Goal: Task Accomplishment & Management: Manage account settings

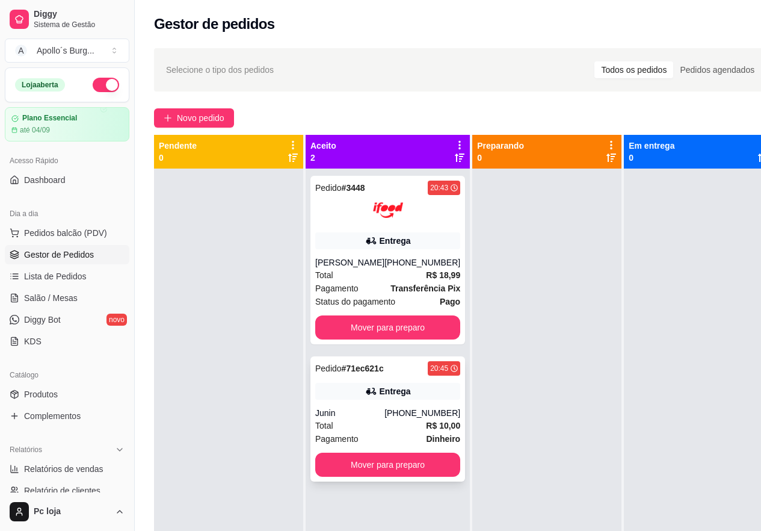
click at [382, 405] on div "Pedido # 71ec621c 20:45 Entrega Junin [PHONE_NUMBER] Total R$ 10,00 Pagamento D…" at bounding box center [388, 418] width 155 height 125
click at [397, 468] on button "Mover para preparo" at bounding box center [387, 465] width 145 height 24
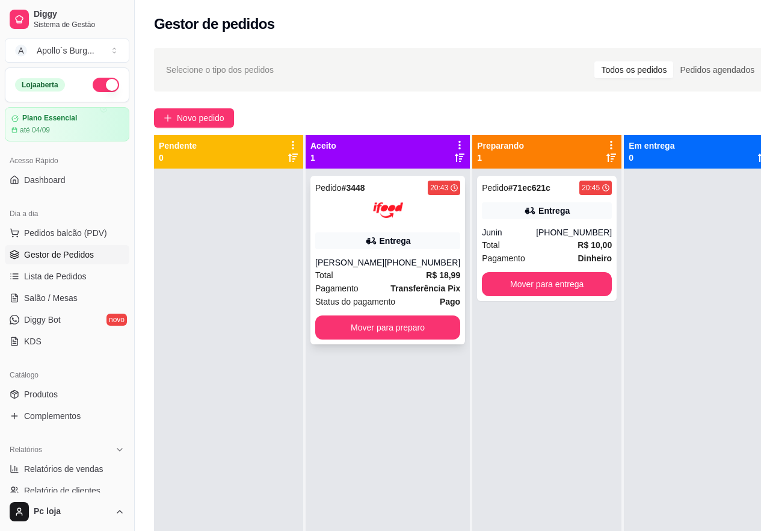
click at [394, 253] on div "Pedido # 3448 20:43 Entrega [PERSON_NAME] [PHONE_NUMBER] Total R$ 18,99 Pagamen…" at bounding box center [388, 260] width 155 height 169
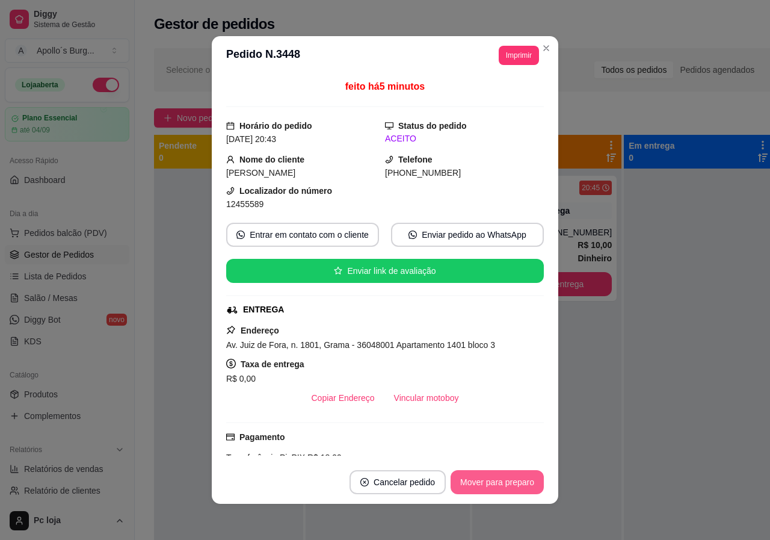
click at [520, 473] on button "Mover para preparo" at bounding box center [497, 482] width 93 height 24
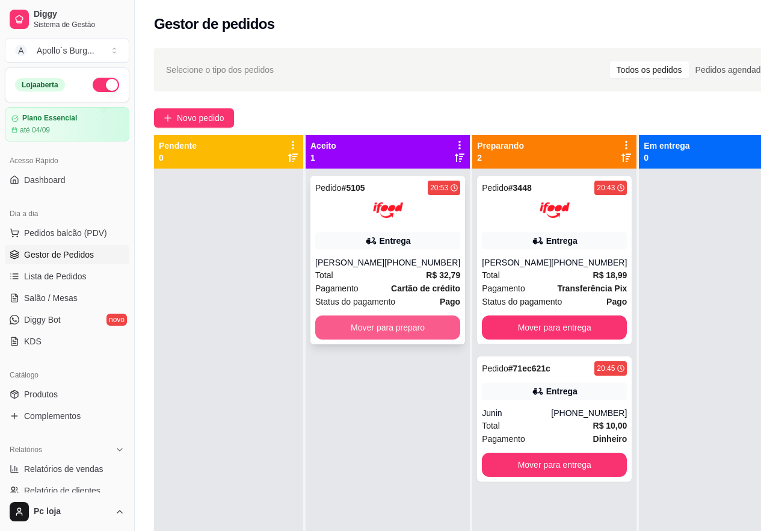
click at [374, 318] on button "Mover para preparo" at bounding box center [387, 327] width 145 height 24
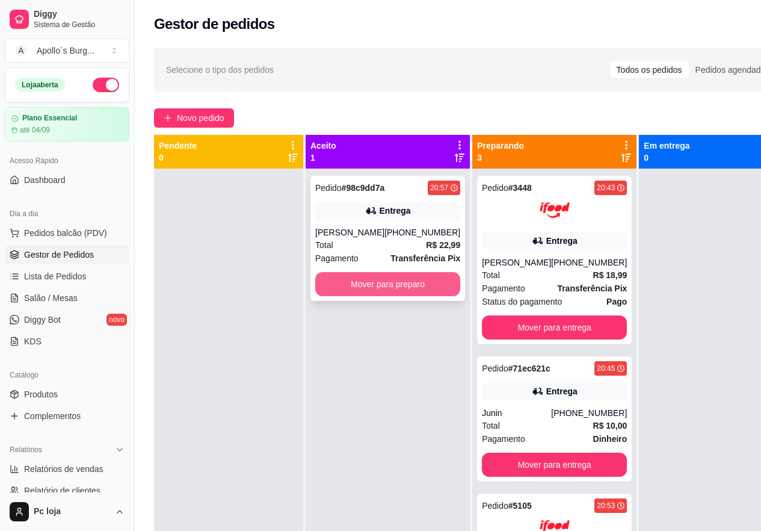
click at [392, 296] on button "Mover para preparo" at bounding box center [387, 284] width 145 height 24
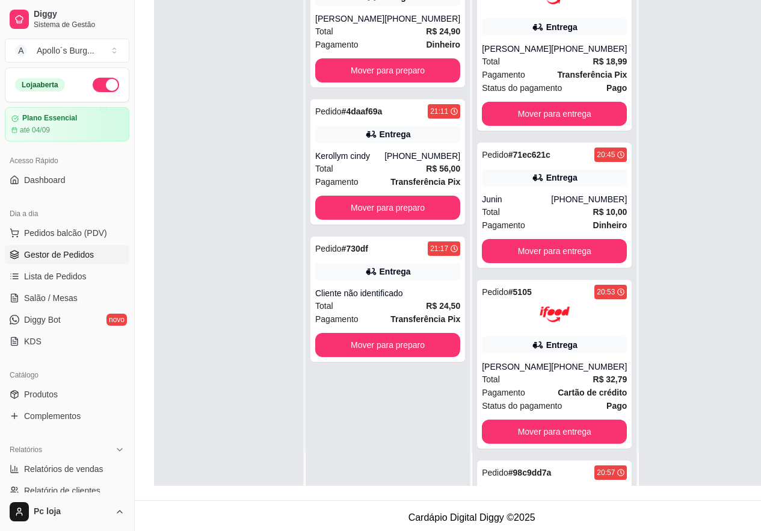
scroll to position [181, 0]
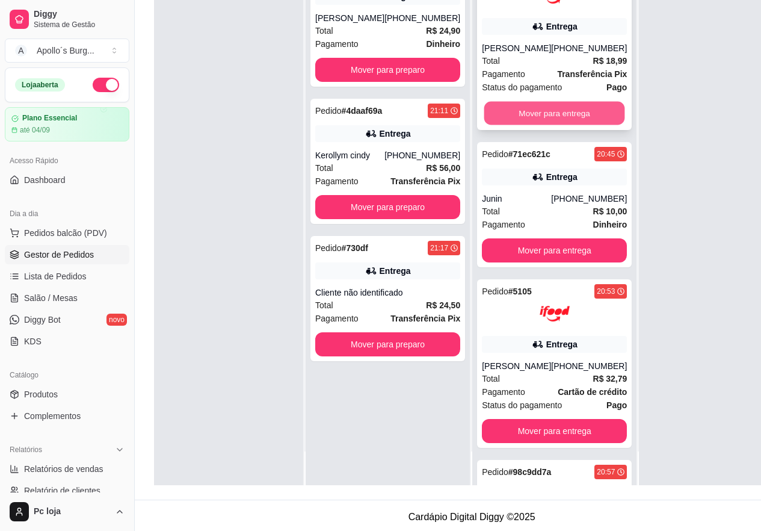
click at [513, 108] on button "Mover para entrega" at bounding box center [554, 113] width 141 height 23
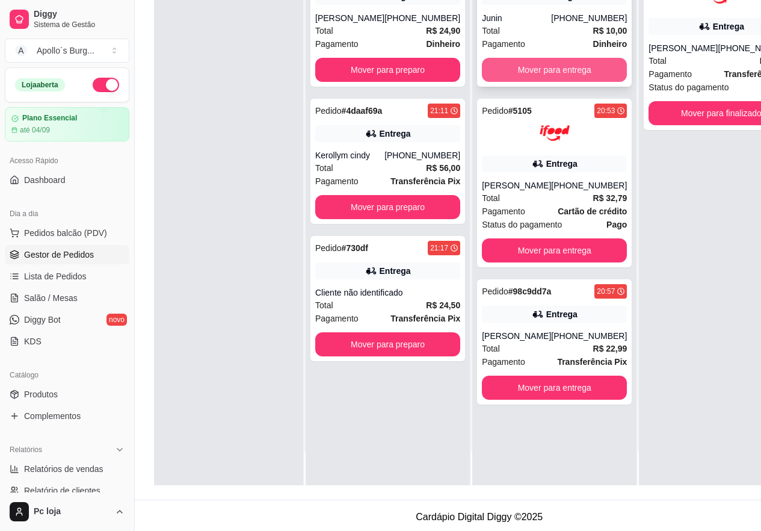
click at [536, 66] on button "Mover para entrega" at bounding box center [554, 70] width 145 height 24
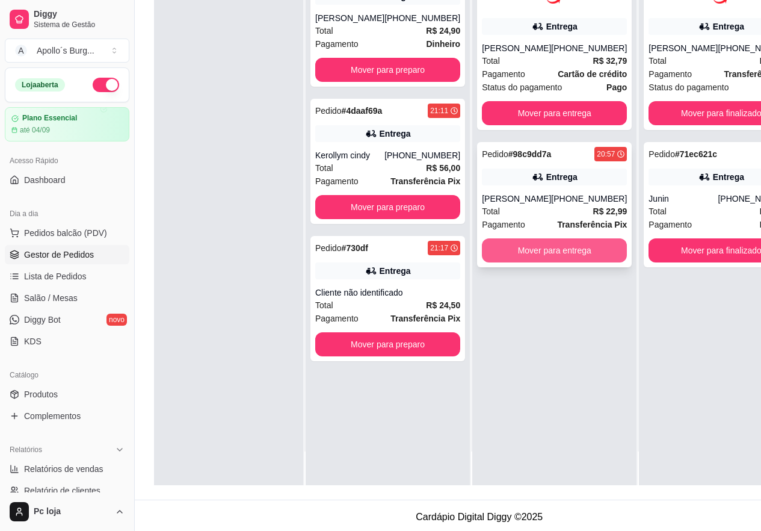
click at [532, 256] on button "Mover para entrega" at bounding box center [554, 250] width 145 height 24
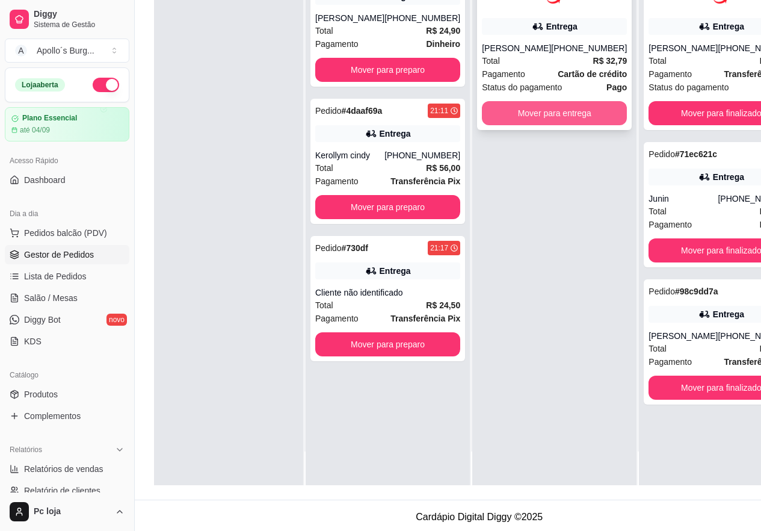
click at [528, 116] on button "Mover para entrega" at bounding box center [554, 113] width 145 height 24
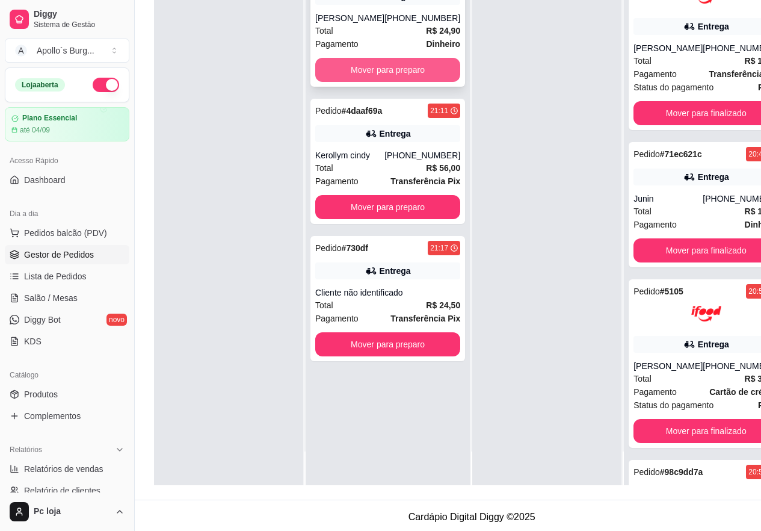
click at [397, 62] on button "Mover para preparo" at bounding box center [387, 70] width 145 height 24
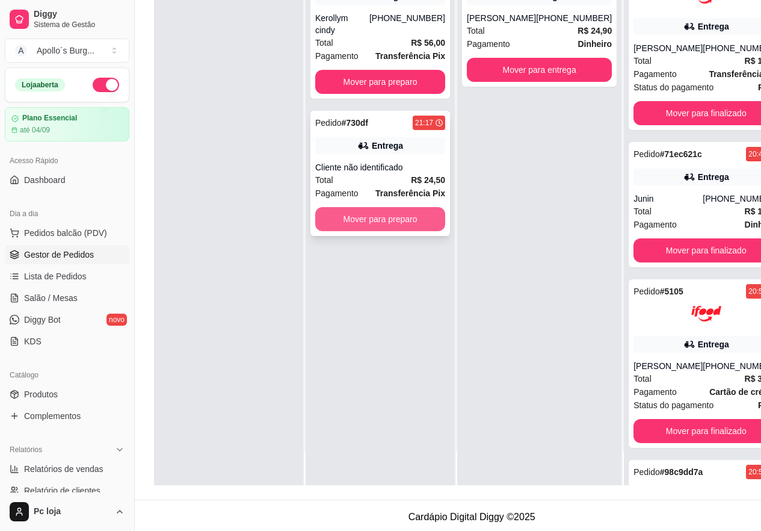
click at [404, 207] on button "Mover para preparo" at bounding box center [380, 219] width 130 height 24
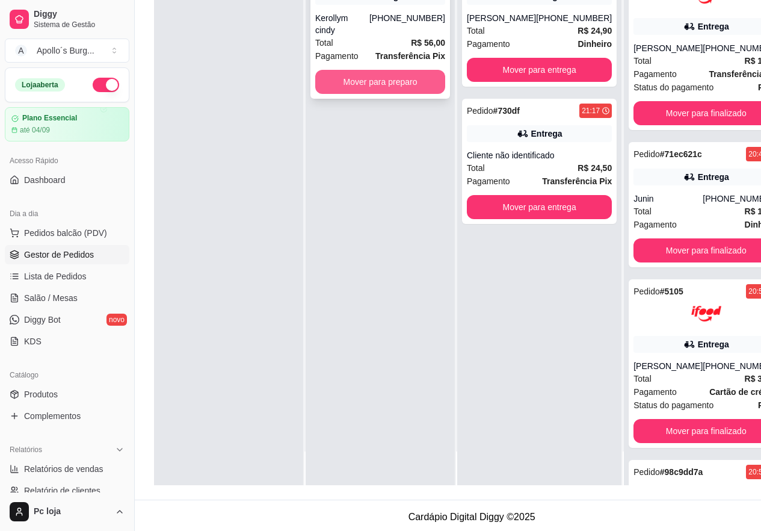
click at [418, 70] on button "Mover para preparo" at bounding box center [380, 82] width 130 height 24
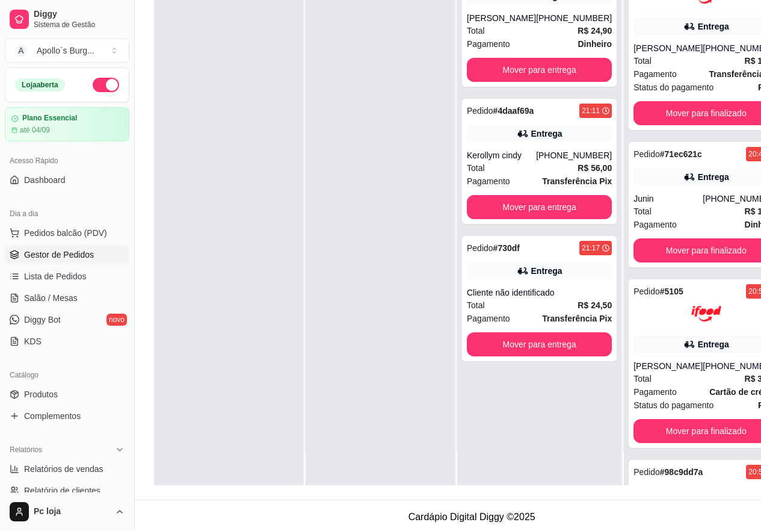
drag, startPoint x: 145, startPoint y: 170, endPoint x: 166, endPoint y: 149, distance: 29.8
click at [145, 172] on div "Selecione o tipo dos pedidos Todos os pedidos Pedidos agendados Novo pedido Pen…" at bounding box center [472, 179] width 674 height 639
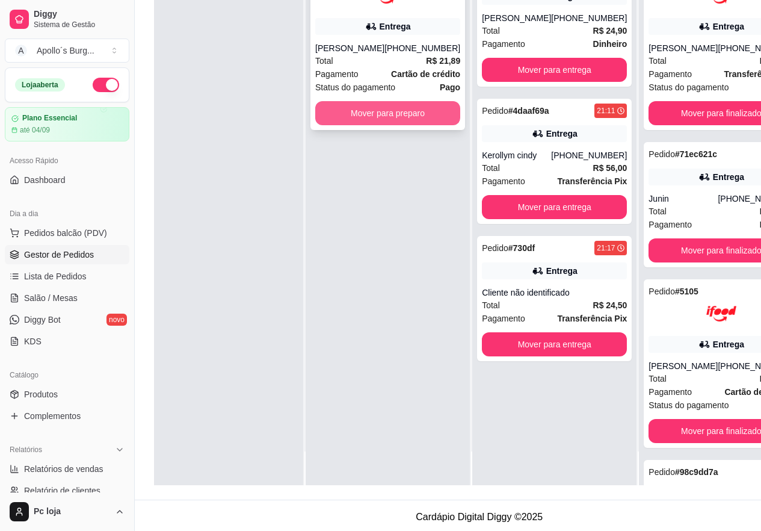
click at [390, 114] on button "Mover para preparo" at bounding box center [387, 113] width 145 height 24
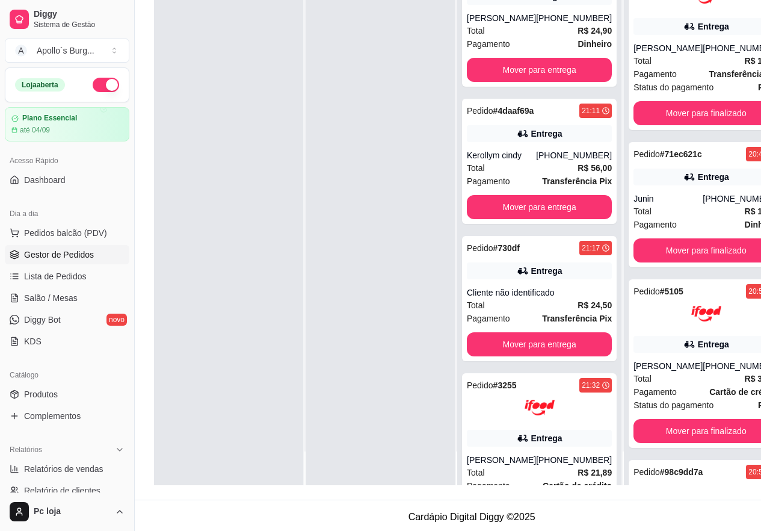
drag, startPoint x: 388, startPoint y: 332, endPoint x: 387, endPoint y: 271, distance: 60.2
click at [388, 333] on div at bounding box center [380, 219] width 149 height 531
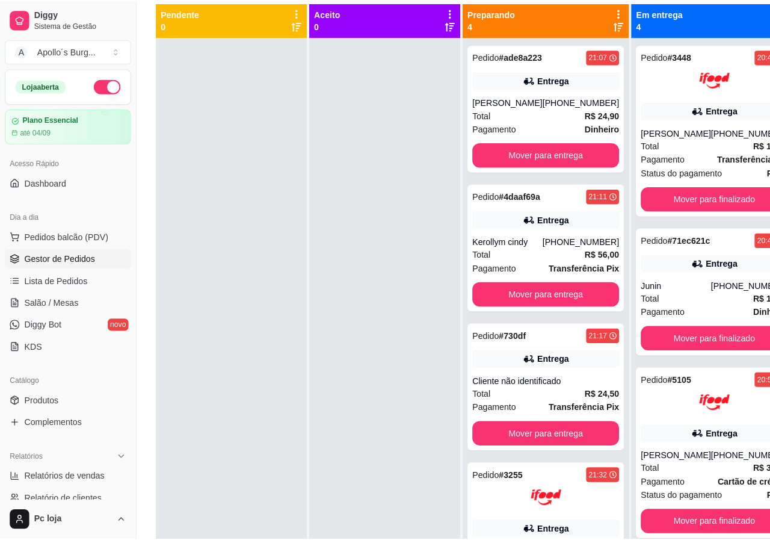
scroll to position [0, 0]
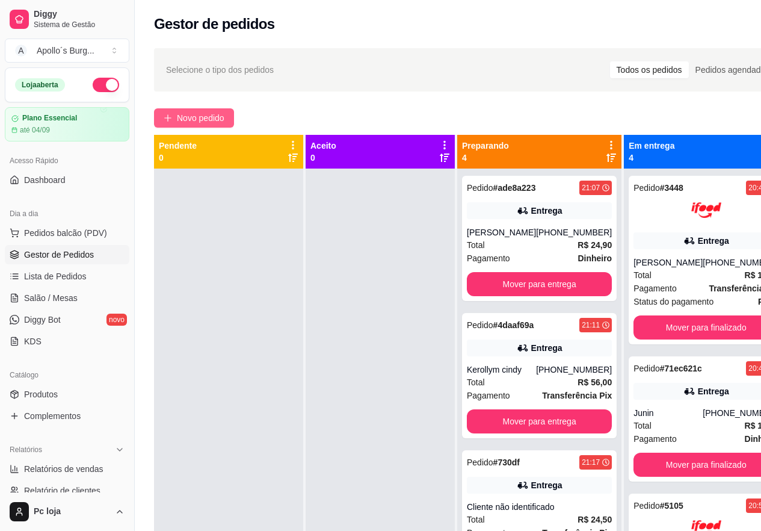
click at [194, 127] on button "Novo pedido" at bounding box center [194, 117] width 80 height 19
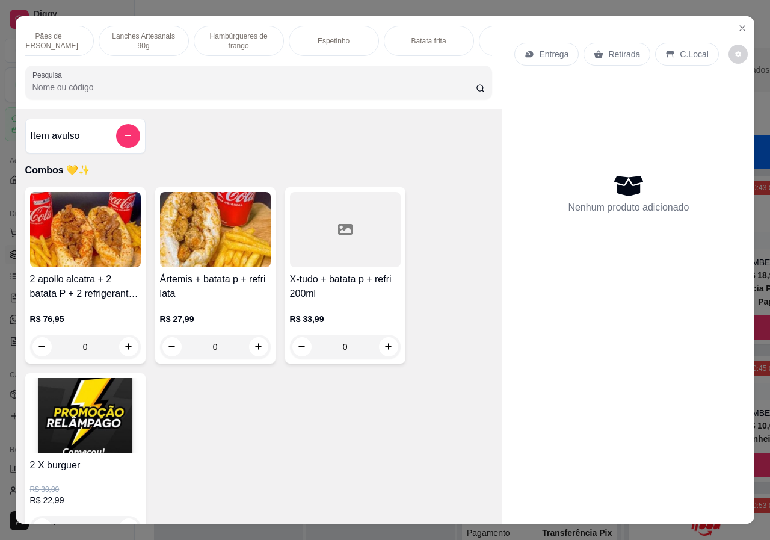
scroll to position [0, 217]
click at [147, 37] on p "Lanches Artesanais 90g" at bounding box center [139, 40] width 70 height 19
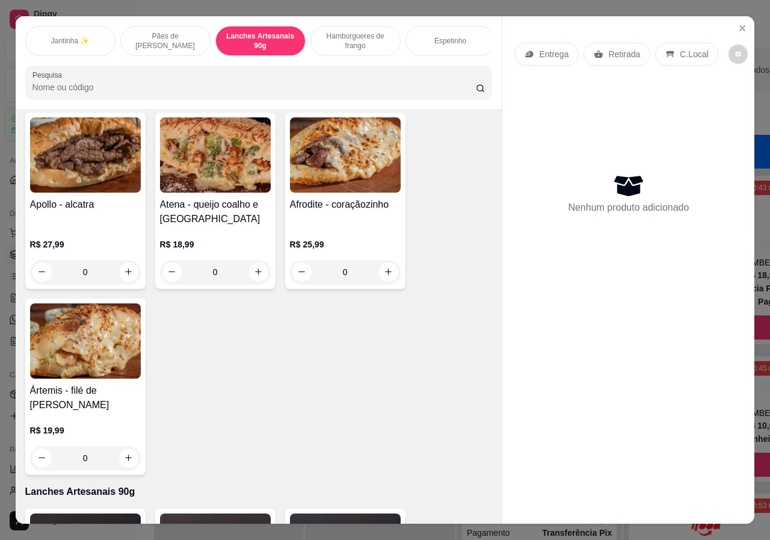
scroll to position [0, 72]
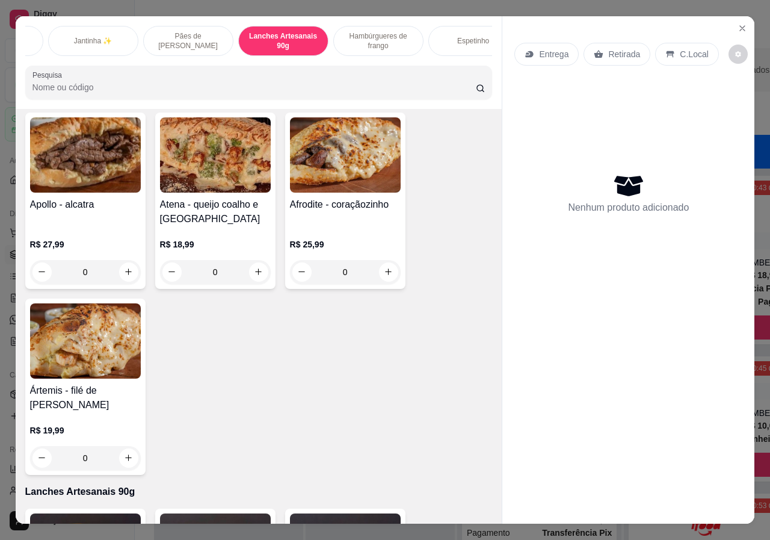
click at [29, 61] on div "Combos 💛✨ Jantinha ✨ Pães de alho gourmet Lanches Artesanais 90g Hambúrgueres d…" at bounding box center [259, 62] width 487 height 93
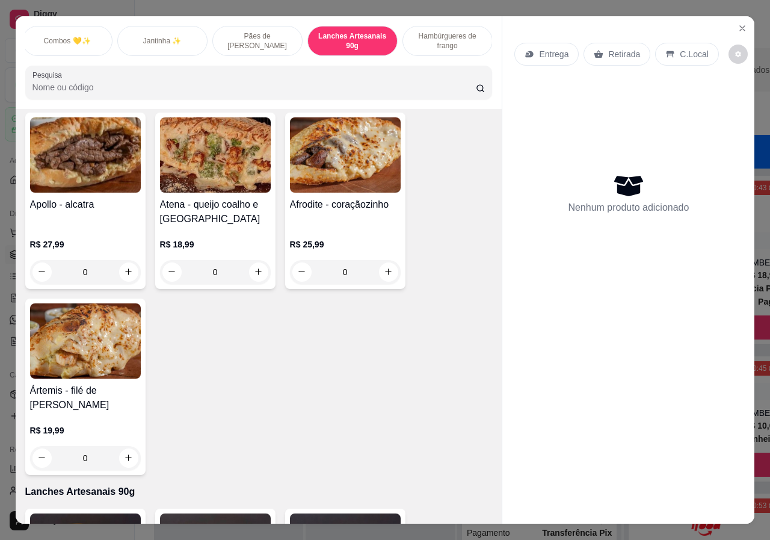
scroll to position [0, 0]
click at [66, 46] on div "Combos 💛✨" at bounding box center [70, 41] width 90 height 30
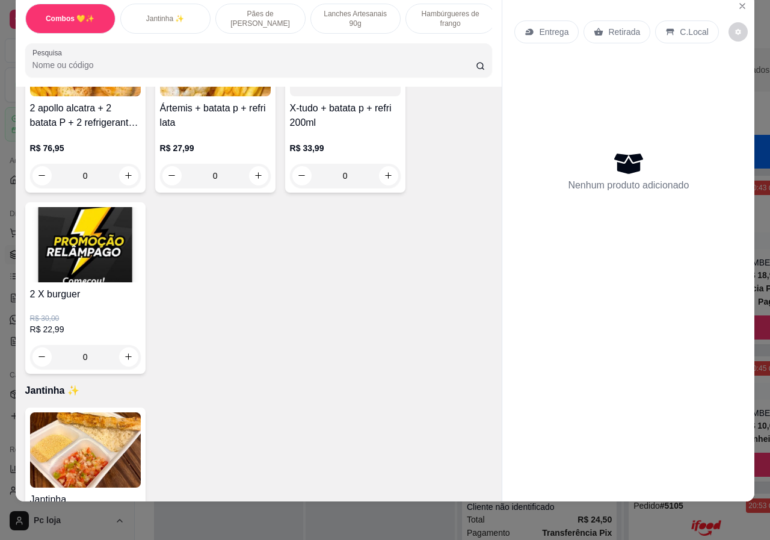
scroll to position [175, 0]
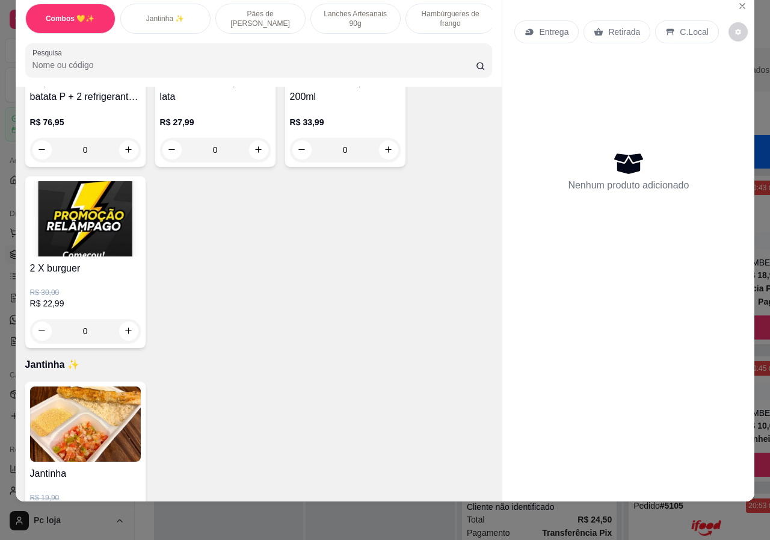
click at [86, 283] on div "R$ 30,00 R$ 22,99 0" at bounding box center [85, 309] width 111 height 67
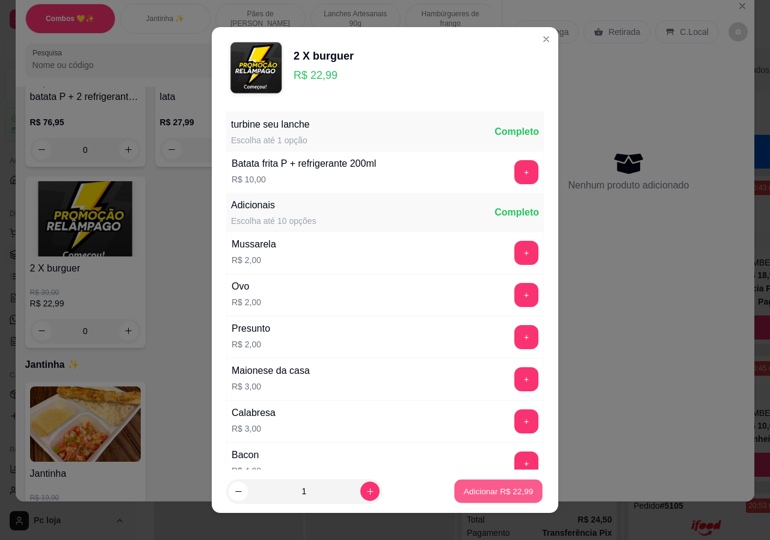
click at [467, 496] on p "Adicionar R$ 22,99" at bounding box center [499, 490] width 70 height 11
type input "1"
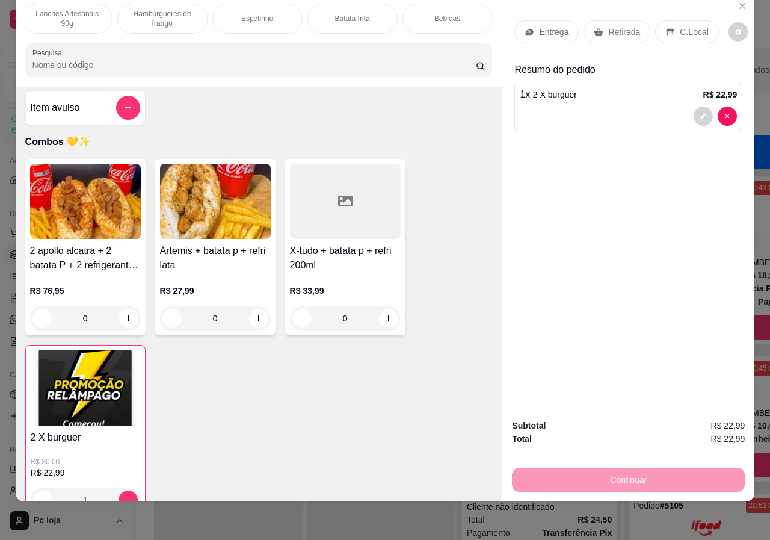
scroll to position [0, 0]
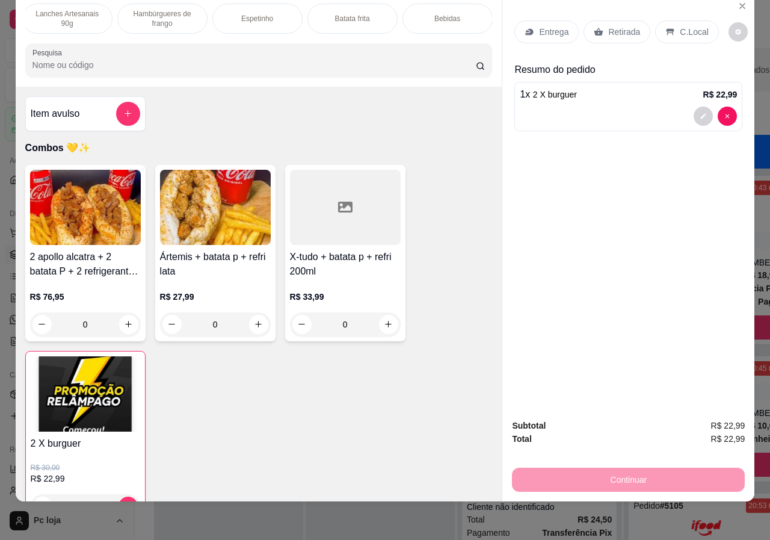
click at [435, 14] on p "Bebidas" at bounding box center [448, 19] width 26 height 10
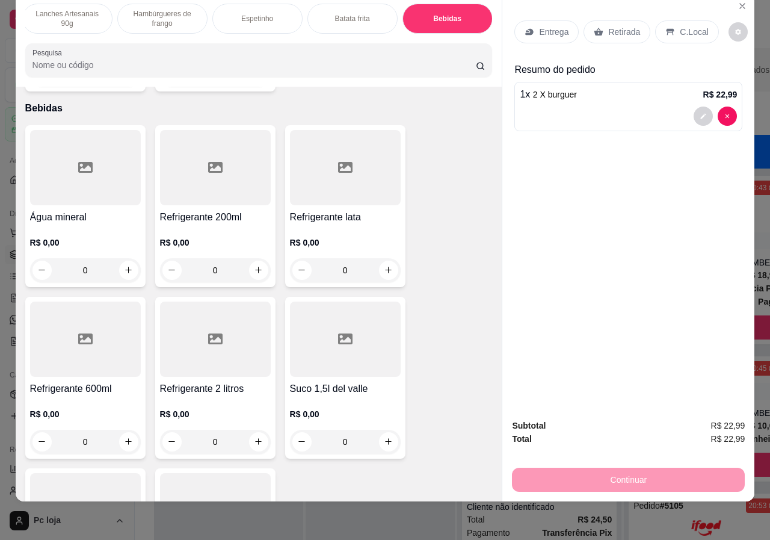
scroll to position [2577, 0]
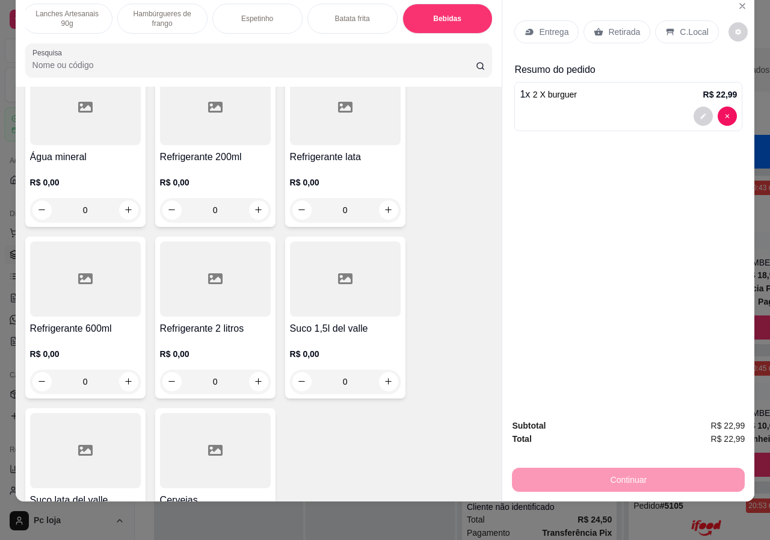
click at [110, 336] on div "R$ 0,00 0" at bounding box center [85, 365] width 111 height 58
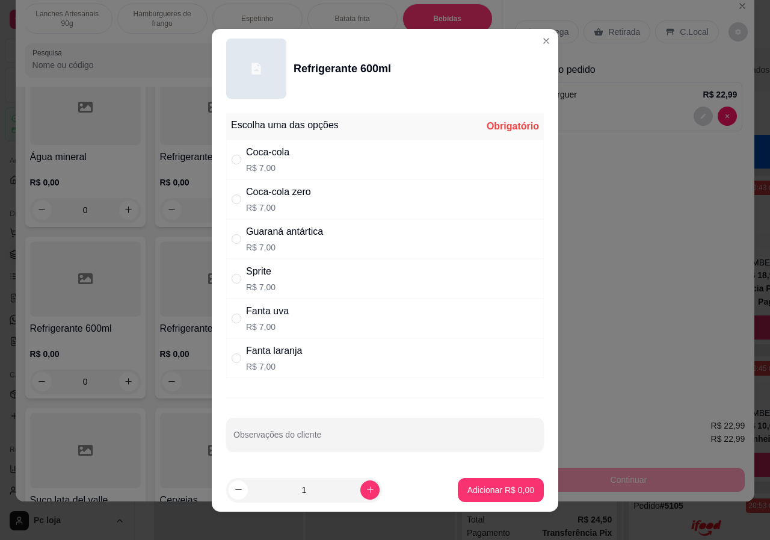
drag, startPoint x: 264, startPoint y: 156, endPoint x: 336, endPoint y: 325, distance: 183.9
click at [265, 156] on div "Coca-cola" at bounding box center [267, 152] width 43 height 14
radio input "true"
click at [468, 489] on p "Adicionar R$ 7,00" at bounding box center [501, 490] width 67 height 12
type input "1"
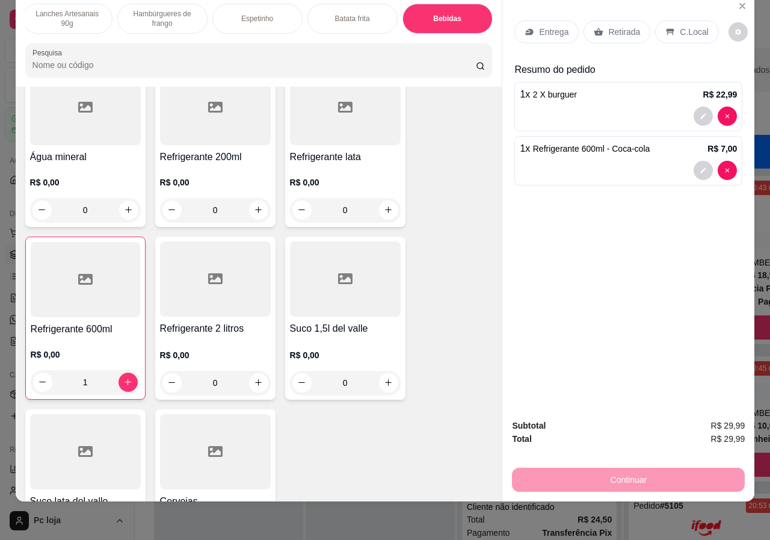
click at [670, 31] on div "C.Local" at bounding box center [686, 31] width 63 height 23
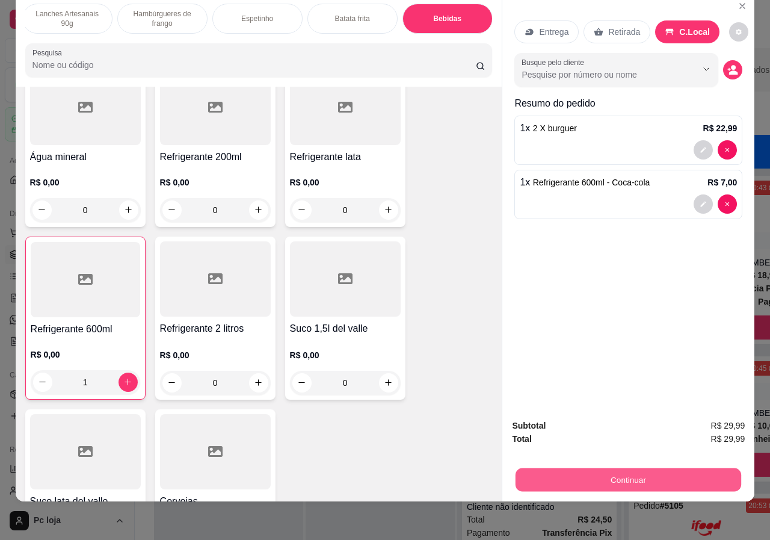
click at [555, 470] on button "Continuar" at bounding box center [629, 479] width 226 height 23
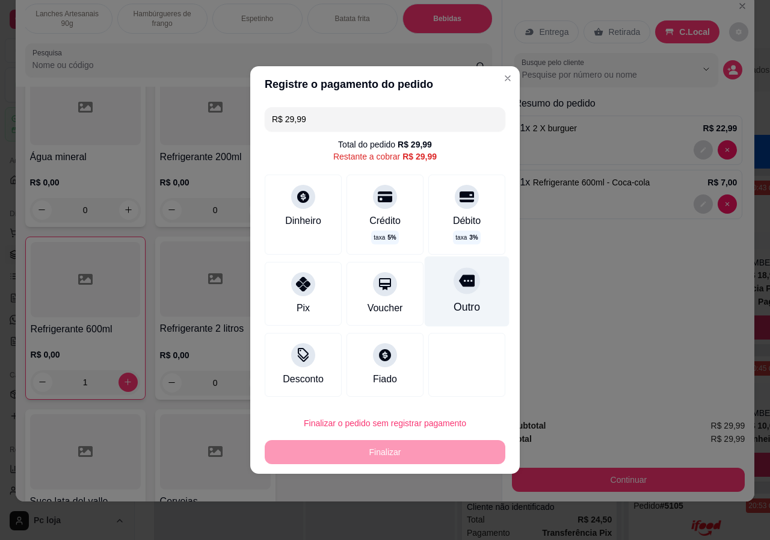
click at [469, 306] on div "Outro" at bounding box center [467, 307] width 26 height 16
type input "R$ 0,00"
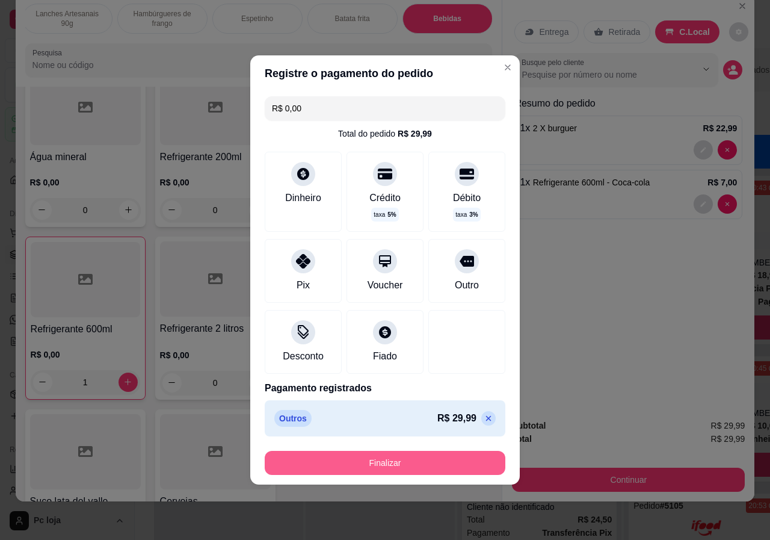
click at [400, 459] on button "Finalizar" at bounding box center [385, 463] width 241 height 24
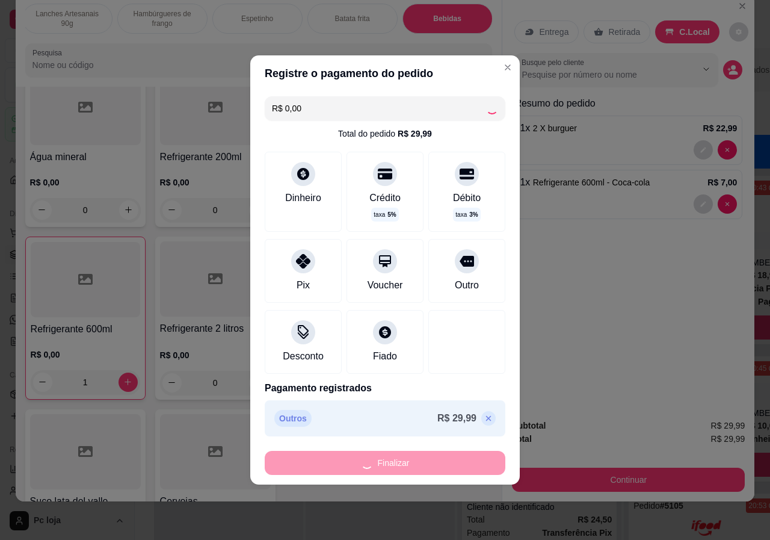
type input "0"
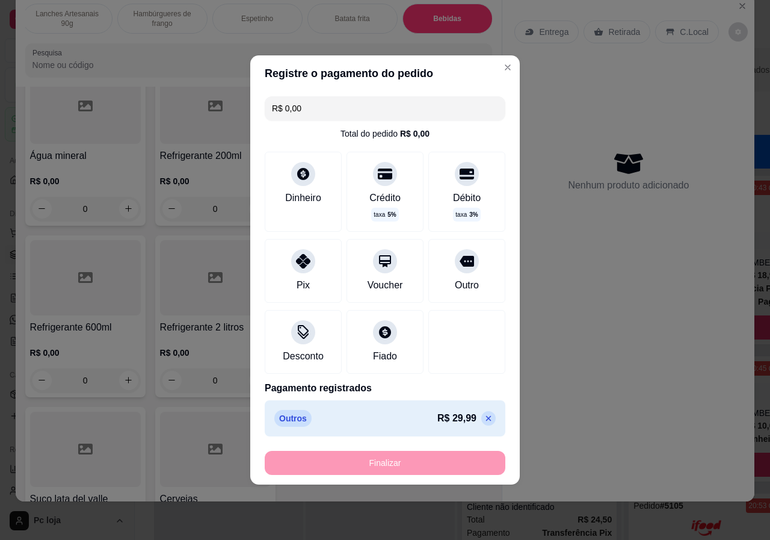
type input "-R$ 29,99"
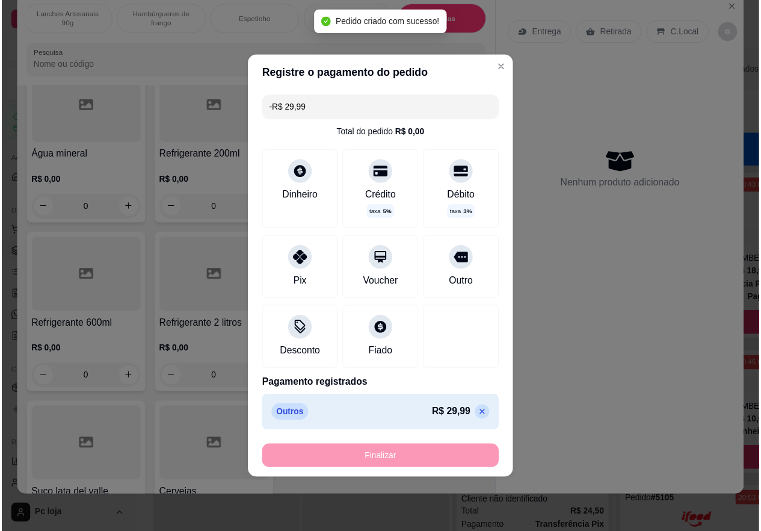
scroll to position [2575, 0]
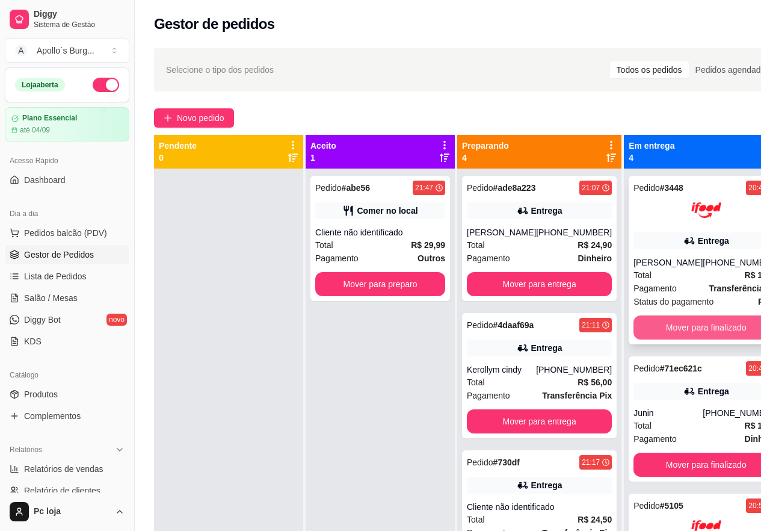
click at [660, 328] on button "Mover para finalizado" at bounding box center [706, 327] width 145 height 24
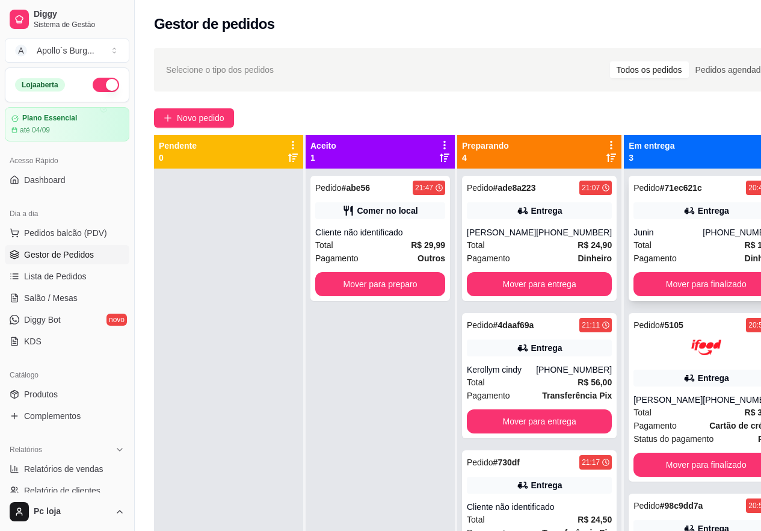
click at [683, 268] on div "Pedido # 71ec621c 20:45 Entrega Junin [PHONE_NUMBER] Total R$ 10,00 Pagamento D…" at bounding box center [706, 238] width 155 height 125
click at [667, 288] on button "Mover para finalizado" at bounding box center [706, 284] width 145 height 24
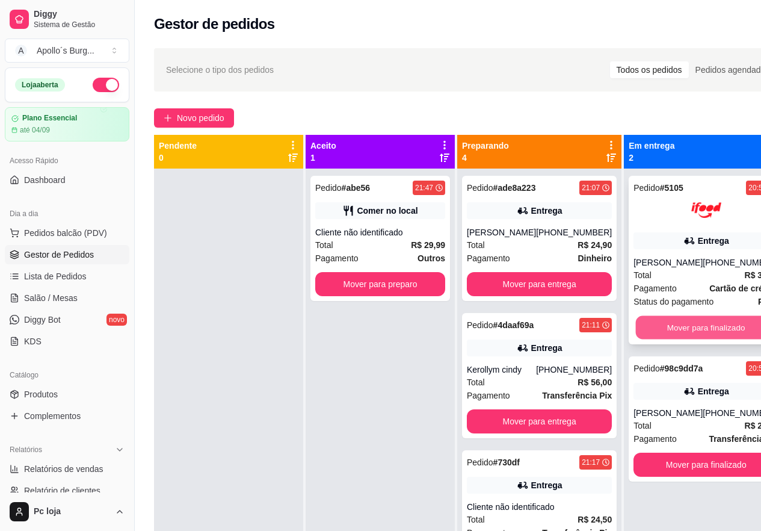
click at [657, 316] on button "Mover para finalizado" at bounding box center [706, 327] width 141 height 23
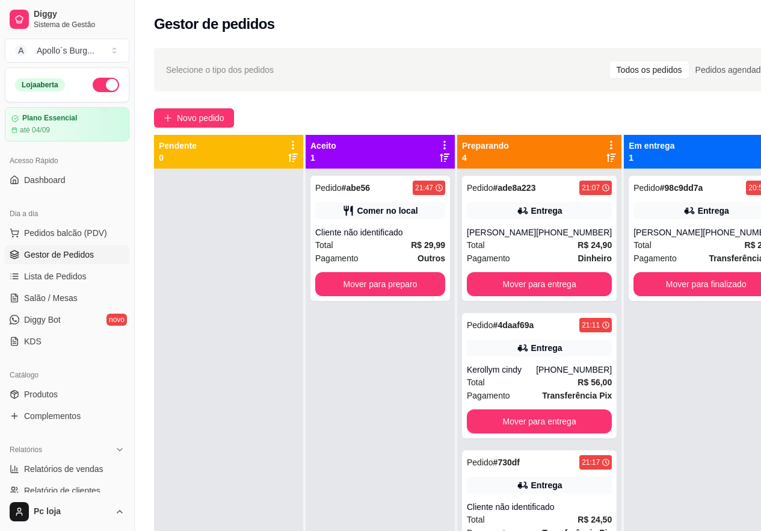
click at [635, 472] on div "Pedido # 98c9dd7a 20:57 Entrega [PERSON_NAME] [PHONE_NUMBER] Total R$ 22,99 Pag…" at bounding box center [706, 434] width 164 height 531
click at [665, 301] on div "Pedido # 98c9dd7a 20:57 Entrega [PERSON_NAME] [PHONE_NUMBER] Total R$ 22,99 Pag…" at bounding box center [706, 238] width 155 height 125
click at [661, 296] on button "Mover para finalizado" at bounding box center [706, 284] width 145 height 24
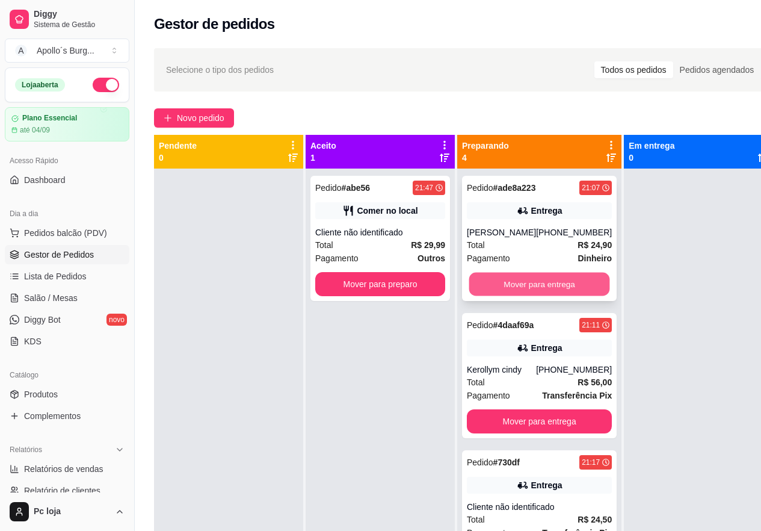
click at [575, 277] on button "Mover para entrega" at bounding box center [539, 284] width 141 height 23
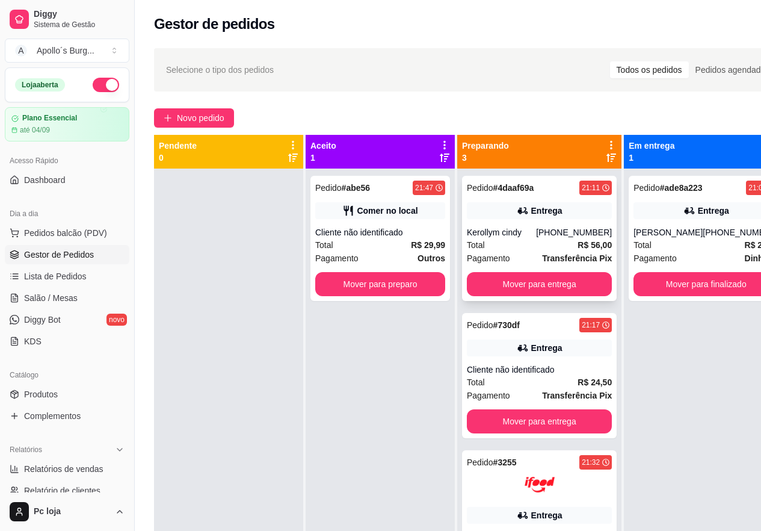
click at [582, 188] on div "21:11" at bounding box center [591, 188] width 18 height 10
click at [749, 190] on div "21:07" at bounding box center [758, 188] width 18 height 10
drag, startPoint x: 658, startPoint y: 305, endPoint x: 711, endPoint y: 365, distance: 80.6
click at [711, 368] on div "Pedido # ade8a223 21:07 Entrega [PERSON_NAME] [PHONE_NUMBER] Total R$ 24,90 Pag…" at bounding box center [706, 434] width 164 height 531
click at [693, 391] on div "Pedido # ade8a223 21:07 Entrega [PERSON_NAME] [PHONE_NUMBER] Total R$ 24,90 Pag…" at bounding box center [706, 434] width 164 height 531
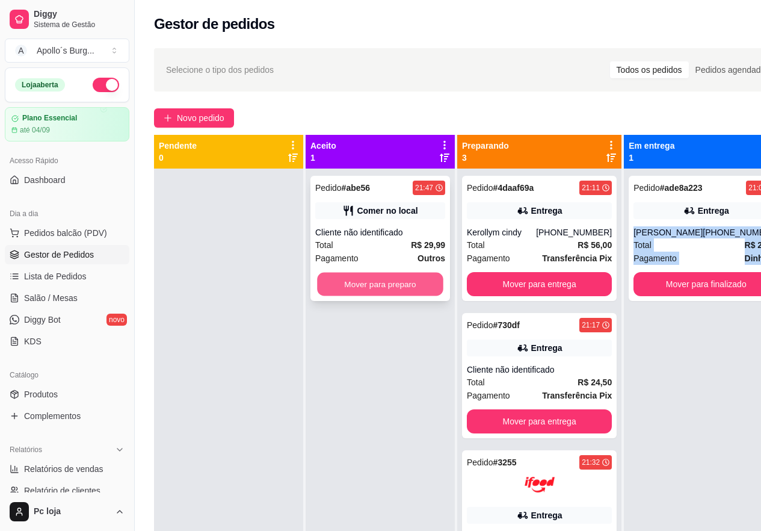
click at [408, 279] on button "Mover para preparo" at bounding box center [380, 284] width 126 height 23
click at [702, 387] on div "Pedido # ade8a223 21:07 Entrega [PERSON_NAME] [PHONE_NUMBER] Total R$ 24,90 Pag…" at bounding box center [706, 434] width 164 height 531
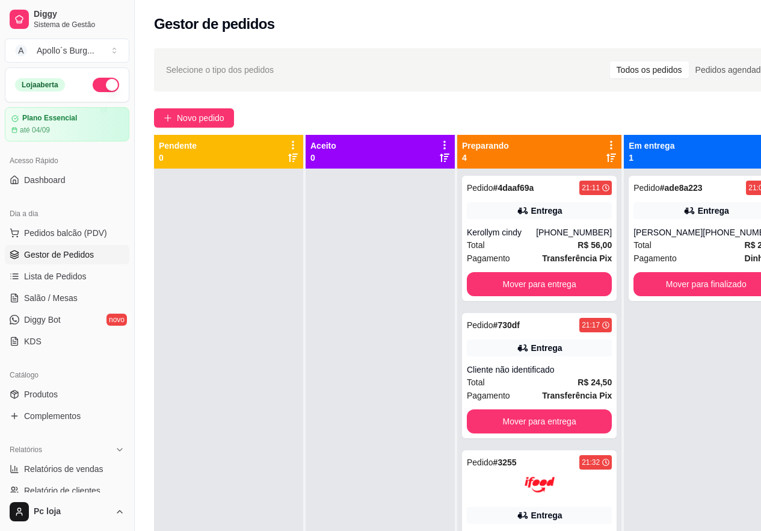
drag, startPoint x: 501, startPoint y: 56, endPoint x: 351, endPoint y: 21, distance: 153.3
click at [500, 55] on div "Selecione o tipo dos pedidos Todos os pedidos Pedidos agendados" at bounding box center [472, 69] width 636 height 43
click at [453, 493] on div at bounding box center [380, 434] width 149 height 531
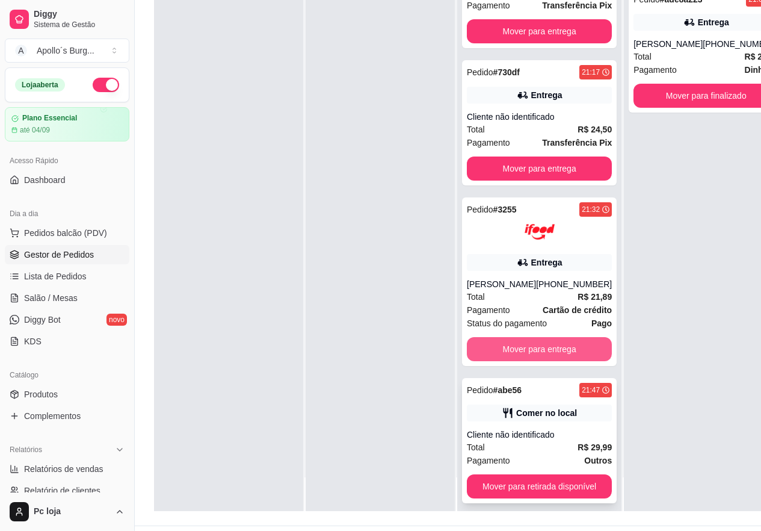
scroll to position [181, 0]
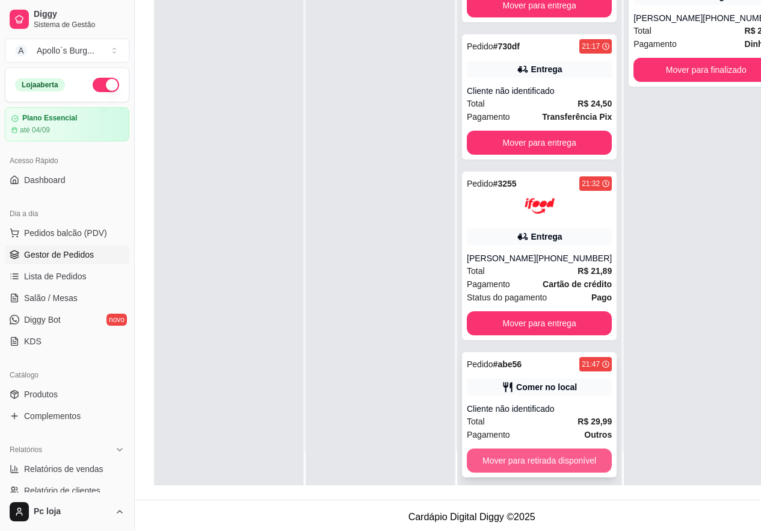
click at [537, 451] on button "Mover para retirada disponível" at bounding box center [539, 460] width 145 height 24
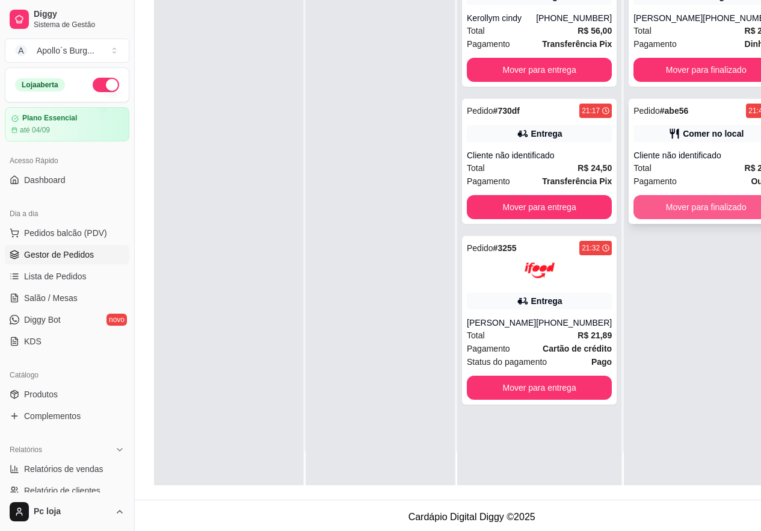
scroll to position [0, 0]
click at [714, 213] on button "Mover para finalizado" at bounding box center [706, 207] width 145 height 24
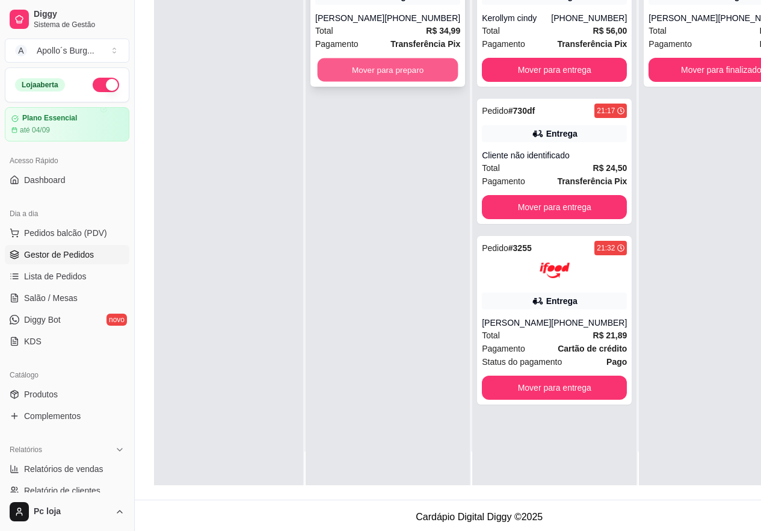
click at [391, 66] on button "Mover para preparo" at bounding box center [388, 69] width 141 height 23
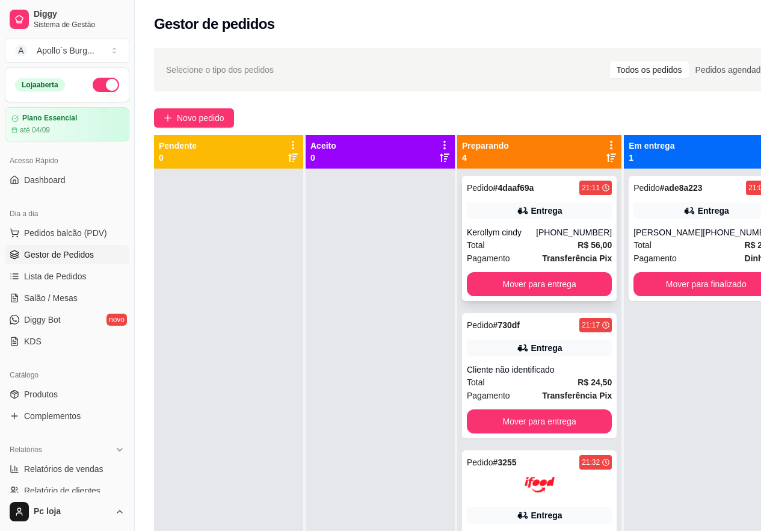
click at [536, 232] on div "[PHONE_NUMBER]" at bounding box center [574, 232] width 76 height 12
click at [507, 221] on div "Pedido # 4daaf69a 21:11 Entrega Kerollym cindy [PHONE_NUMBER] Total R$ 56,00 Pa…" at bounding box center [539, 238] width 155 height 125
click at [534, 371] on div "Cliente não identificado" at bounding box center [539, 370] width 145 height 12
click at [550, 357] on div "Pedido # 730df 21:17 Entrega Cliente não identificado Total R$ 24,50 Pagamento …" at bounding box center [539, 375] width 155 height 125
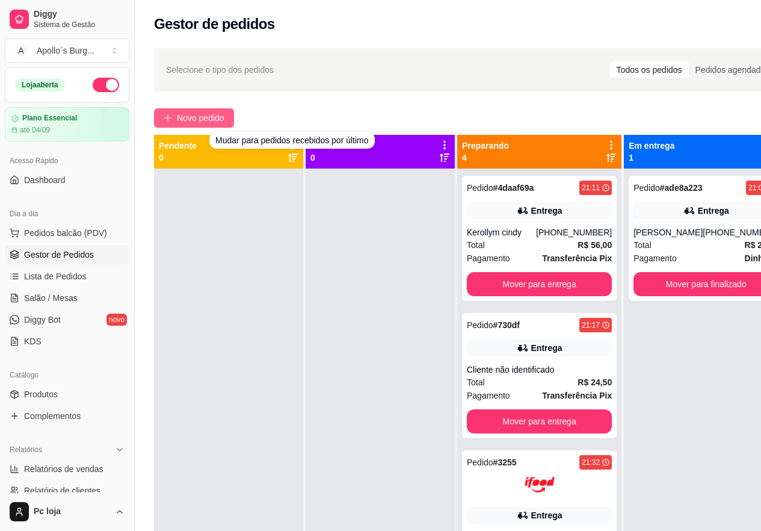
click at [182, 123] on span "Novo pedido" at bounding box center [201, 117] width 48 height 13
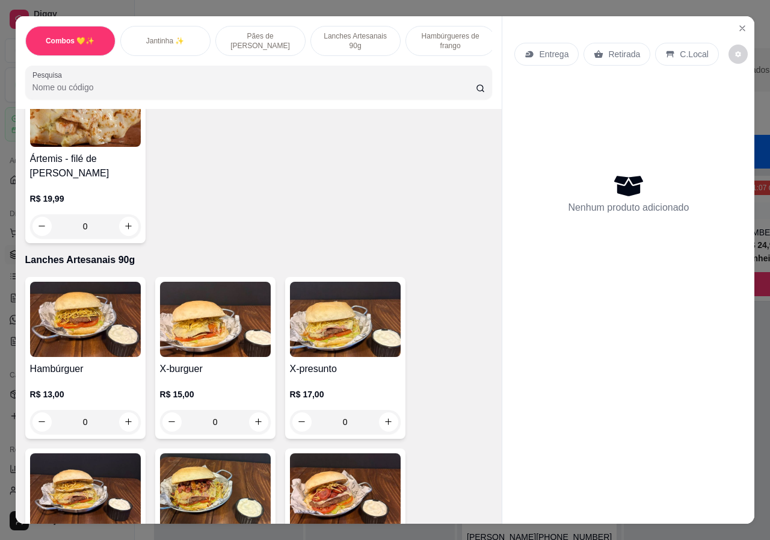
scroll to position [1083, 0]
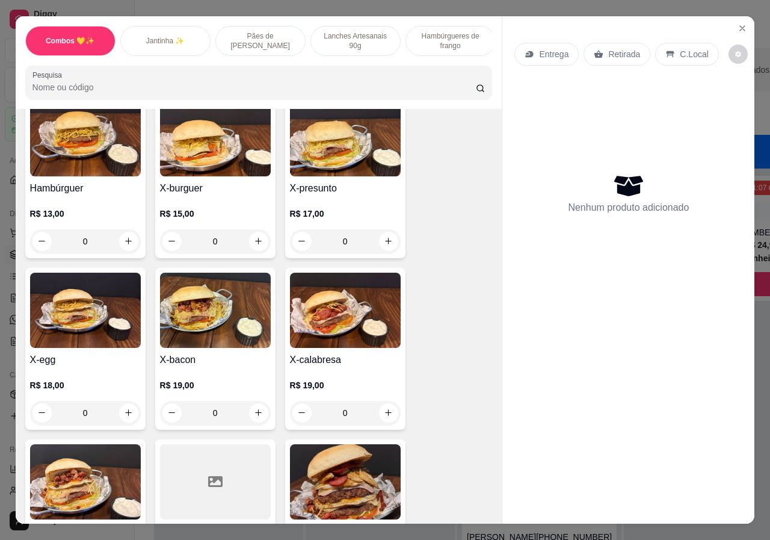
click at [249, 403] on div "0" at bounding box center [215, 413] width 111 height 24
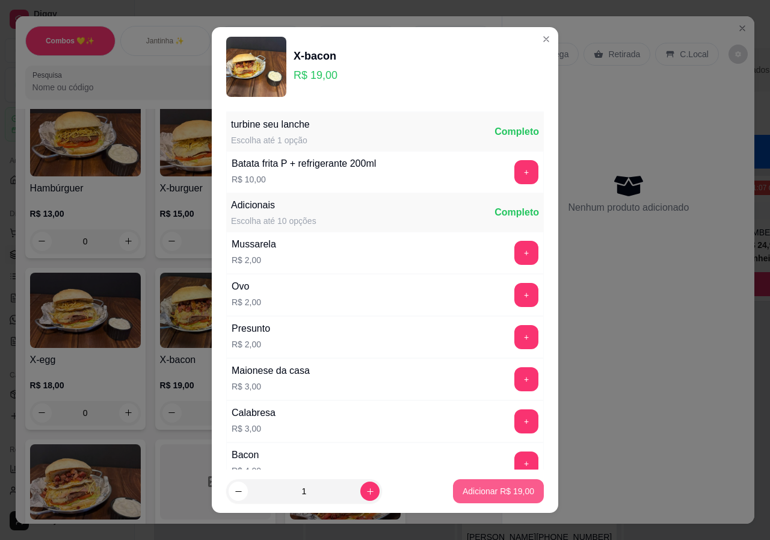
click at [503, 491] on p "Adicionar R$ 19,00" at bounding box center [499, 491] width 72 height 12
type input "1"
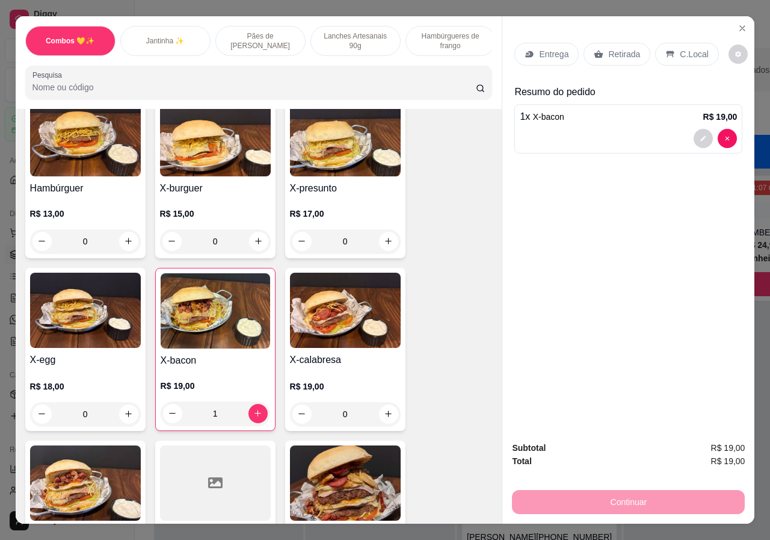
click at [542, 48] on p "Entrega" at bounding box center [553, 54] width 29 height 12
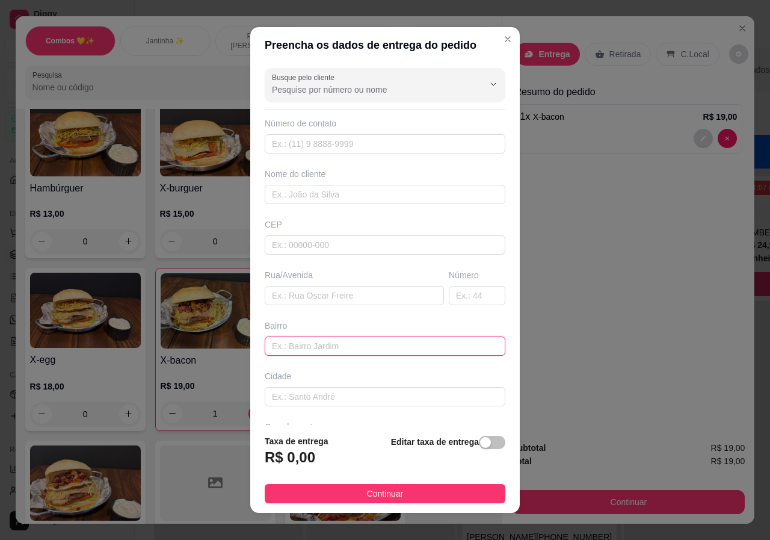
click at [303, 350] on input "text" at bounding box center [385, 345] width 241 height 19
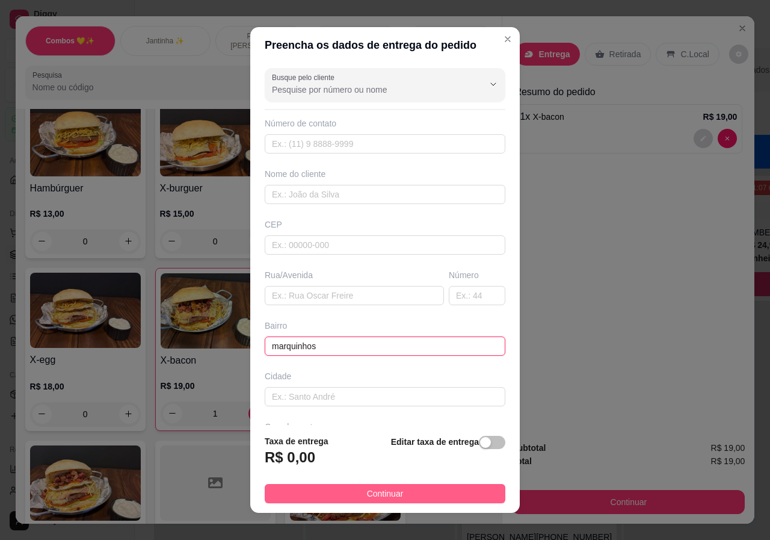
type input "marquinhos"
click at [383, 492] on span "Continuar" at bounding box center [385, 493] width 37 height 13
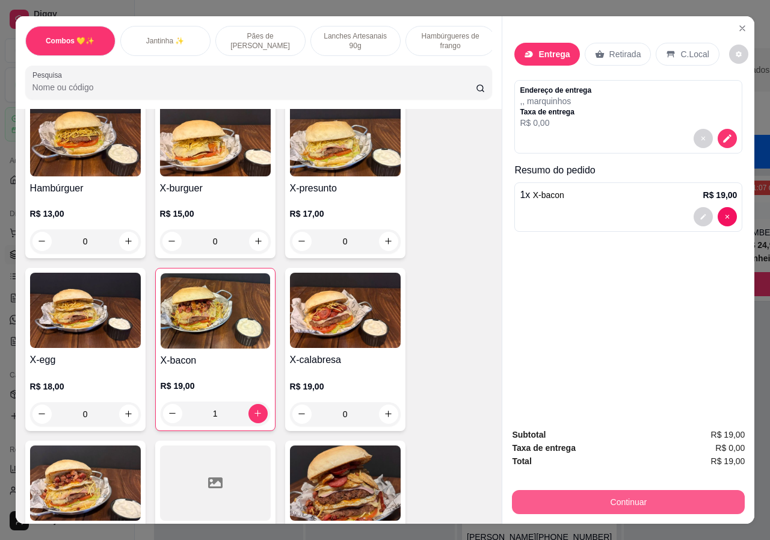
click at [671, 497] on button "Continuar" at bounding box center [628, 502] width 233 height 24
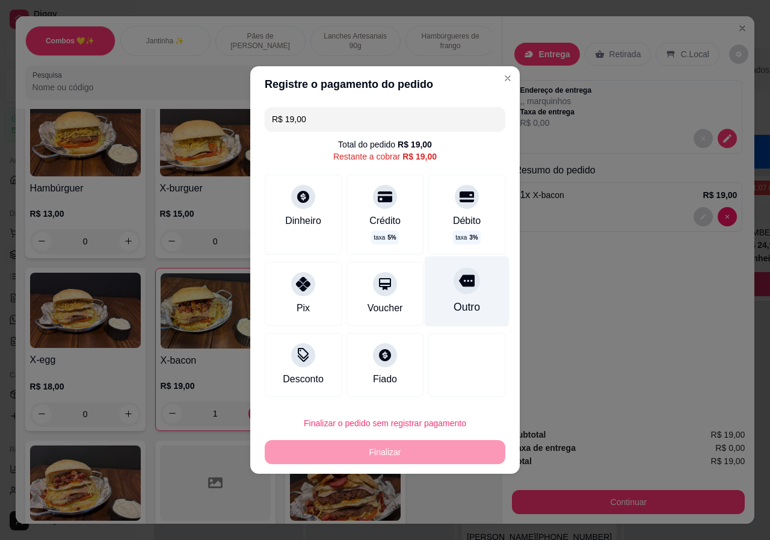
click at [459, 284] on icon at bounding box center [467, 281] width 16 height 12
type input "R$ 0,00"
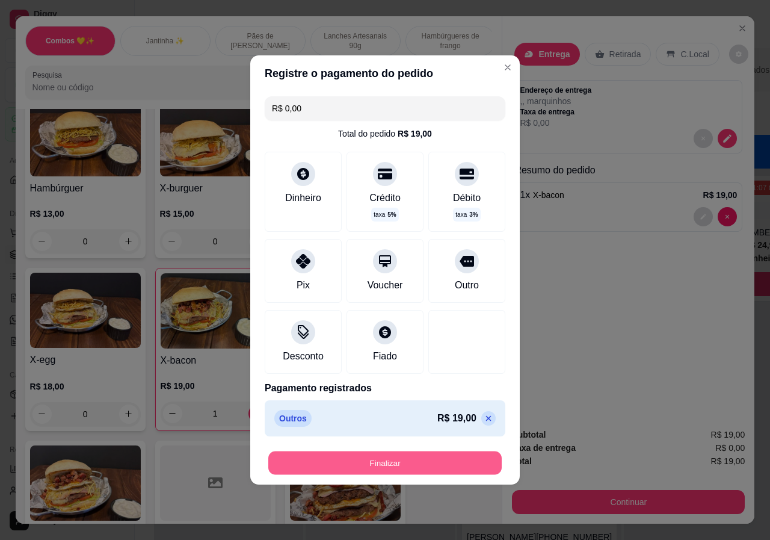
click at [436, 460] on button "Finalizar" at bounding box center [385, 462] width 234 height 23
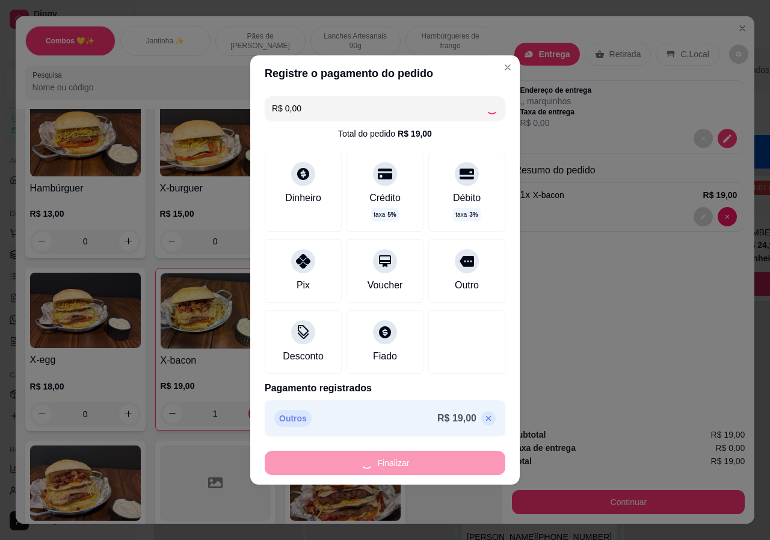
type input "0"
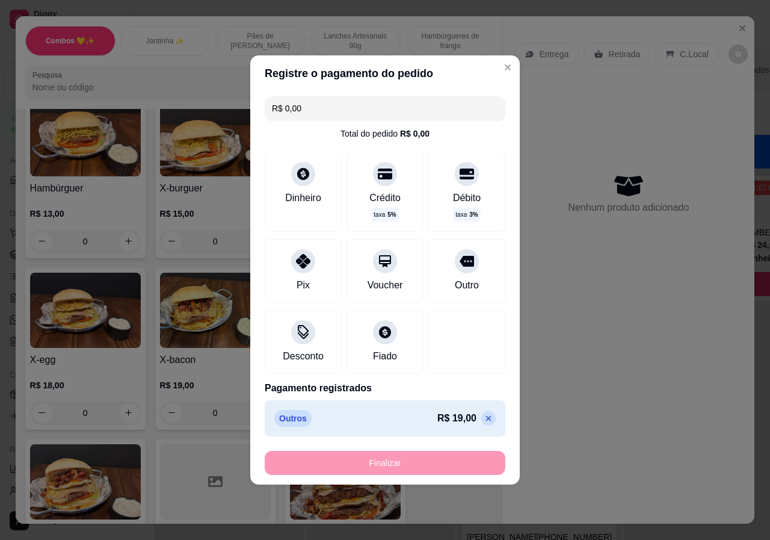
type input "-R$ 19,00"
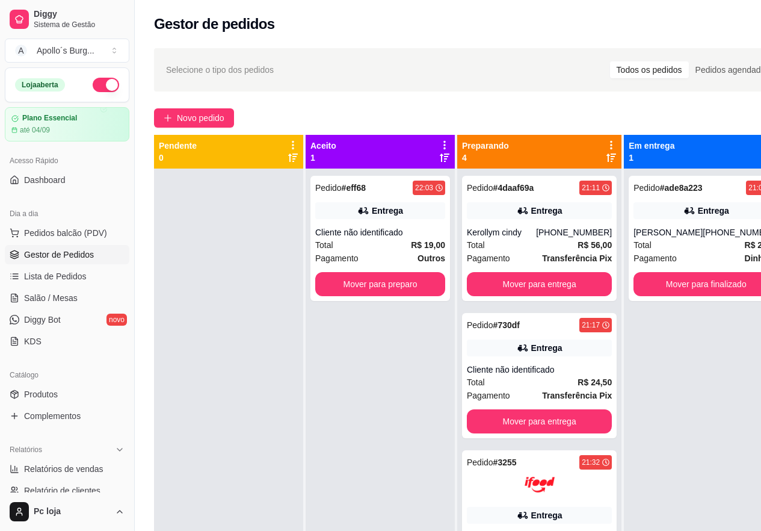
click at [436, 460] on div "Pedido # eff68 22:03 Entrega Cliente não identificado Total R$ 19,00 Pagamento …" at bounding box center [380, 434] width 149 height 531
click at [215, 115] on span "Novo pedido" at bounding box center [201, 117] width 48 height 13
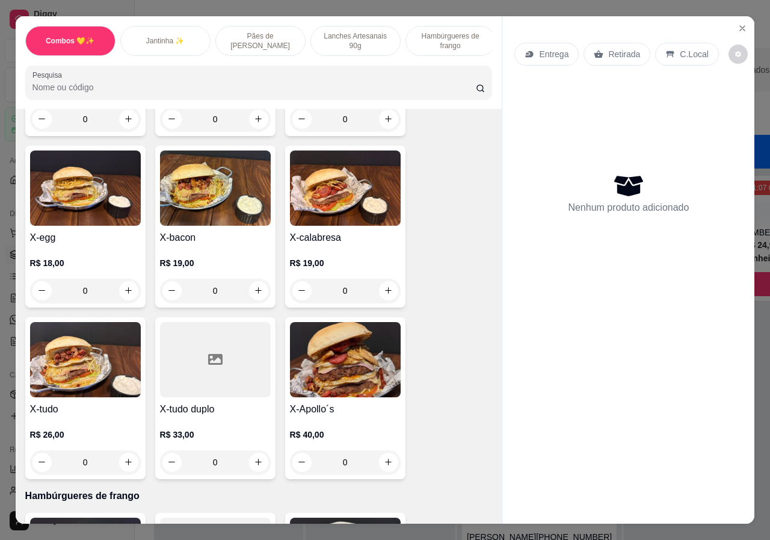
scroll to position [1218, 0]
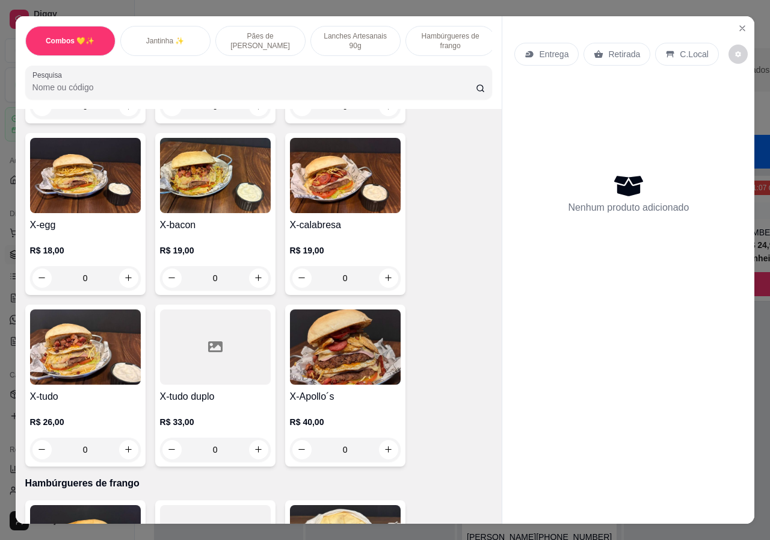
click at [127, 438] on div "0" at bounding box center [85, 450] width 111 height 24
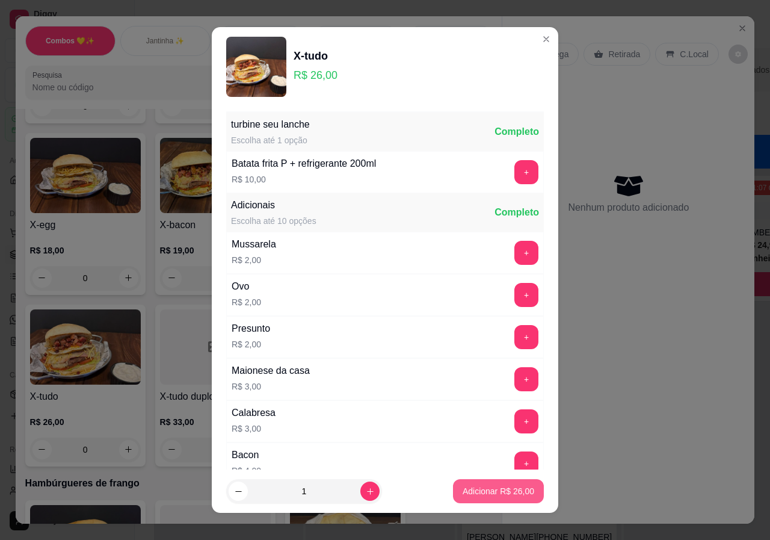
click at [514, 499] on button "Adicionar R$ 26,00" at bounding box center [498, 491] width 91 height 24
type input "1"
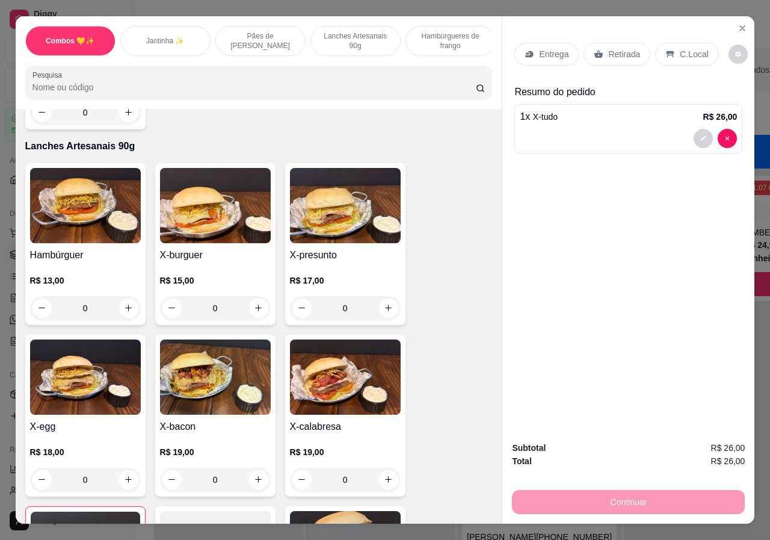
scroll to position [917, 0]
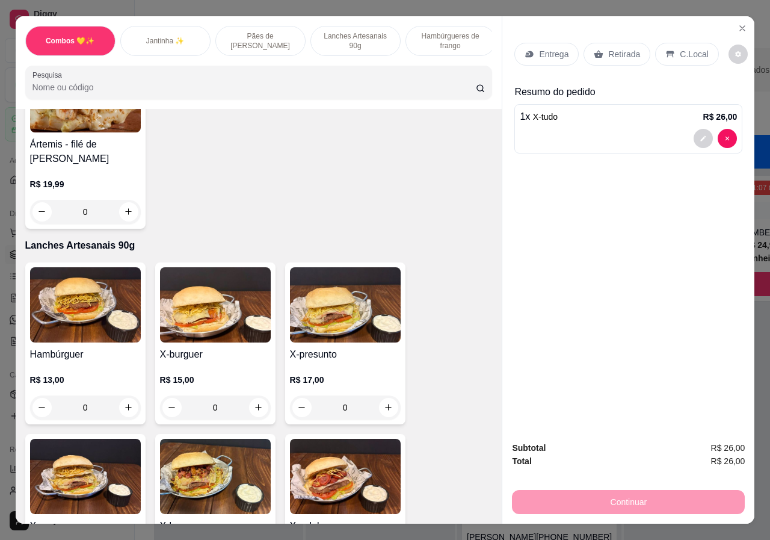
click at [258, 395] on div "0" at bounding box center [215, 407] width 111 height 24
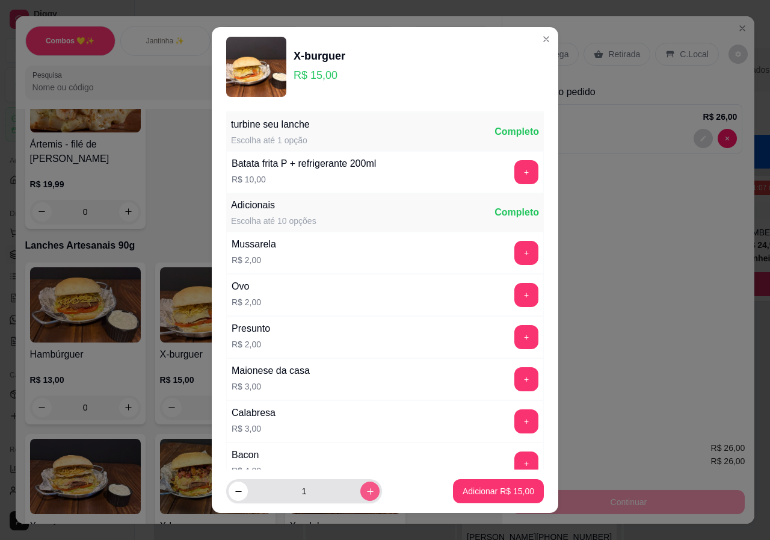
click at [361, 489] on button "increase-product-quantity" at bounding box center [370, 490] width 19 height 19
type input "2"
click at [486, 481] on button "Adicionar R$ 30,00" at bounding box center [498, 491] width 88 height 23
type input "2"
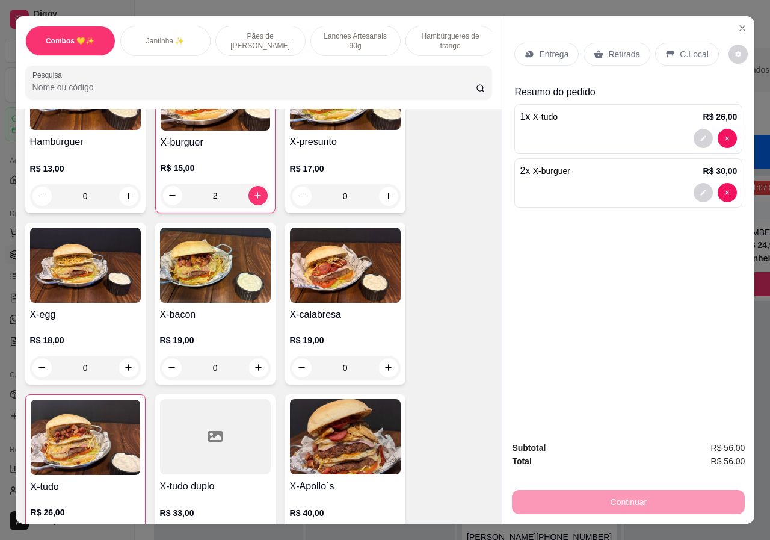
scroll to position [1218, 0]
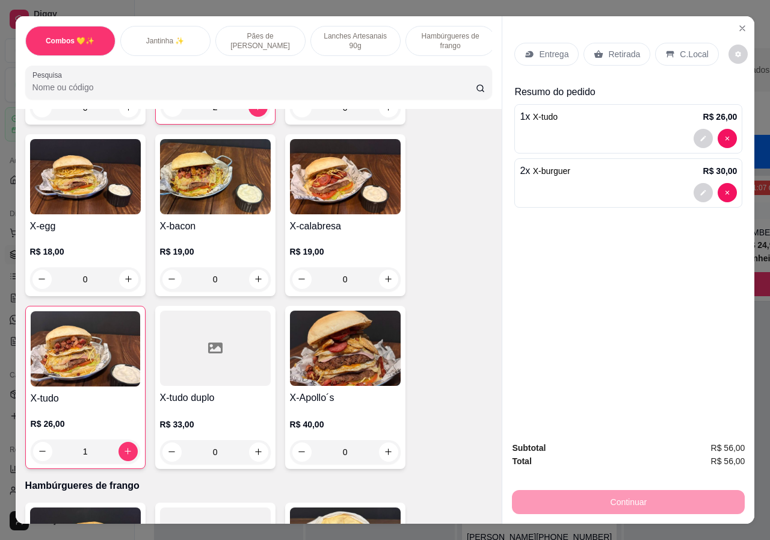
click at [127, 439] on div "1" at bounding box center [86, 451] width 110 height 24
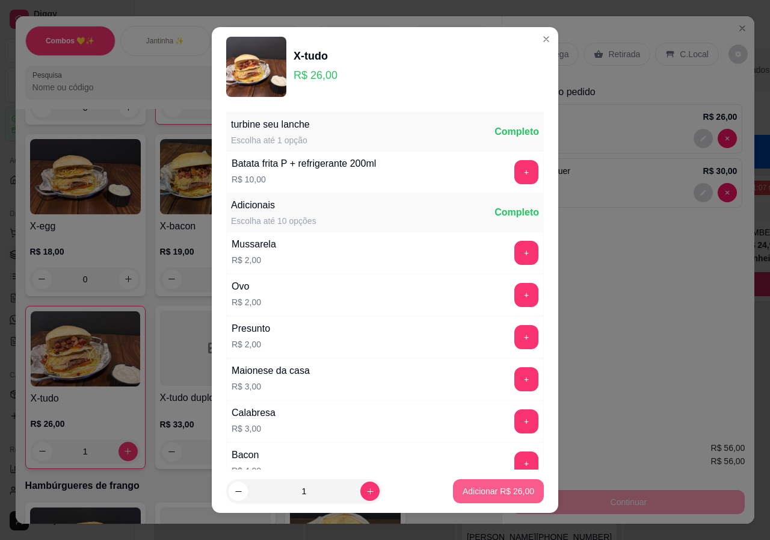
click at [519, 490] on p "Adicionar R$ 26,00" at bounding box center [499, 491] width 72 height 12
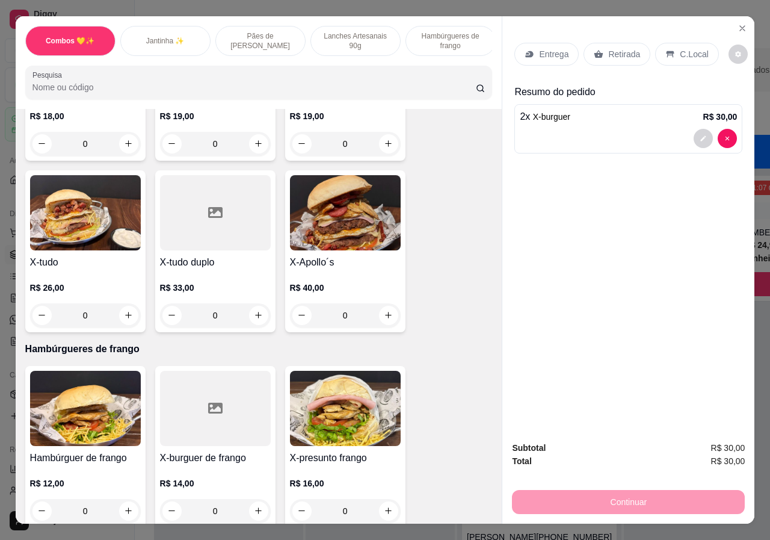
scroll to position [1399, 0]
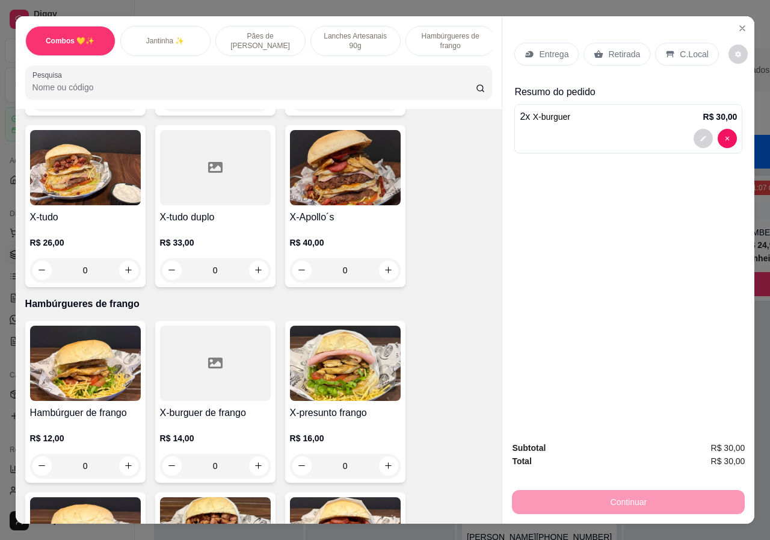
click at [126, 258] on div "0" at bounding box center [85, 270] width 111 height 24
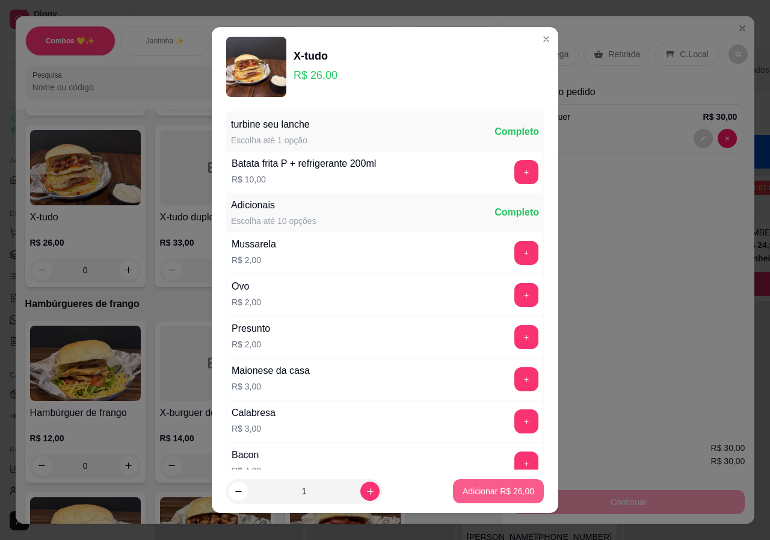
click at [488, 495] on p "Adicionar R$ 26,00" at bounding box center [499, 491] width 72 height 12
type input "1"
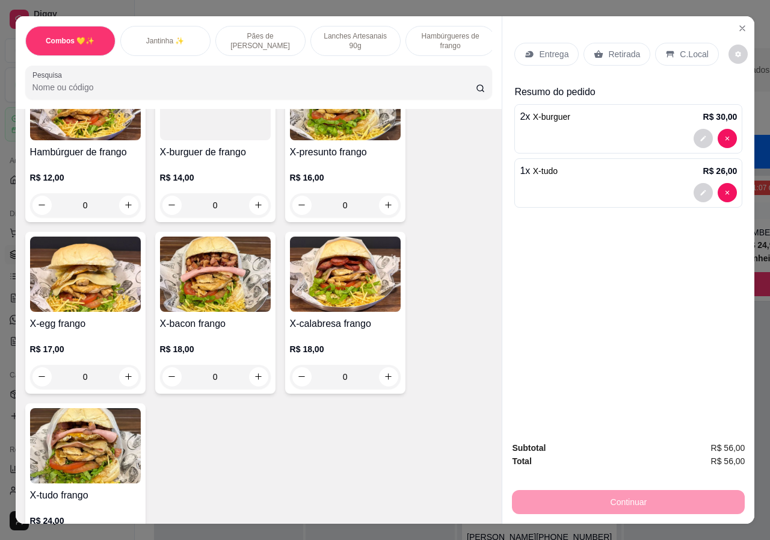
scroll to position [1579, 0]
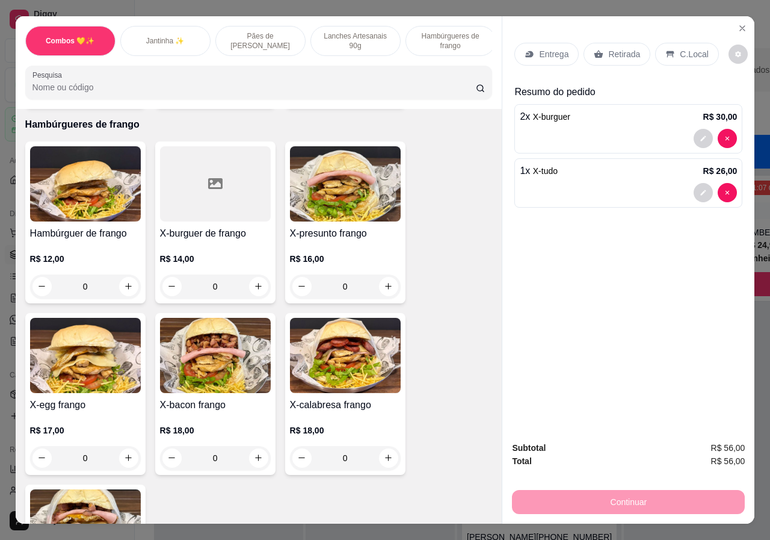
click at [391, 274] on div "0" at bounding box center [345, 286] width 111 height 24
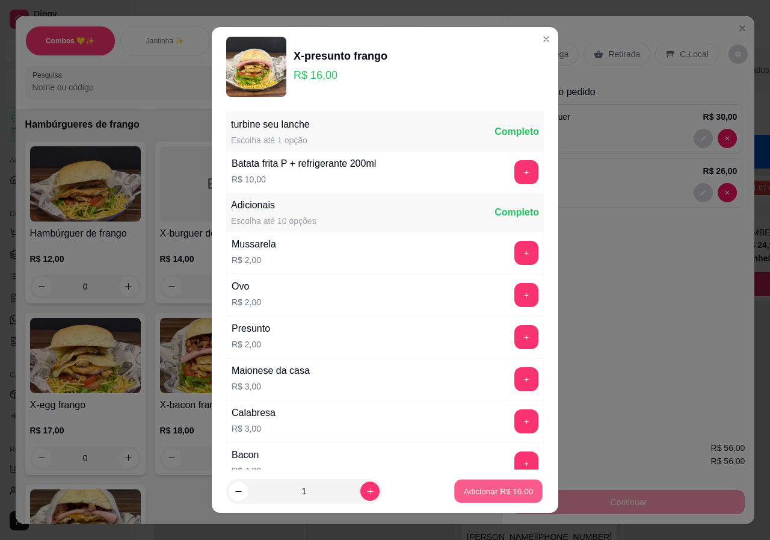
click at [522, 494] on button "Adicionar R$ 16,00" at bounding box center [498, 491] width 88 height 23
type input "1"
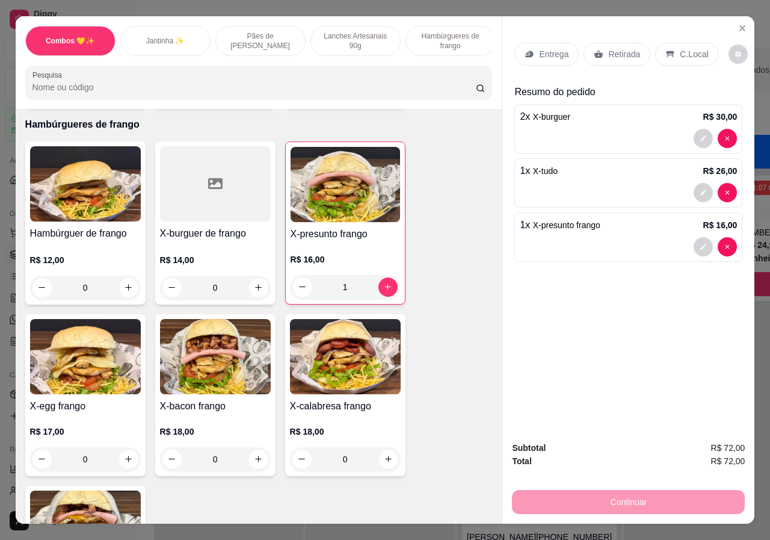
scroll to position [0, 288]
click at [426, 39] on div "Bebidas" at bounding box center [448, 41] width 90 height 30
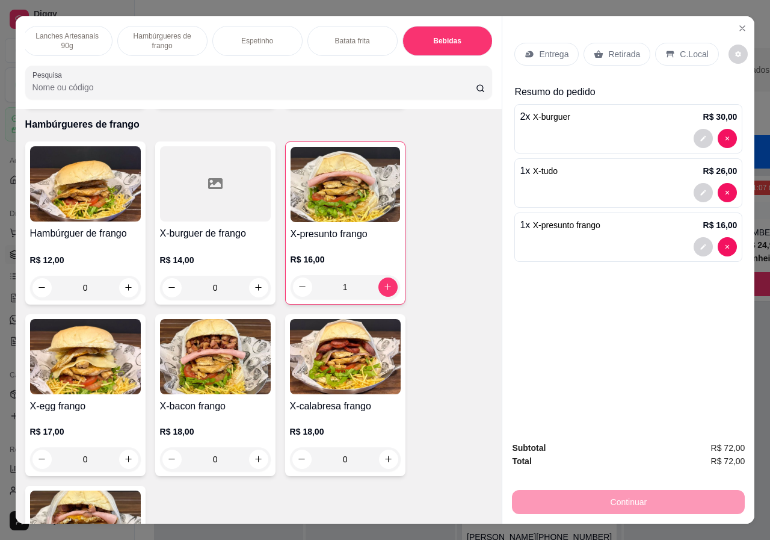
scroll to position [27, 0]
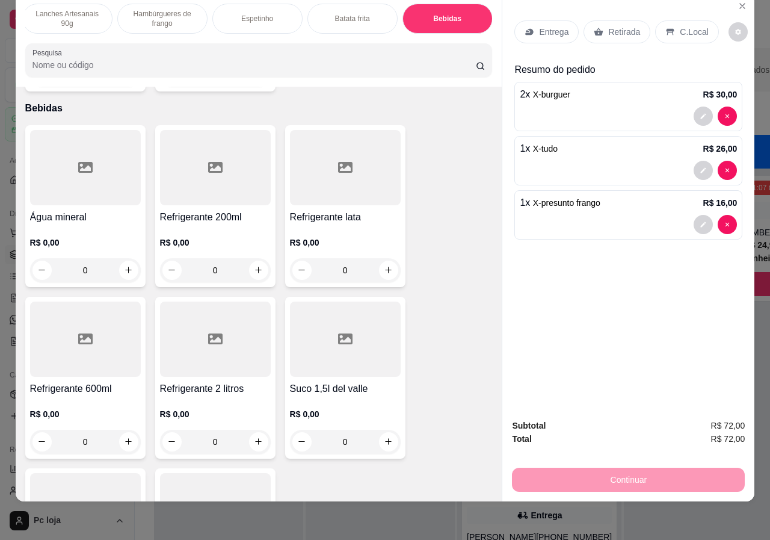
click at [667, 29] on icon at bounding box center [671, 32] width 8 height 7
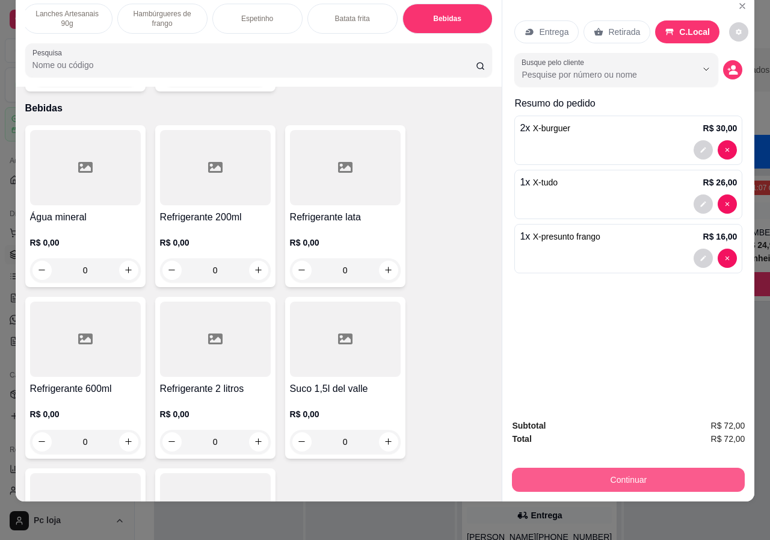
click at [622, 468] on button "Continuar" at bounding box center [628, 480] width 233 height 24
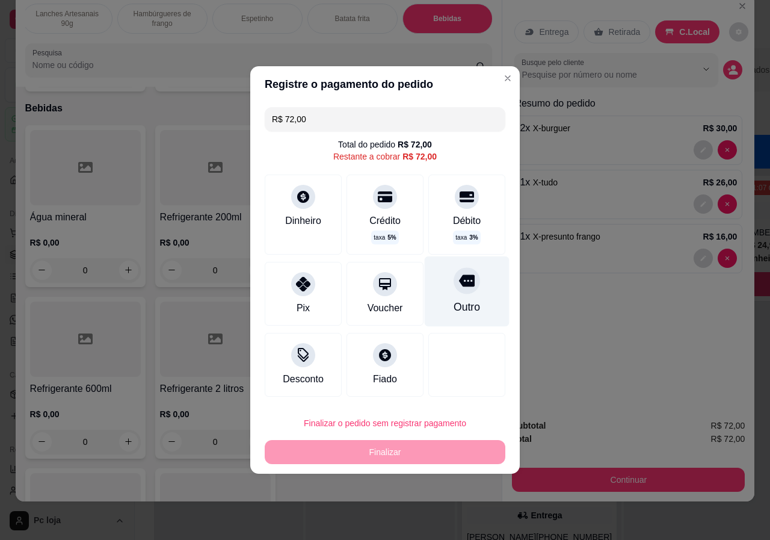
click at [459, 291] on div at bounding box center [467, 280] width 26 height 26
type input "R$ 0,00"
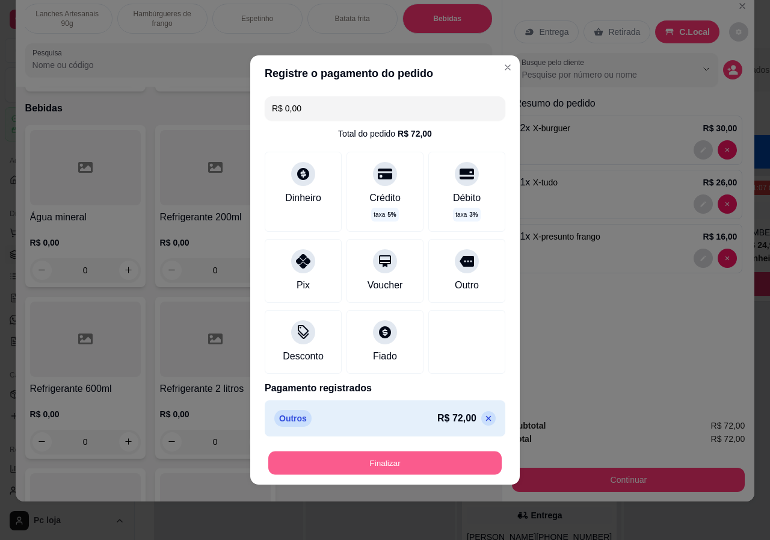
click at [444, 458] on button "Finalizar" at bounding box center [385, 462] width 234 height 23
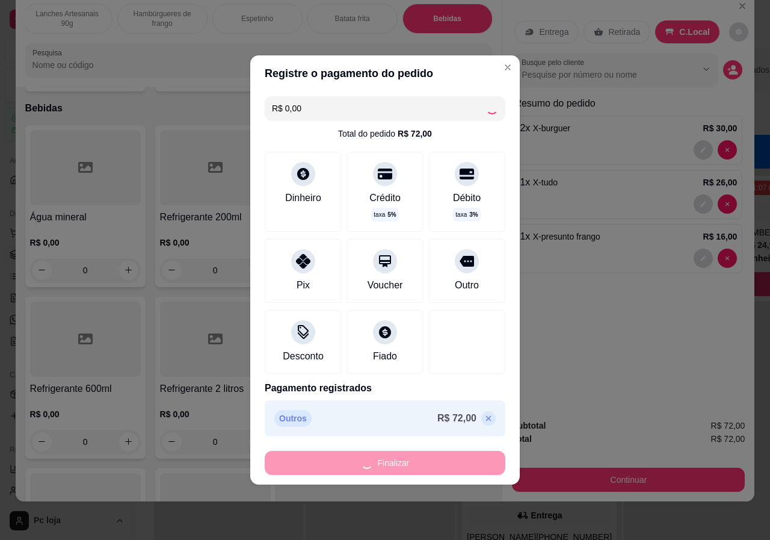
type input "0"
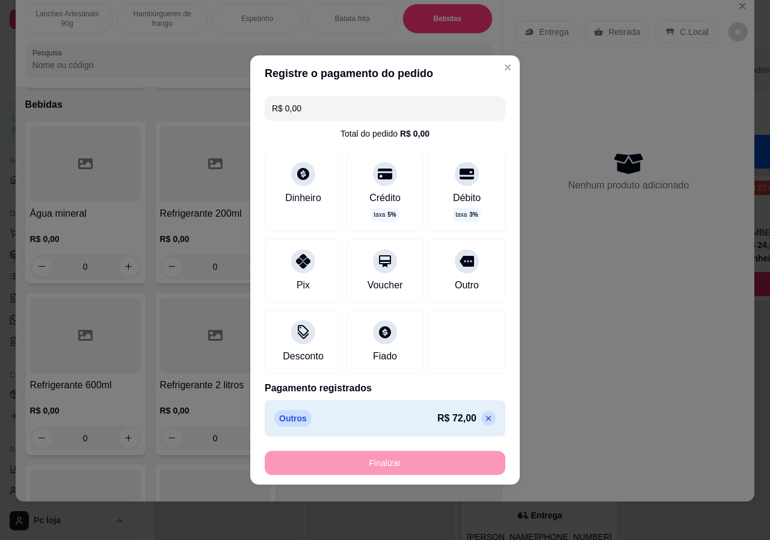
type input "-R$ 72,00"
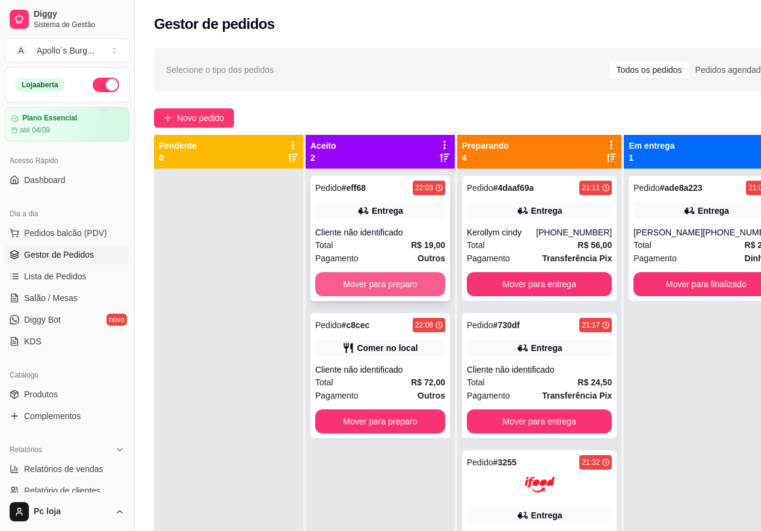
click at [356, 289] on button "Mover para preparo" at bounding box center [380, 284] width 130 height 24
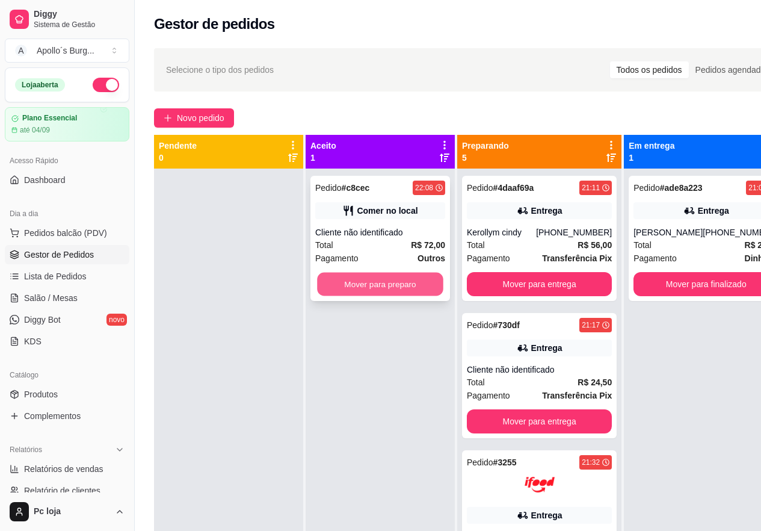
click at [380, 282] on button "Mover para preparo" at bounding box center [380, 284] width 126 height 23
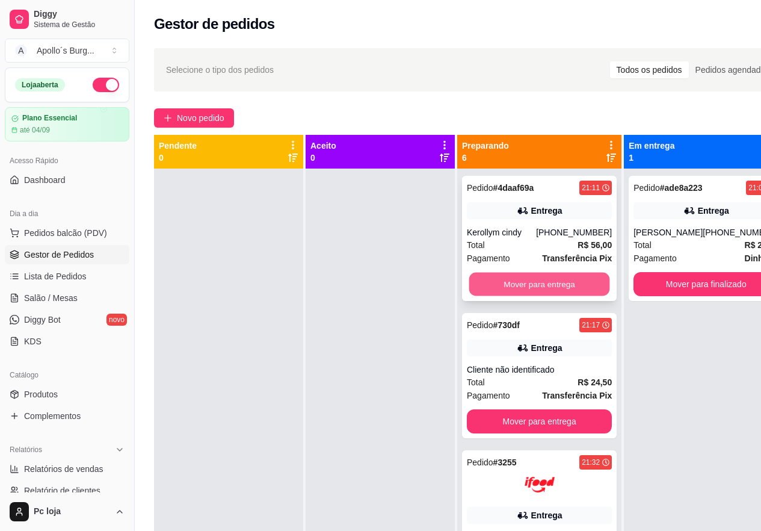
click at [513, 281] on button "Mover para entrega" at bounding box center [539, 284] width 141 height 23
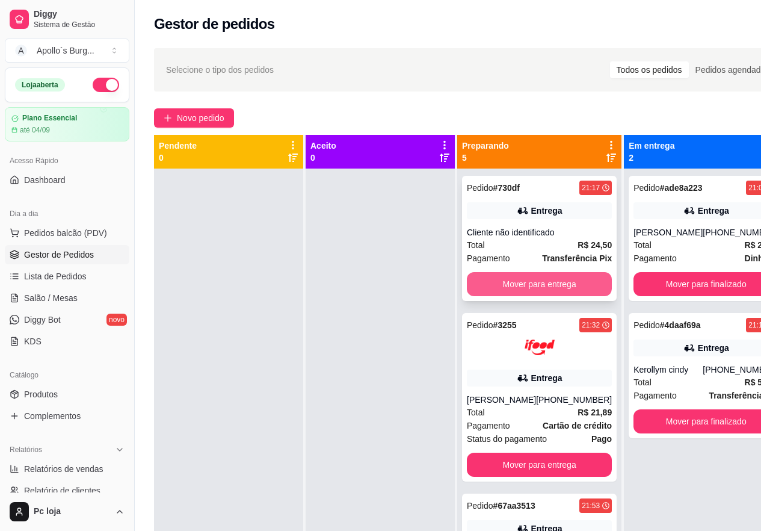
click at [559, 275] on button "Mover para entrega" at bounding box center [539, 284] width 145 height 24
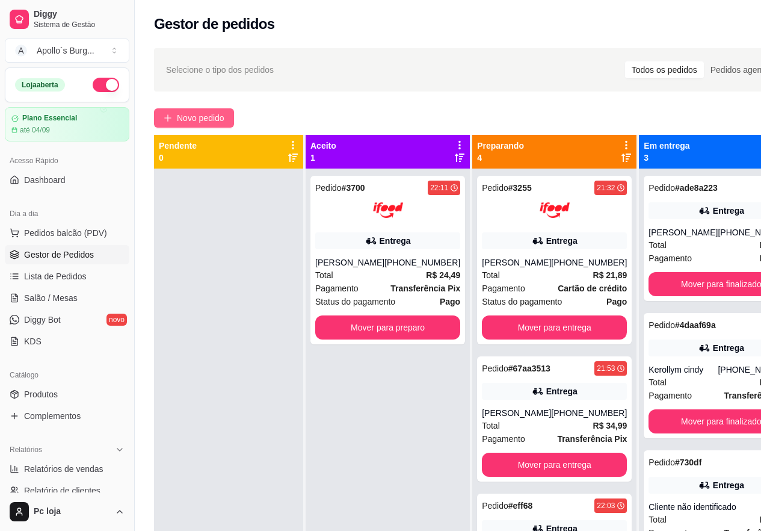
click at [213, 111] on span "Novo pedido" at bounding box center [201, 117] width 48 height 13
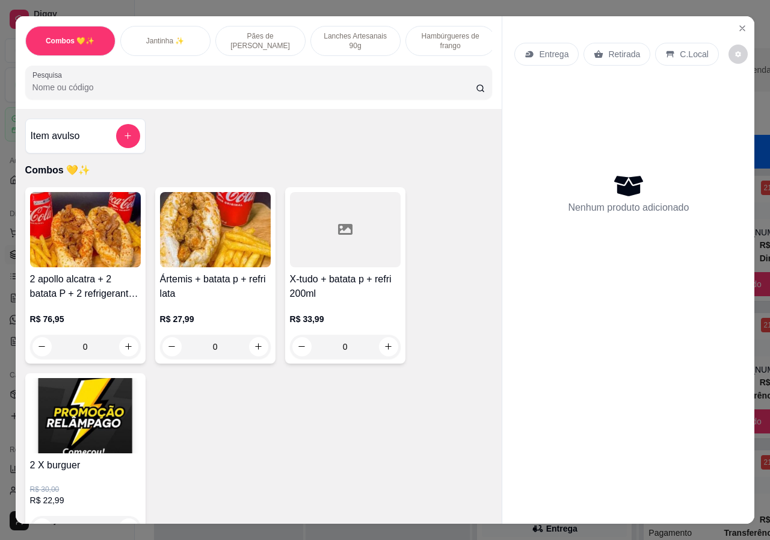
click at [427, 38] on p "Hambúrgueres de frango" at bounding box center [451, 40] width 70 height 19
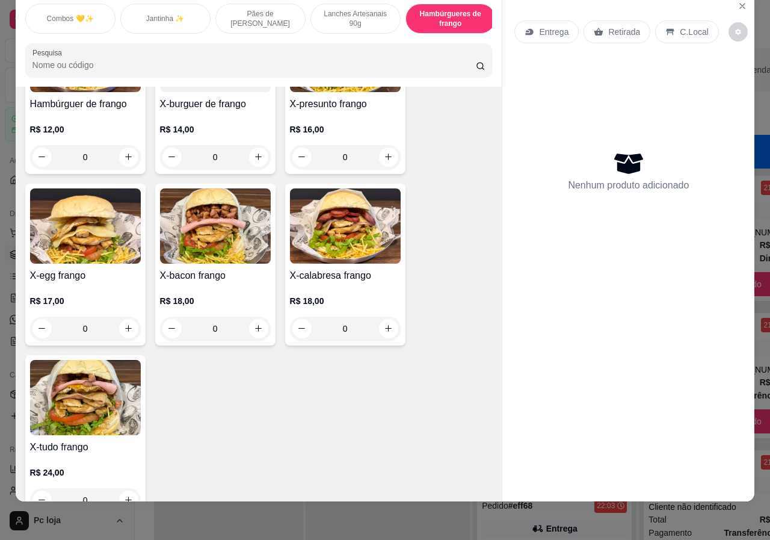
scroll to position [1691, 0]
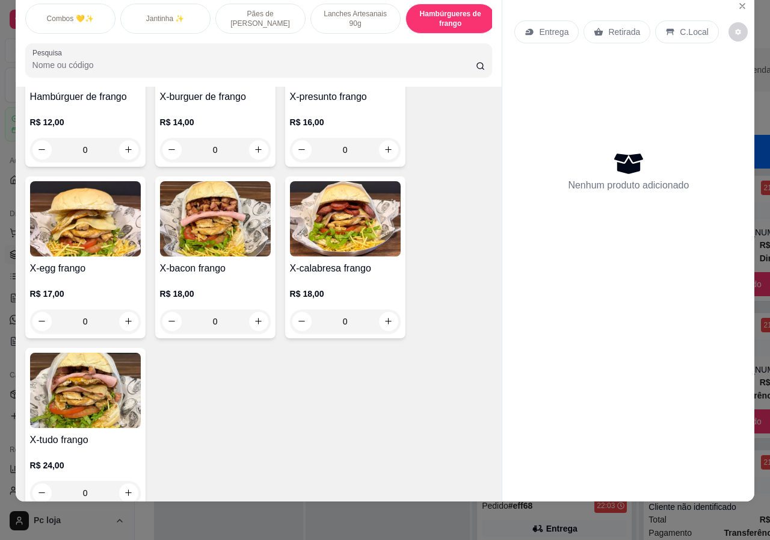
click at [96, 447] on div "R$ 24,00 0" at bounding box center [85, 476] width 111 height 58
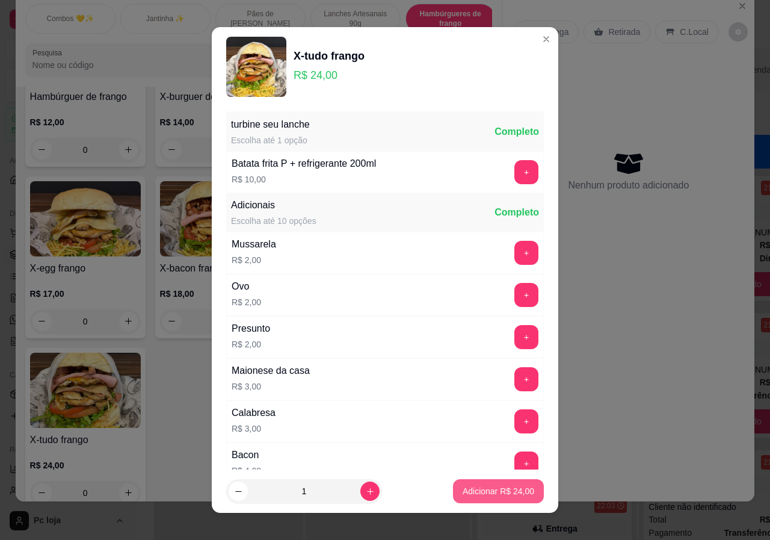
click at [470, 494] on p "Adicionar R$ 24,00" at bounding box center [499, 491] width 72 height 12
type input "1"
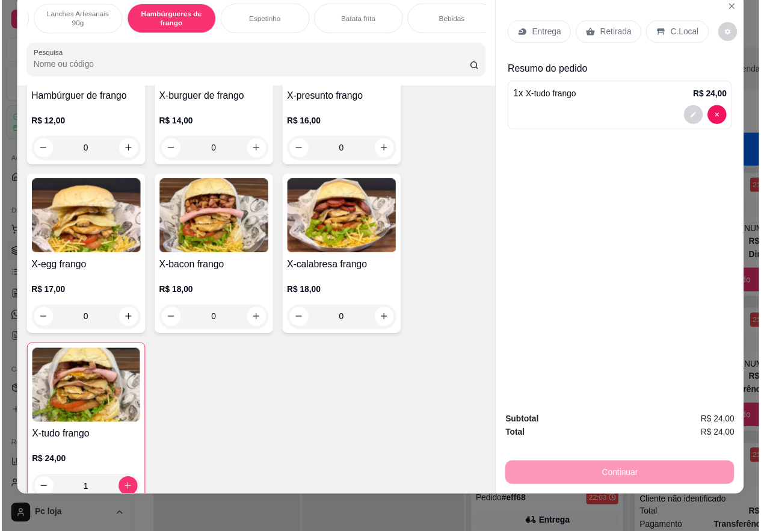
scroll to position [0, 288]
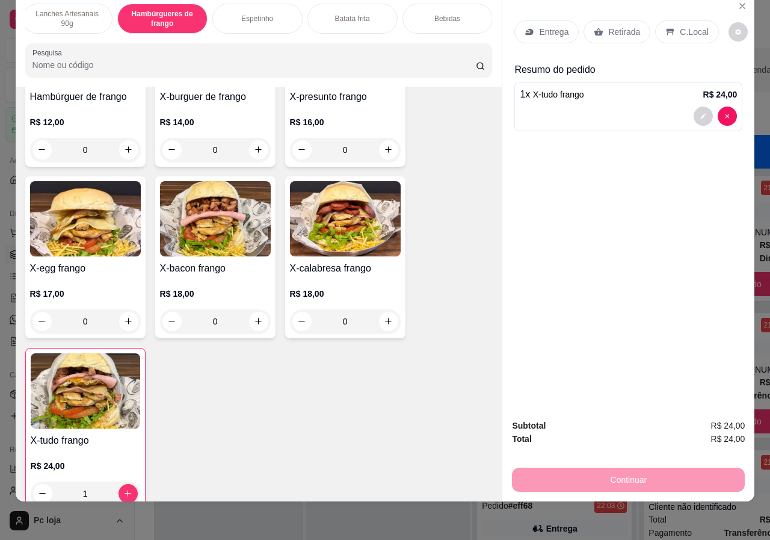
click at [622, 26] on p "Retirada" at bounding box center [624, 32] width 32 height 12
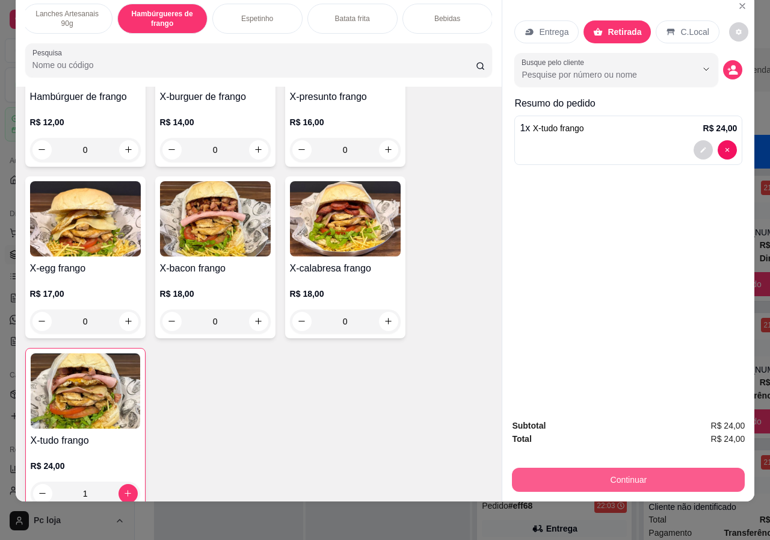
click at [667, 470] on button "Continuar" at bounding box center [628, 480] width 233 height 24
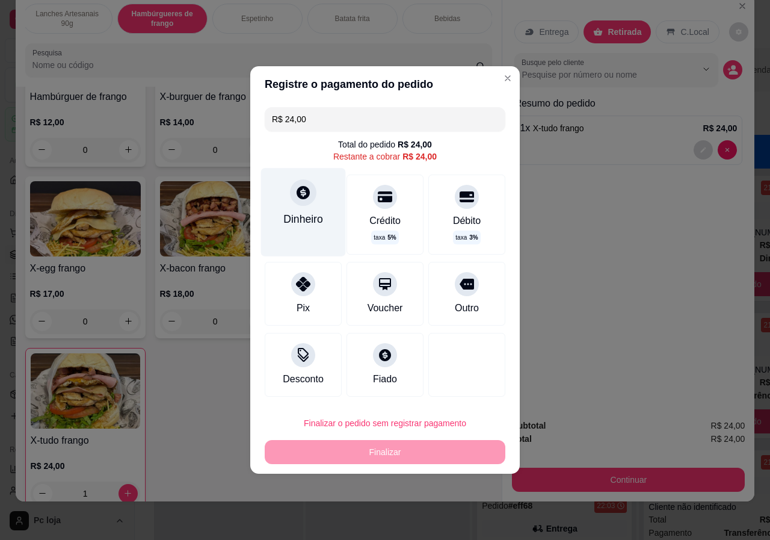
click at [306, 205] on div "Dinheiro" at bounding box center [303, 212] width 85 height 88
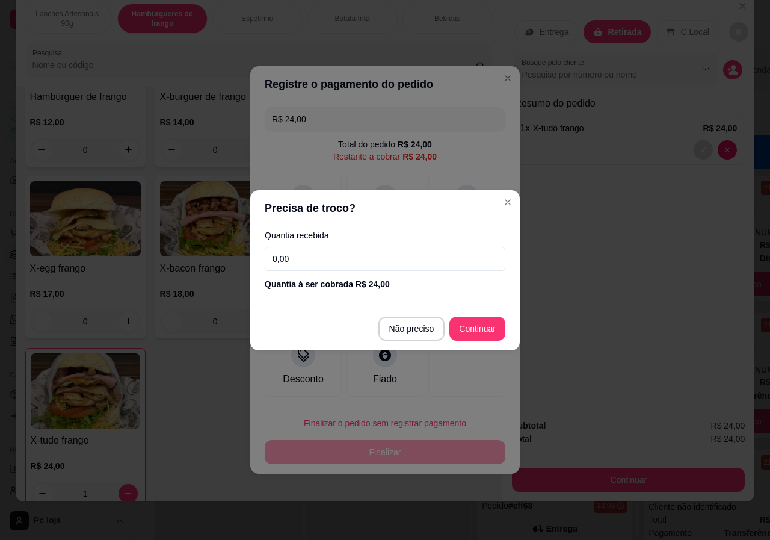
click at [422, 265] on input "0,00" at bounding box center [385, 259] width 241 height 24
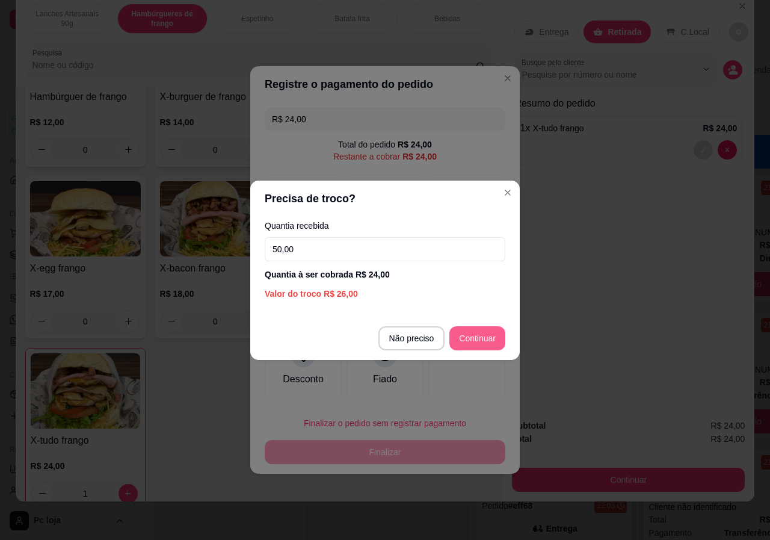
type input "50,00"
type input "R$ 0,00"
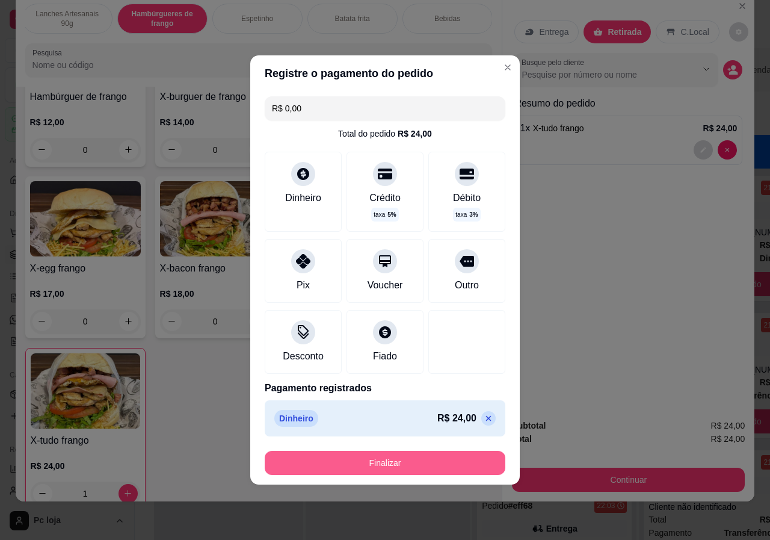
click at [429, 472] on button "Finalizar" at bounding box center [385, 463] width 241 height 24
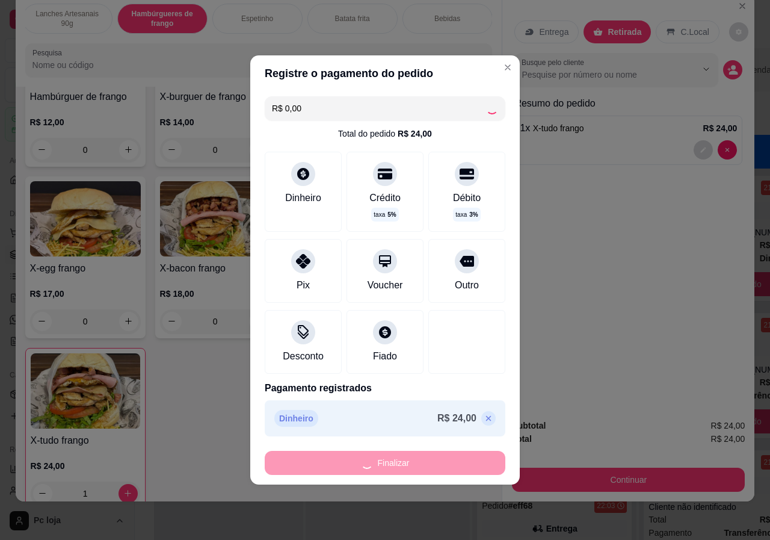
type input "0"
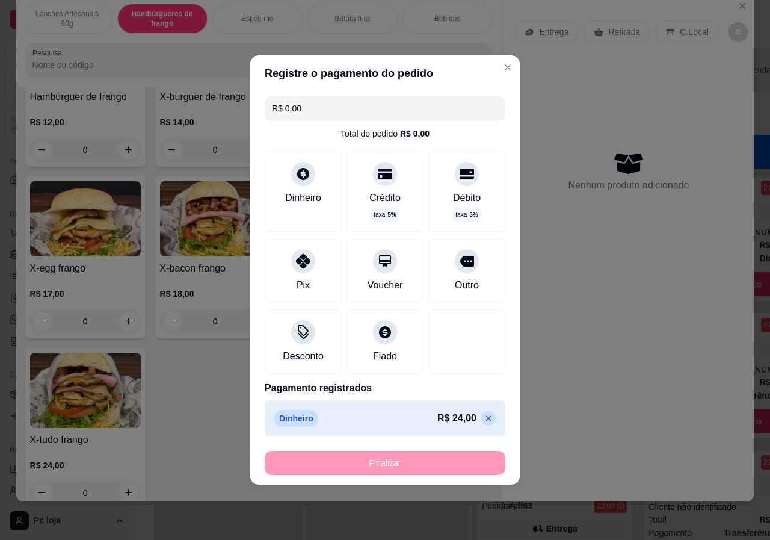
type input "-R$ 24,00"
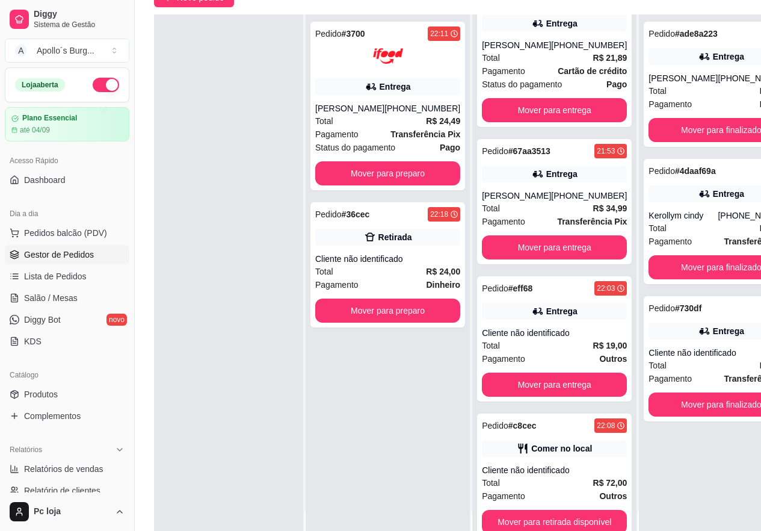
scroll to position [64, 0]
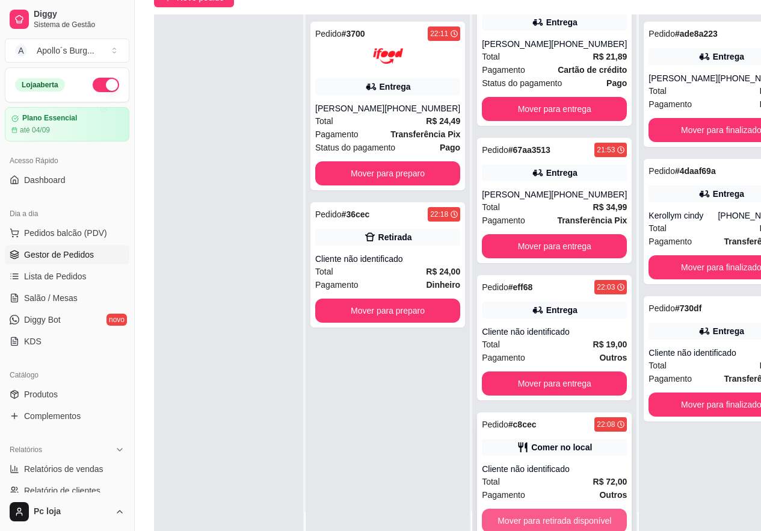
click at [534, 519] on button "Mover para retirada disponível" at bounding box center [554, 521] width 145 height 24
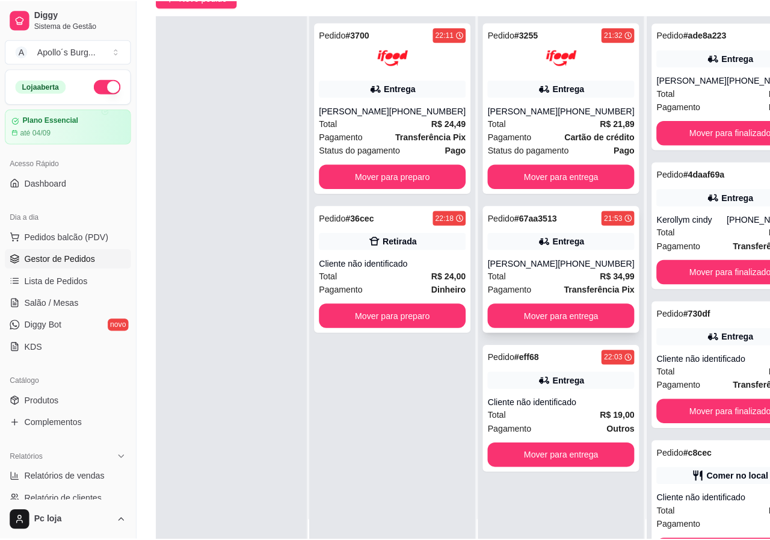
scroll to position [0, 0]
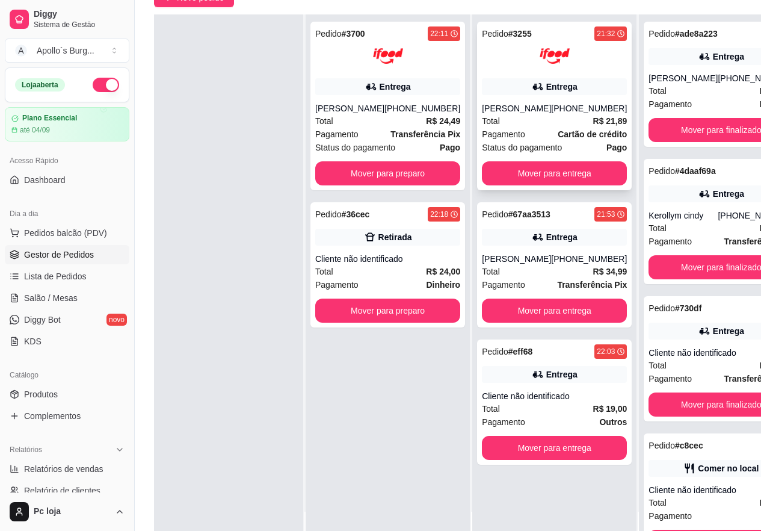
click at [527, 120] on div "Total R$ 21,89" at bounding box center [554, 120] width 145 height 13
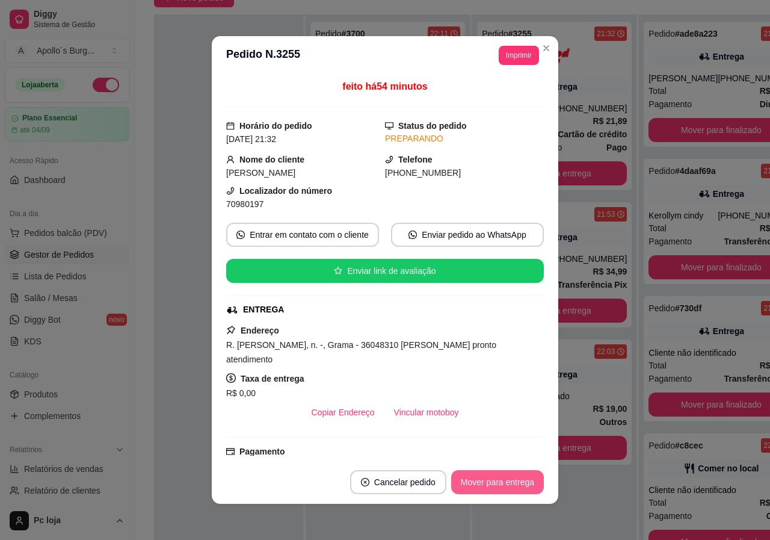
click at [495, 477] on button "Mover para entrega" at bounding box center [497, 482] width 93 height 24
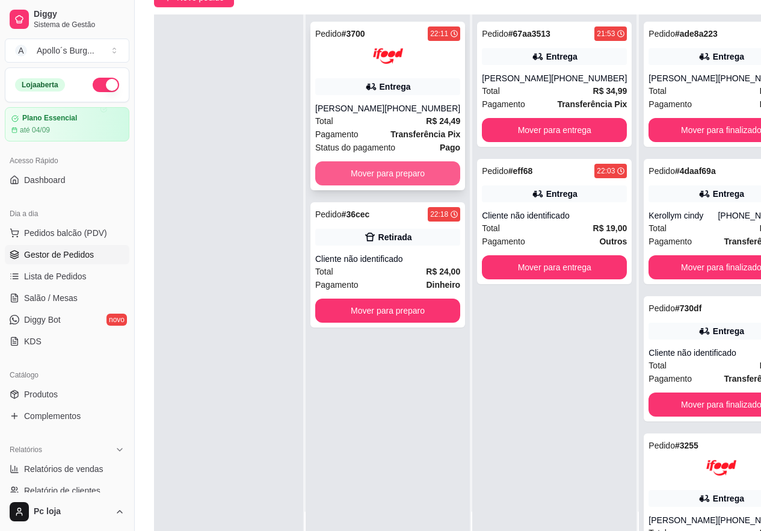
click at [371, 175] on button "Mover para preparo" at bounding box center [387, 173] width 145 height 24
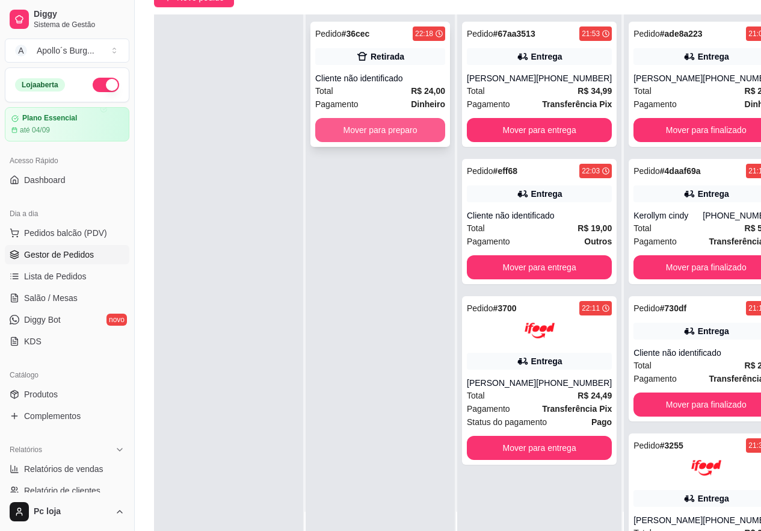
click at [392, 130] on button "Mover para preparo" at bounding box center [380, 130] width 130 height 24
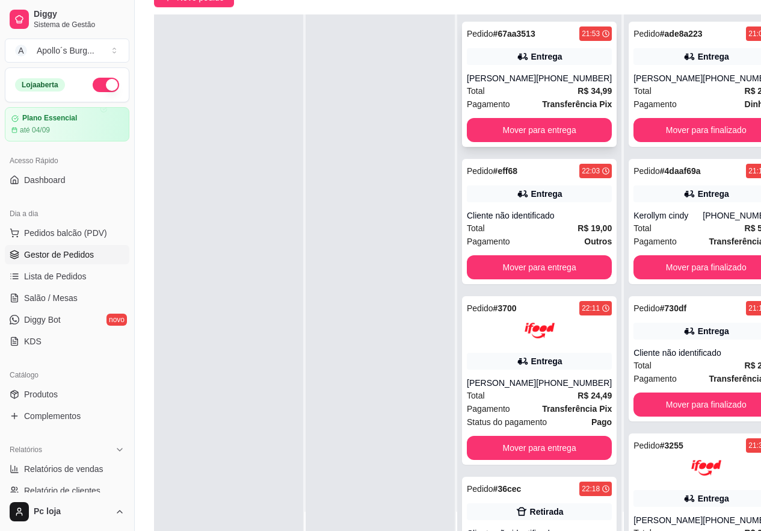
click at [534, 81] on div "[PERSON_NAME]" at bounding box center [501, 78] width 69 height 12
click at [523, 126] on button "Mover para entrega" at bounding box center [539, 130] width 145 height 24
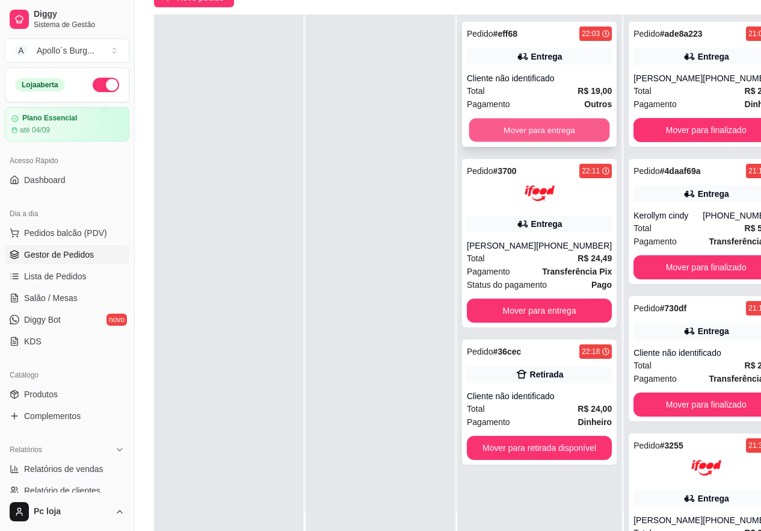
click at [537, 129] on button "Mover para entrega" at bounding box center [539, 130] width 141 height 23
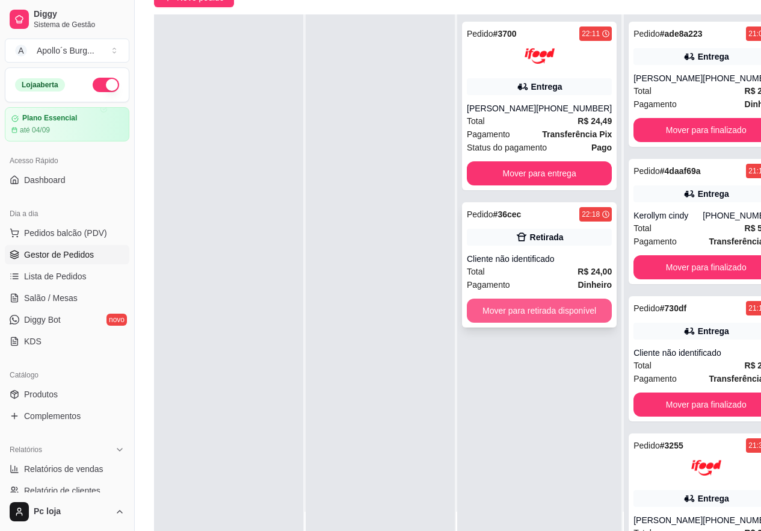
click at [562, 311] on button "Mover para retirada disponível" at bounding box center [539, 311] width 145 height 24
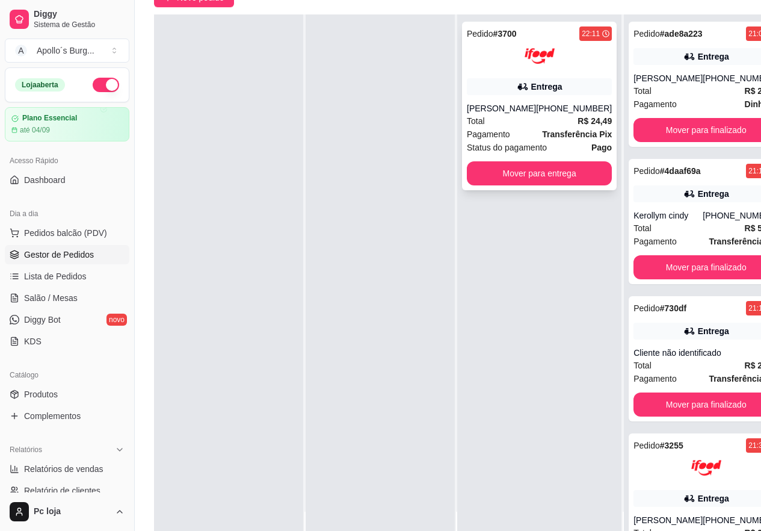
click at [551, 125] on div "Total R$ 24,49" at bounding box center [539, 120] width 145 height 13
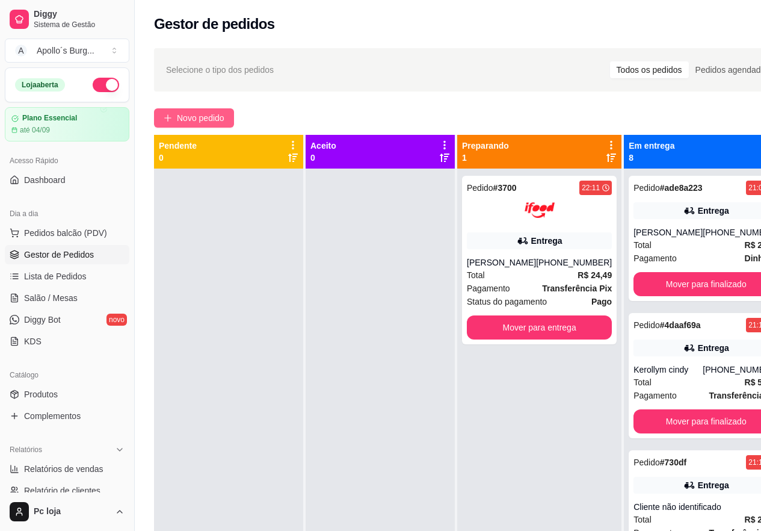
click at [209, 119] on span "Novo pedido" at bounding box center [201, 117] width 48 height 13
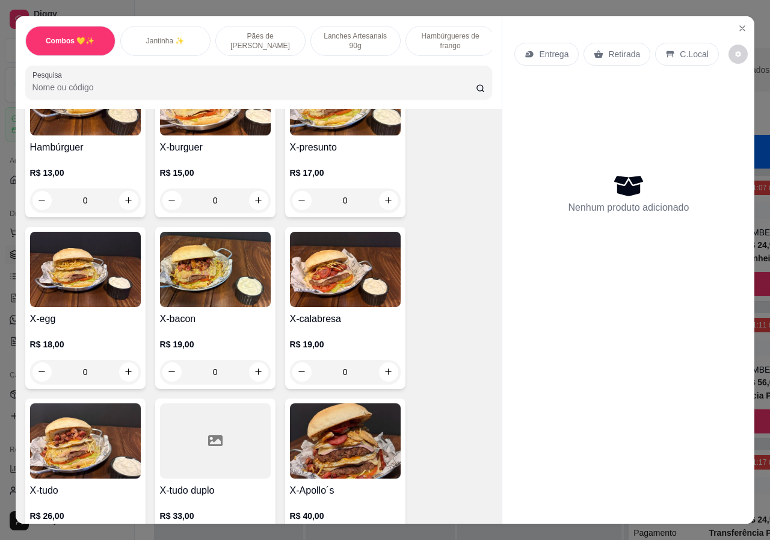
scroll to position [1264, 0]
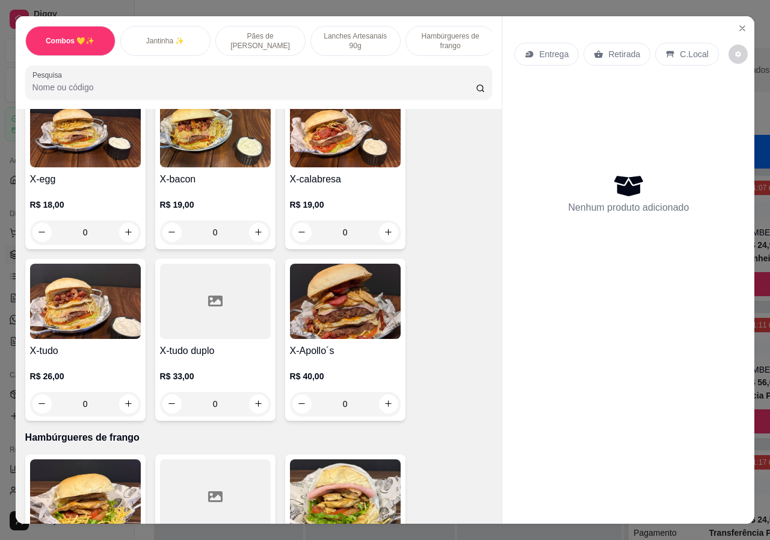
click at [125, 395] on div "0" at bounding box center [85, 404] width 111 height 24
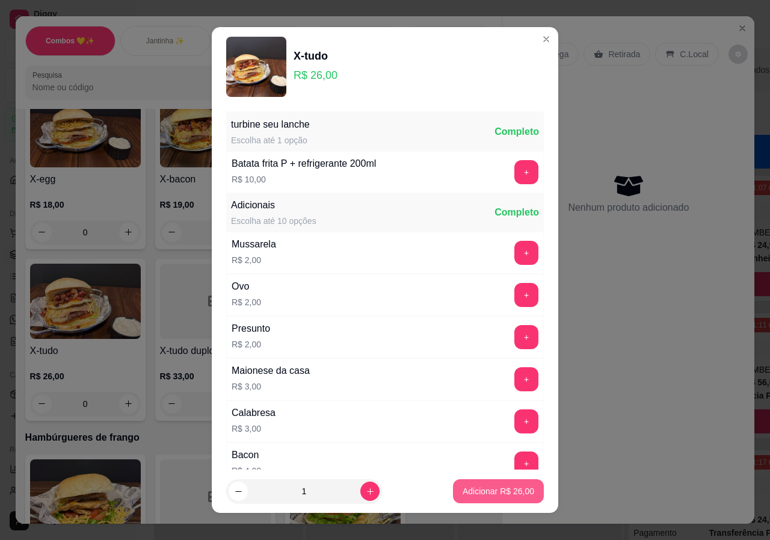
click at [510, 494] on p "Adicionar R$ 26,00" at bounding box center [499, 491] width 72 height 12
type input "1"
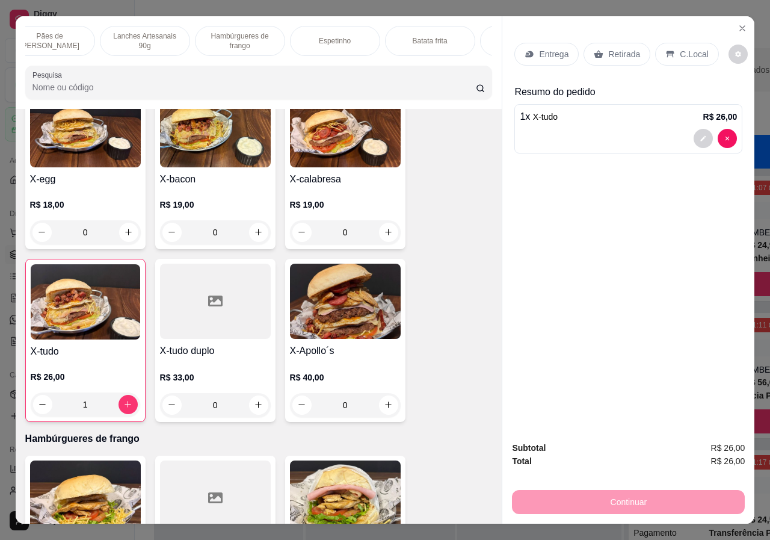
scroll to position [0, 288]
click at [453, 37] on p "Bebidas" at bounding box center [448, 41] width 26 height 10
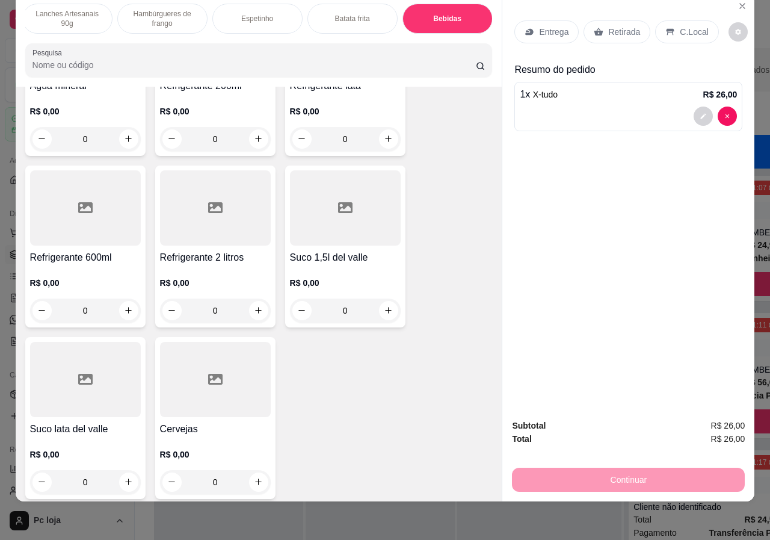
scroll to position [2649, 0]
click at [258, 469] on div "0" at bounding box center [215, 481] width 111 height 24
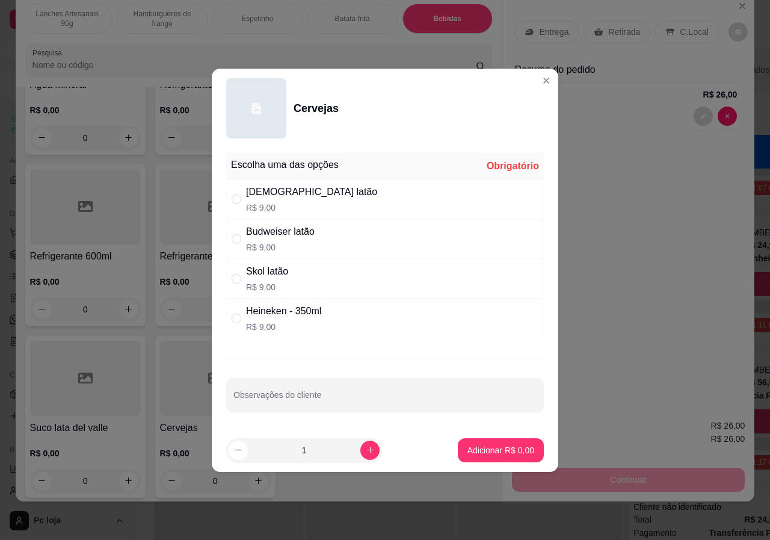
drag, startPoint x: 266, startPoint y: 199, endPoint x: 320, endPoint y: 250, distance: 74.5
click at [266, 198] on div "[DEMOGRAPHIC_DATA] latão" at bounding box center [311, 192] width 131 height 14
radio input "true"
click at [500, 451] on p "Adicionar R$ 9,00" at bounding box center [501, 450] width 67 height 12
type input "1"
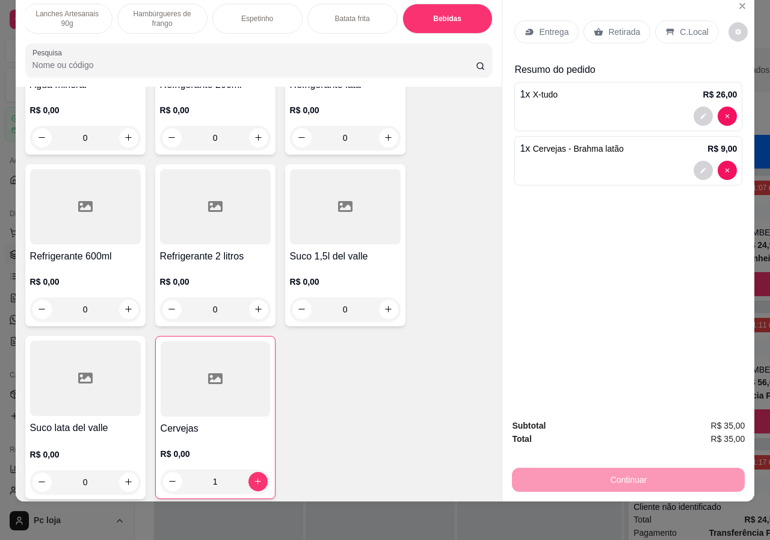
click at [611, 20] on div "Retirada" at bounding box center [617, 31] width 67 height 23
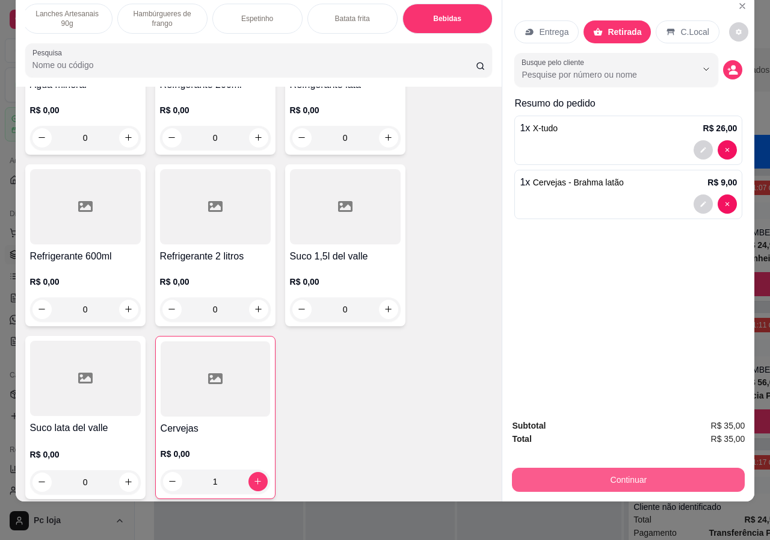
click at [664, 468] on button "Continuar" at bounding box center [628, 480] width 233 height 24
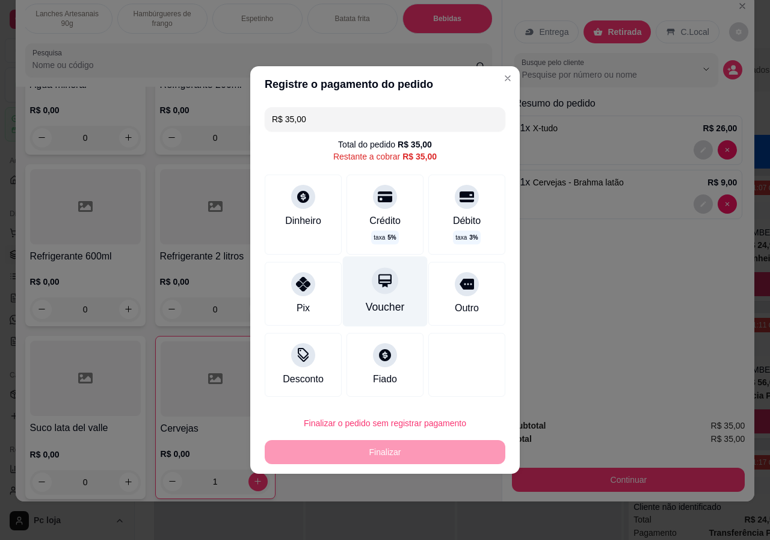
click at [377, 285] on icon at bounding box center [385, 281] width 16 height 16
type input "R$ 0,00"
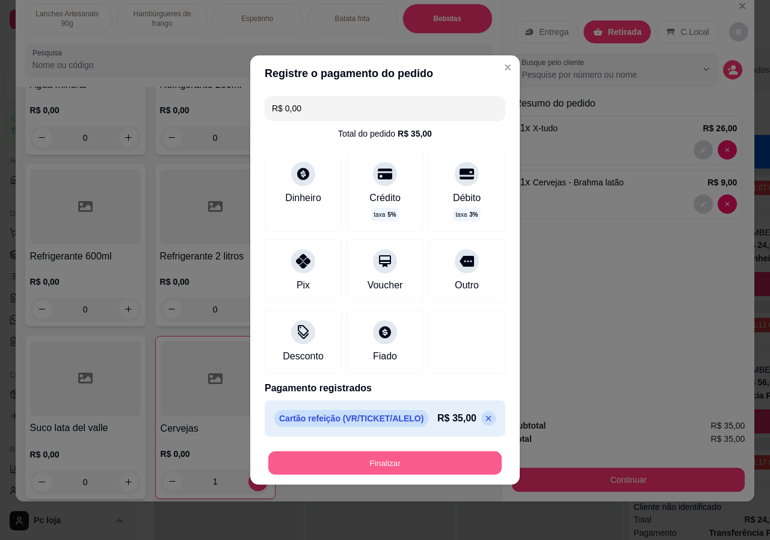
click at [418, 457] on button "Finalizar" at bounding box center [385, 462] width 234 height 23
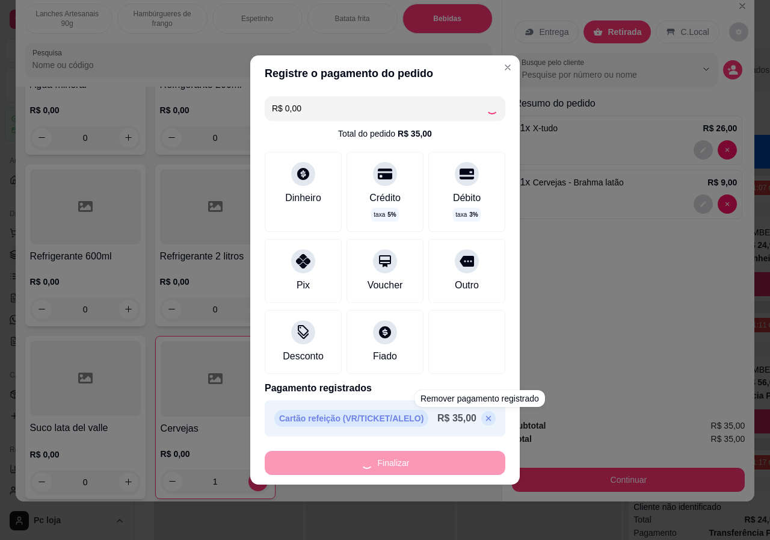
type input "0"
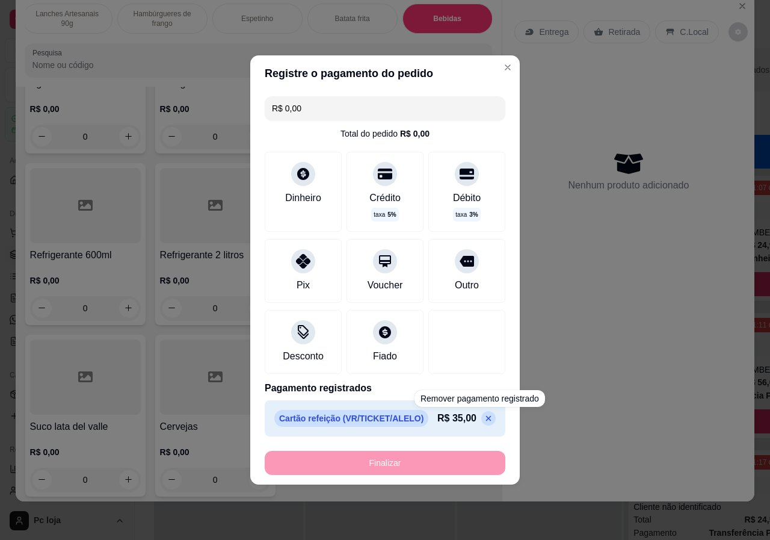
type input "-R$ 35,00"
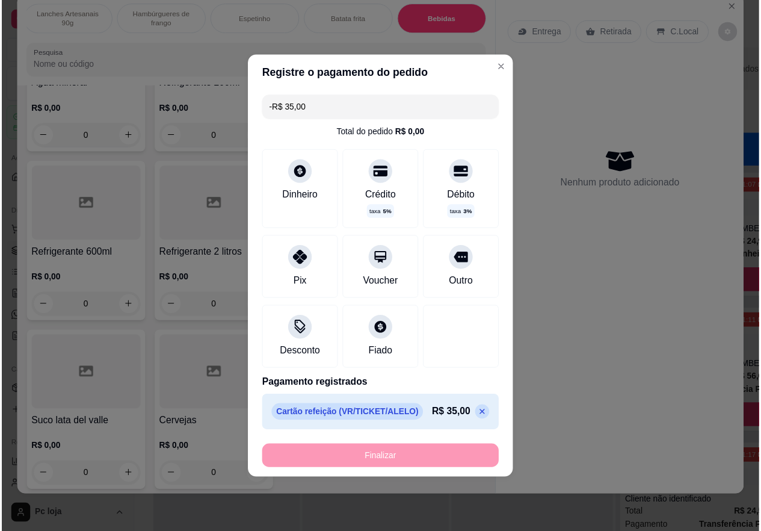
scroll to position [2648, 0]
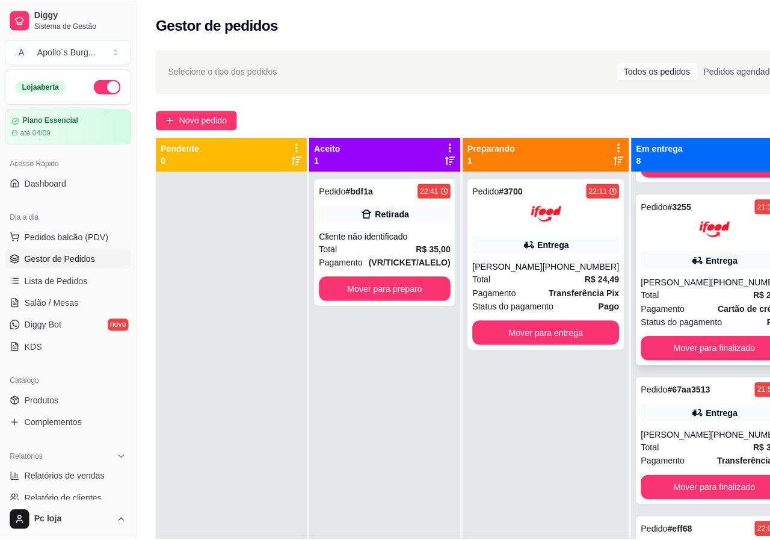
scroll to position [421, 0]
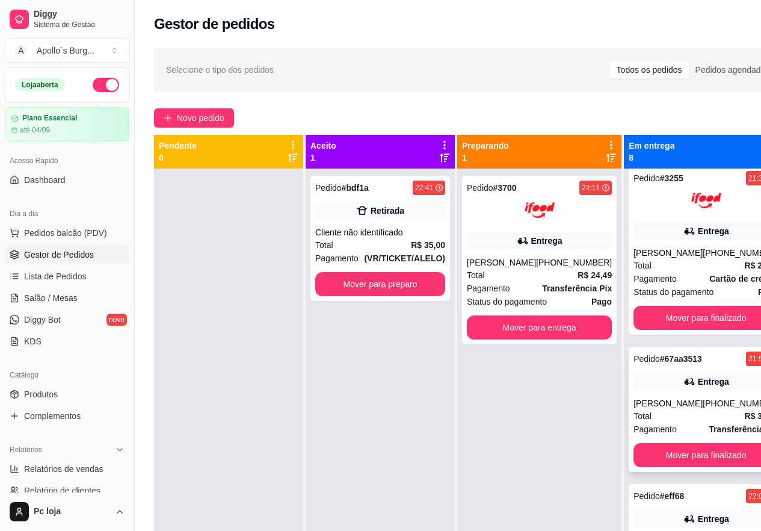
click at [698, 383] on div "Entrega" at bounding box center [713, 382] width 31 height 12
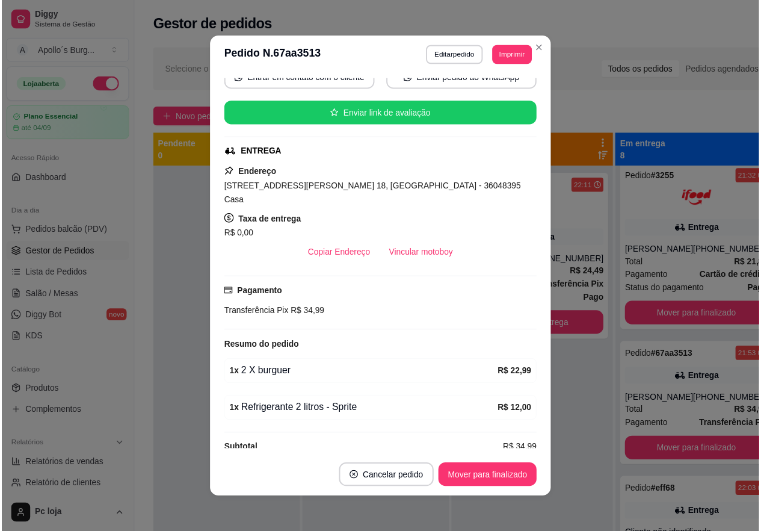
scroll to position [129, 0]
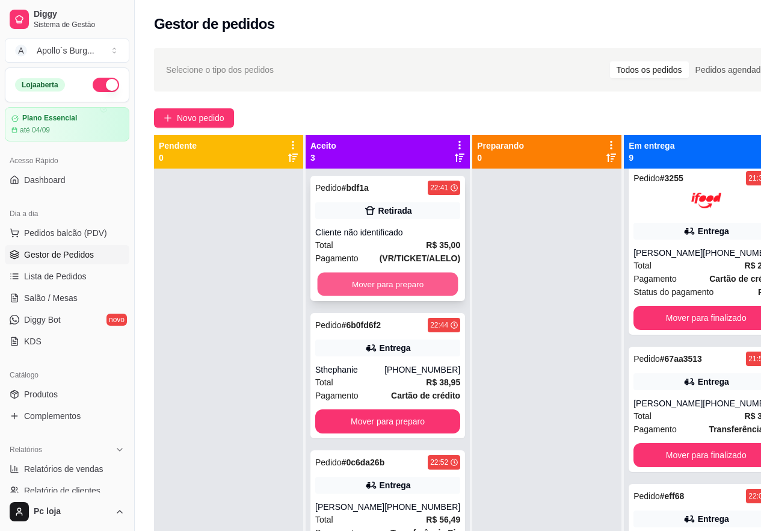
click at [370, 288] on button "Mover para preparo" at bounding box center [388, 284] width 141 height 23
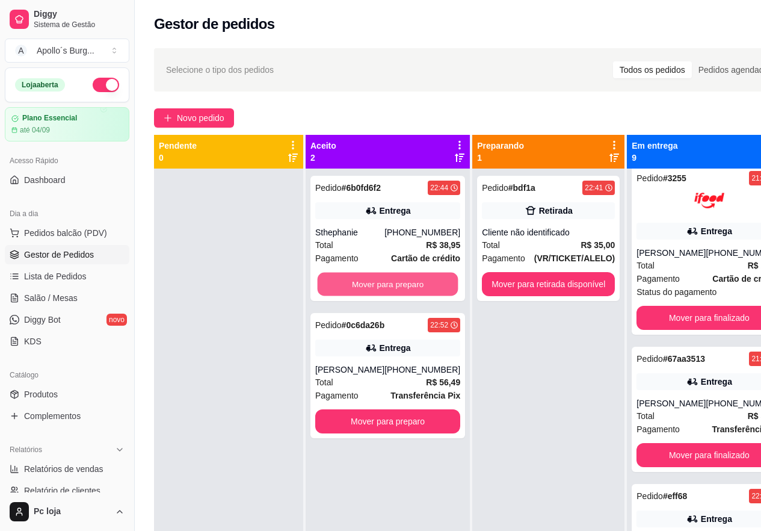
click at [370, 288] on button "Mover para preparo" at bounding box center [388, 284] width 141 height 23
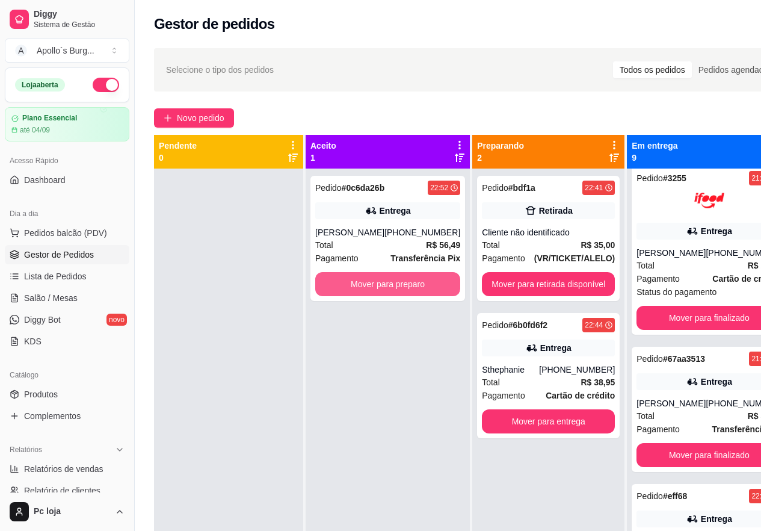
click at [373, 288] on button "Mover para preparo" at bounding box center [387, 284] width 145 height 24
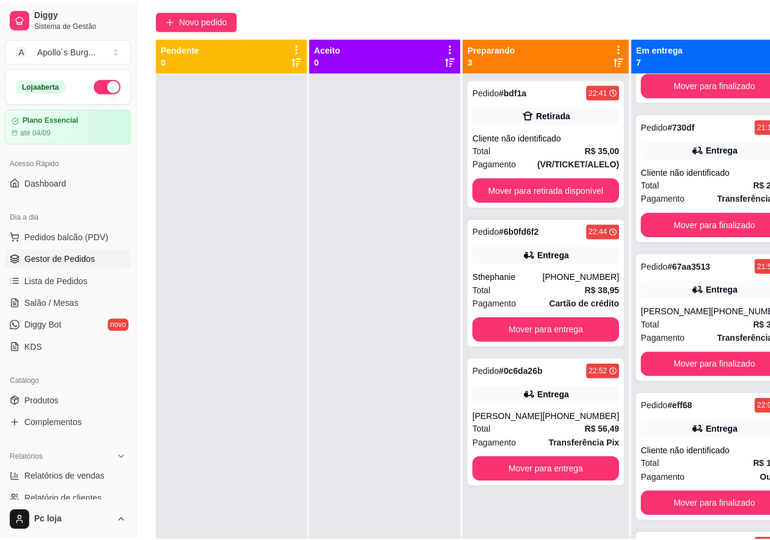
scroll to position [0, 0]
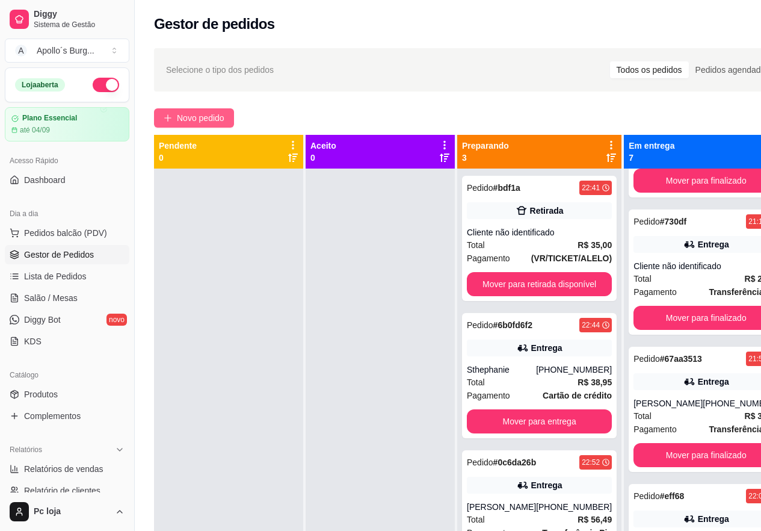
click at [202, 120] on span "Novo pedido" at bounding box center [201, 117] width 48 height 13
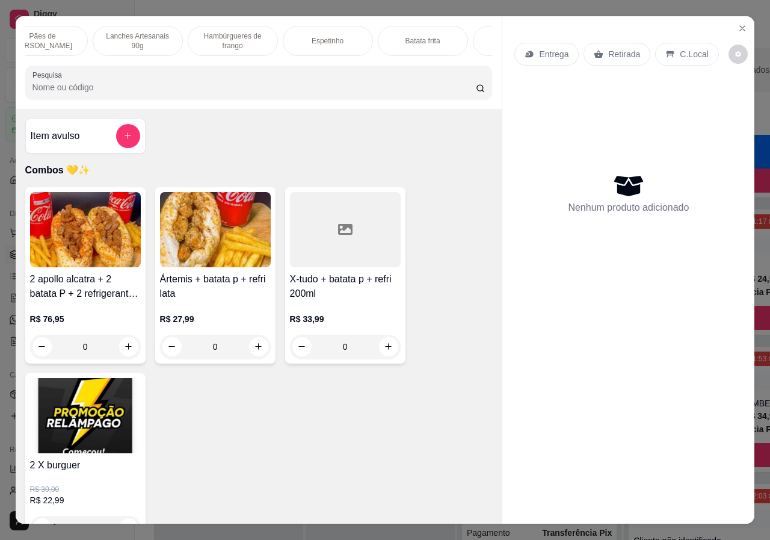
scroll to position [0, 288]
click at [464, 37] on div "Bebidas" at bounding box center [448, 41] width 90 height 30
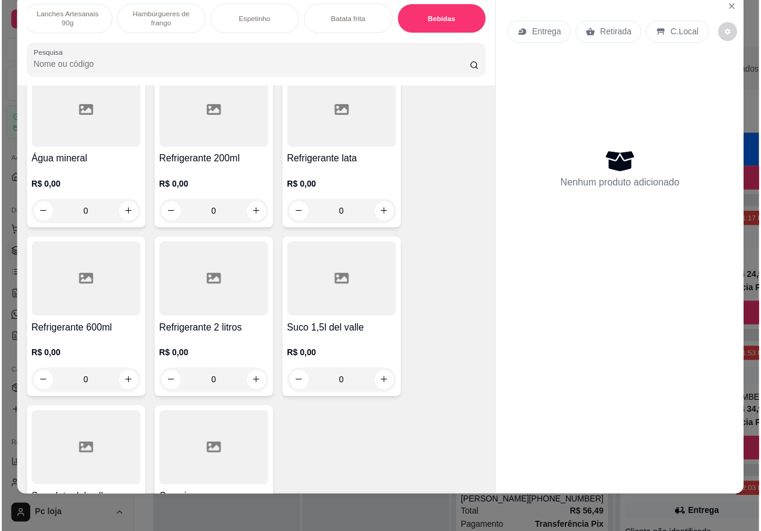
scroll to position [2575, 0]
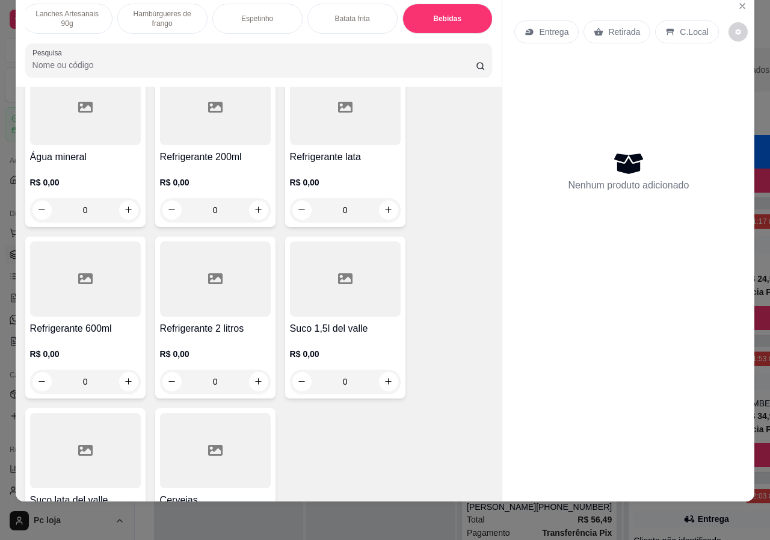
click at [122, 370] on div "0" at bounding box center [85, 382] width 111 height 24
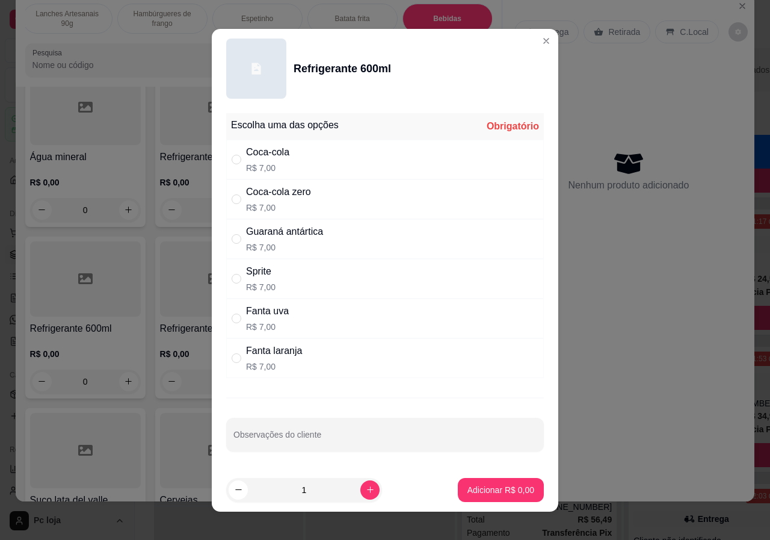
click at [278, 164] on p "R$ 7,00" at bounding box center [267, 168] width 43 height 12
radio input "true"
click at [498, 489] on p "Adicionar R$ 7,00" at bounding box center [501, 490] width 67 height 12
type input "1"
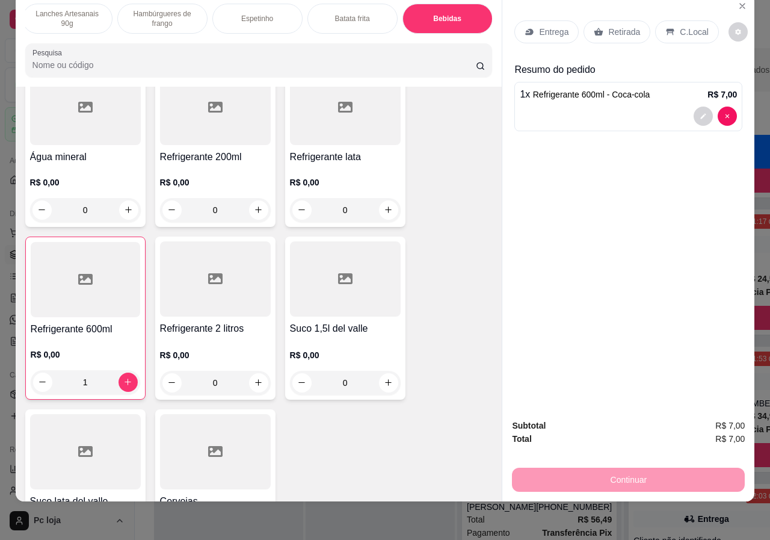
click at [611, 26] on p "Retirada" at bounding box center [624, 32] width 32 height 12
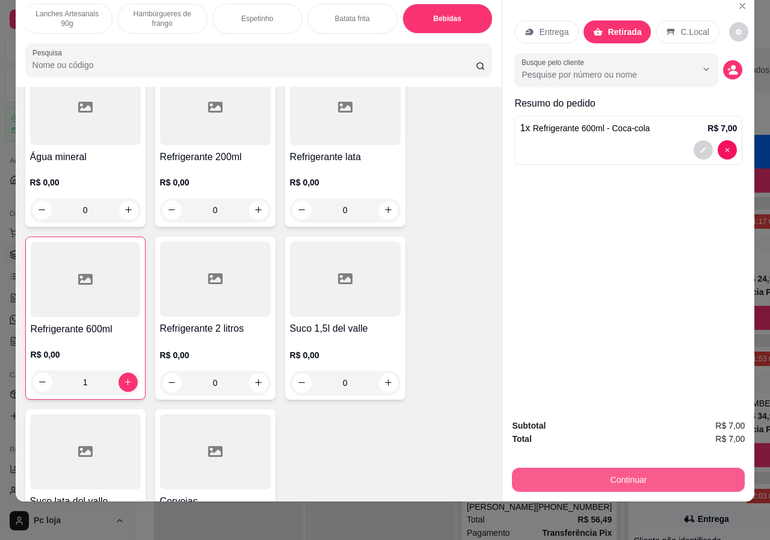
click at [636, 471] on button "Continuar" at bounding box center [628, 480] width 233 height 24
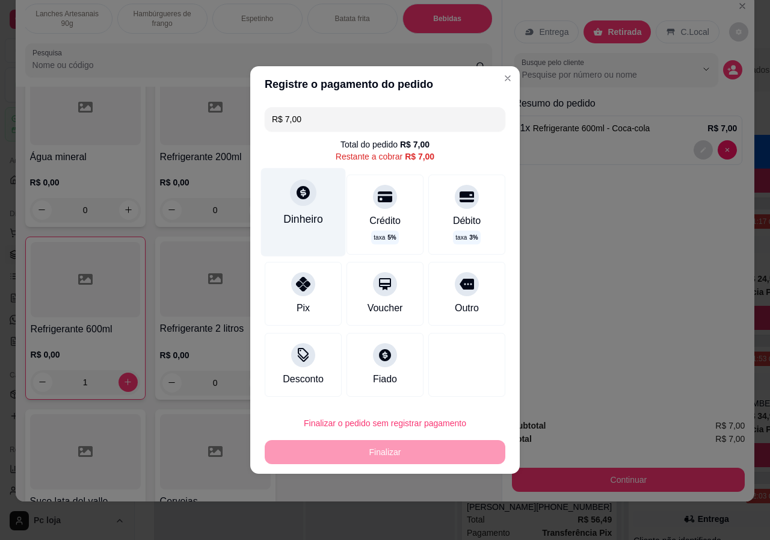
click at [316, 209] on div "Dinheiro" at bounding box center [303, 212] width 85 height 88
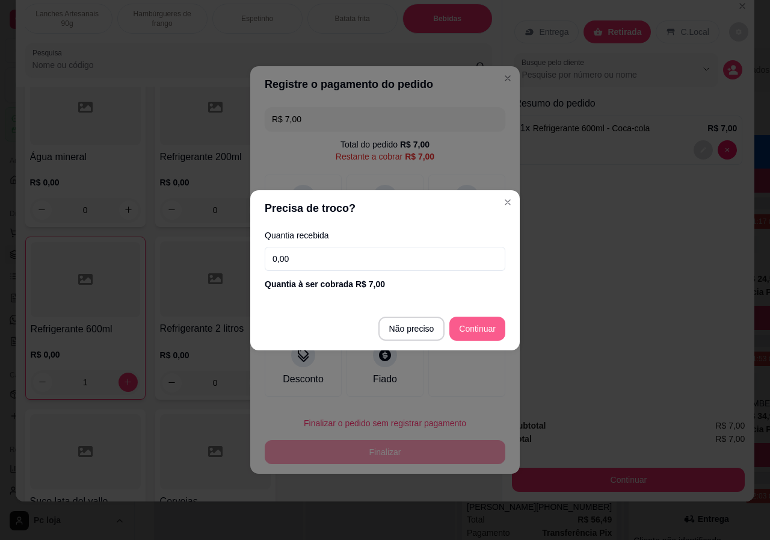
type input "R$ 0,00"
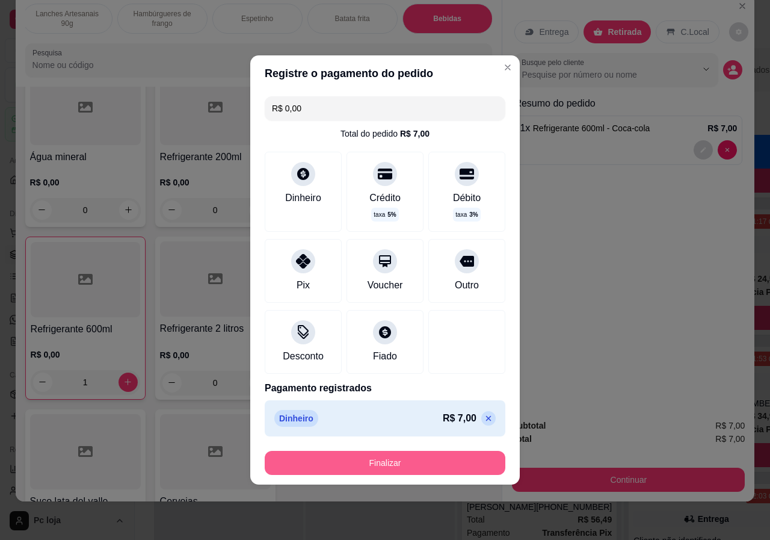
click at [428, 466] on button "Finalizar" at bounding box center [385, 463] width 241 height 24
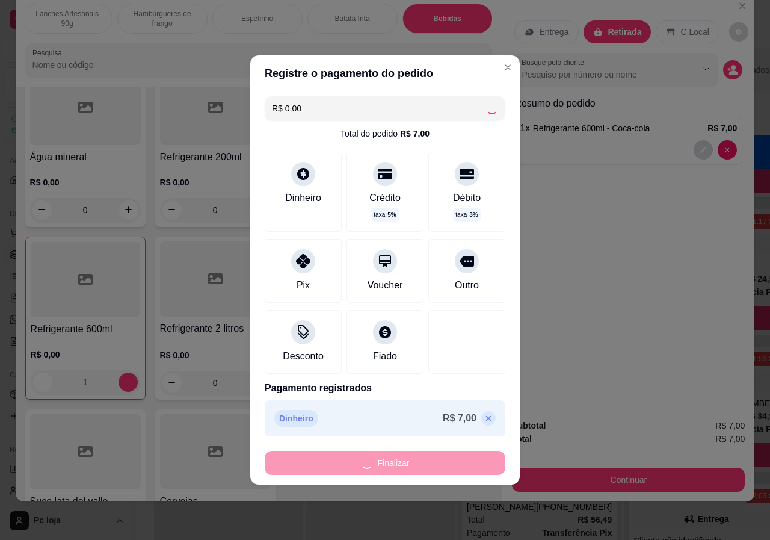
type input "0"
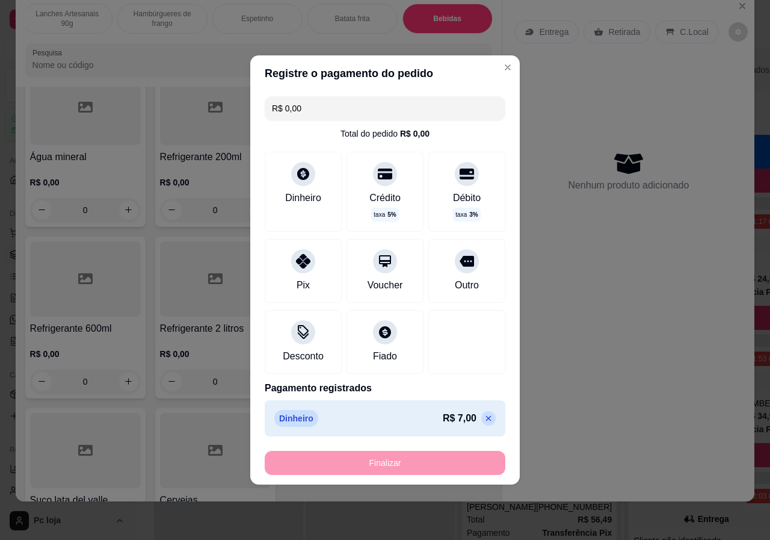
type input "-R$ 7,00"
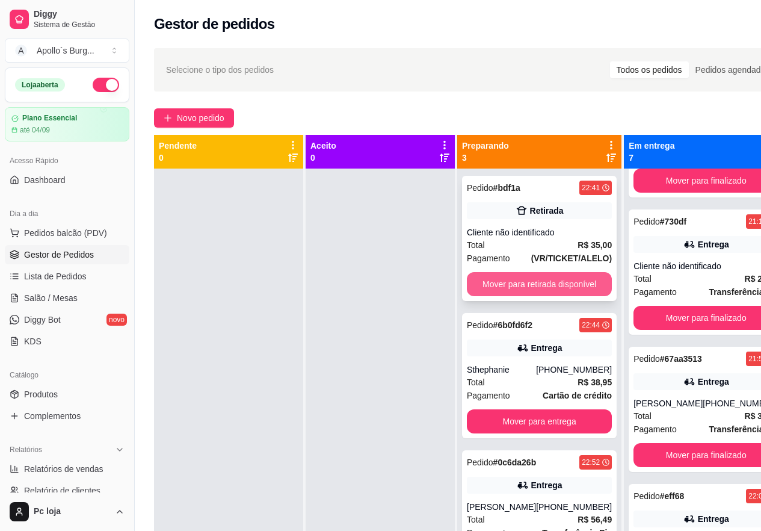
click at [554, 276] on button "Mover para retirada disponível" at bounding box center [539, 284] width 145 height 24
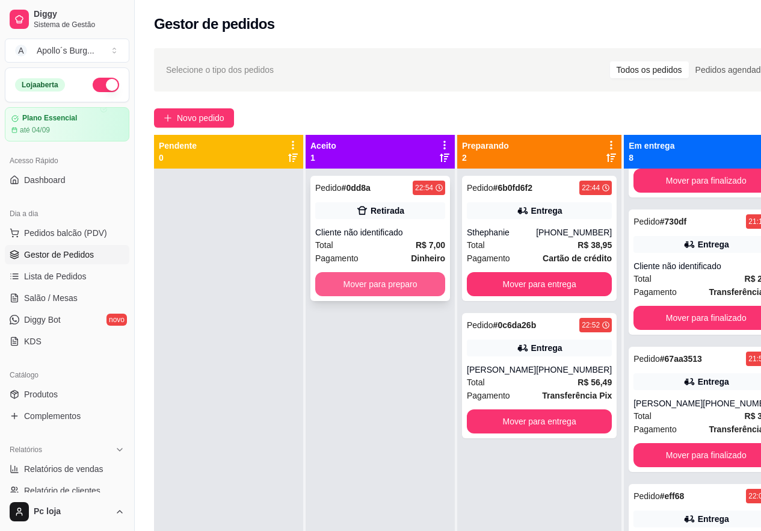
click at [418, 286] on button "Mover para preparo" at bounding box center [380, 284] width 130 height 24
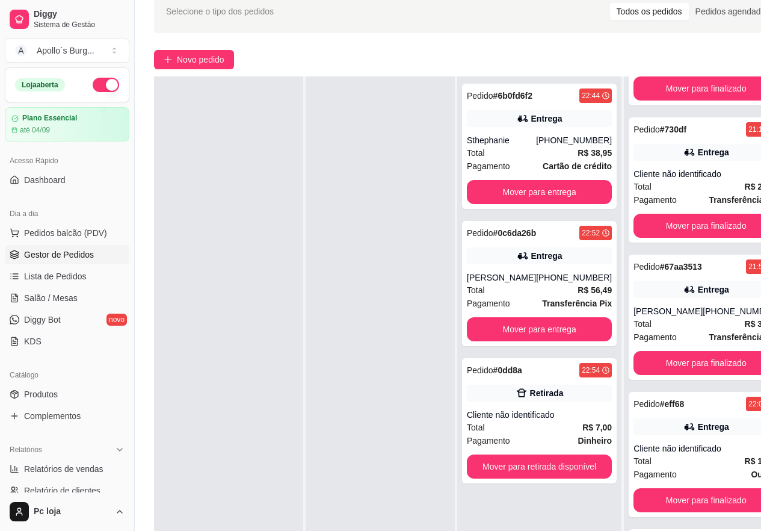
scroll to position [60, 0]
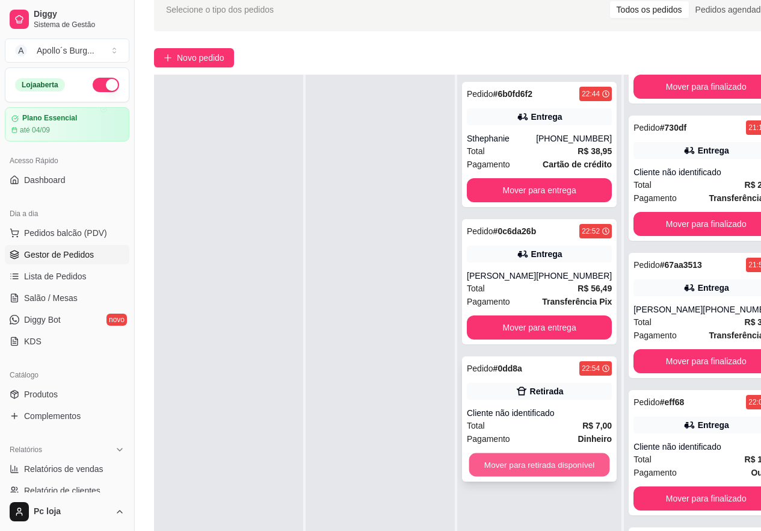
click at [551, 467] on button "Mover para retirada disponível" at bounding box center [539, 464] width 141 height 23
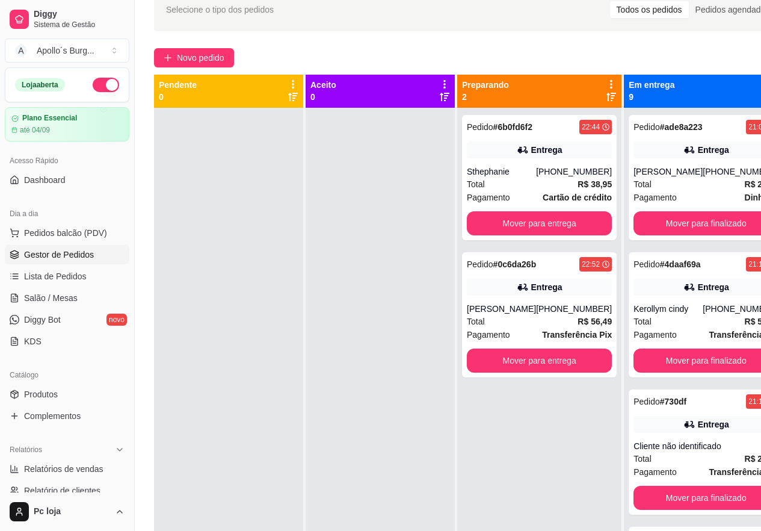
scroll to position [0, 0]
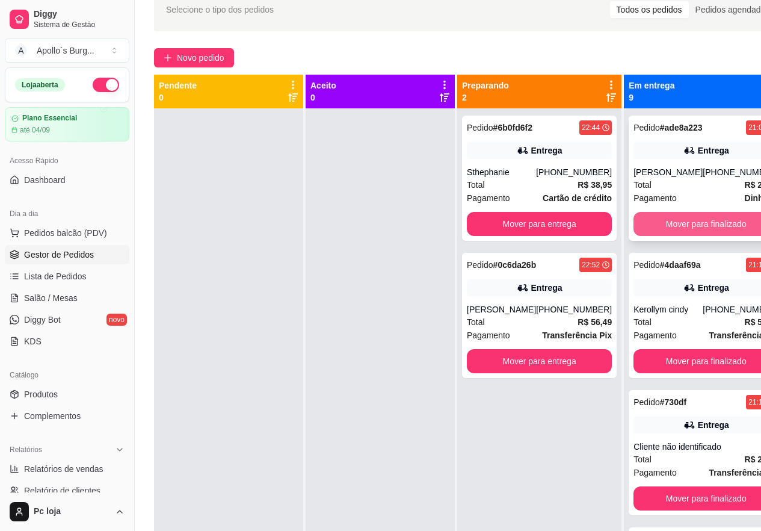
click at [710, 224] on button "Mover para finalizado" at bounding box center [706, 224] width 145 height 24
click at [706, 221] on button "Mover para finalizado" at bounding box center [706, 224] width 145 height 24
click at [706, 221] on button "Mover para finalizado" at bounding box center [706, 223] width 141 height 23
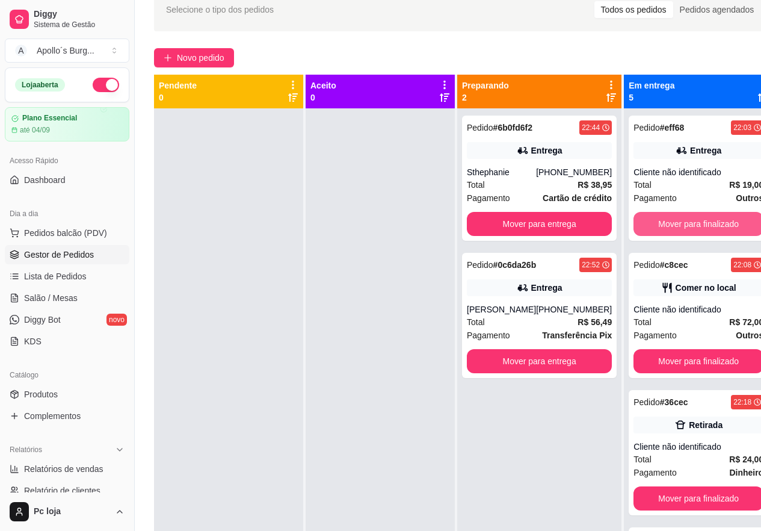
click at [706, 221] on button "Mover para finalizado" at bounding box center [699, 224] width 130 height 24
click at [706, 221] on button "Mover para finalizado" at bounding box center [699, 223] width 126 height 23
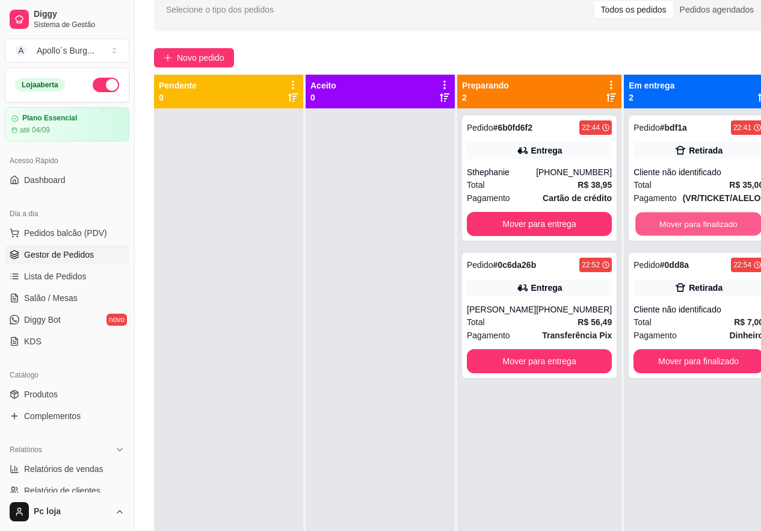
click at [706, 221] on button "Mover para finalizado" at bounding box center [699, 223] width 126 height 23
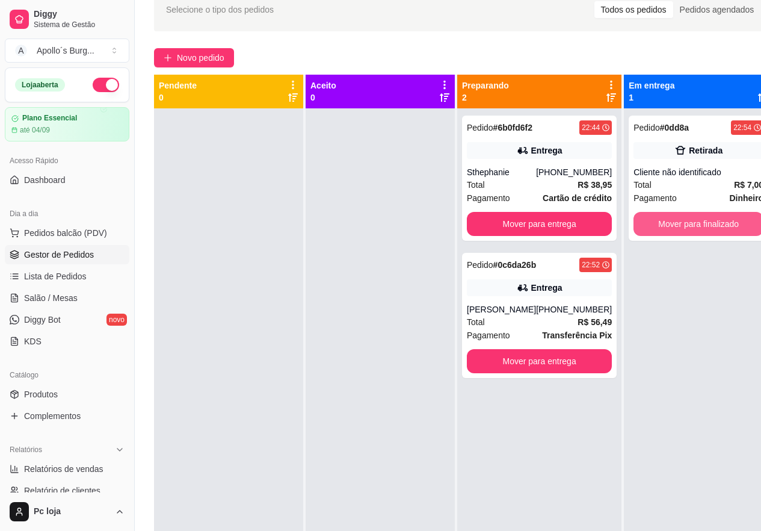
click at [706, 221] on button "Mover para finalizado" at bounding box center [699, 224] width 130 height 24
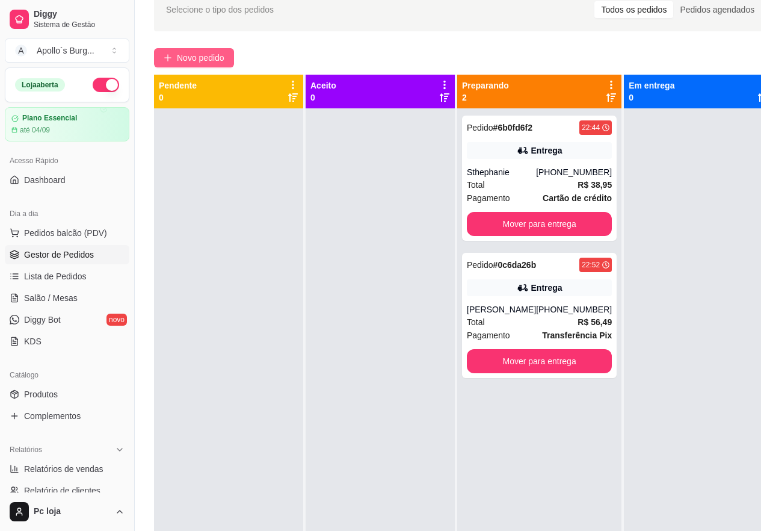
click at [199, 60] on span "Novo pedido" at bounding box center [201, 57] width 48 height 13
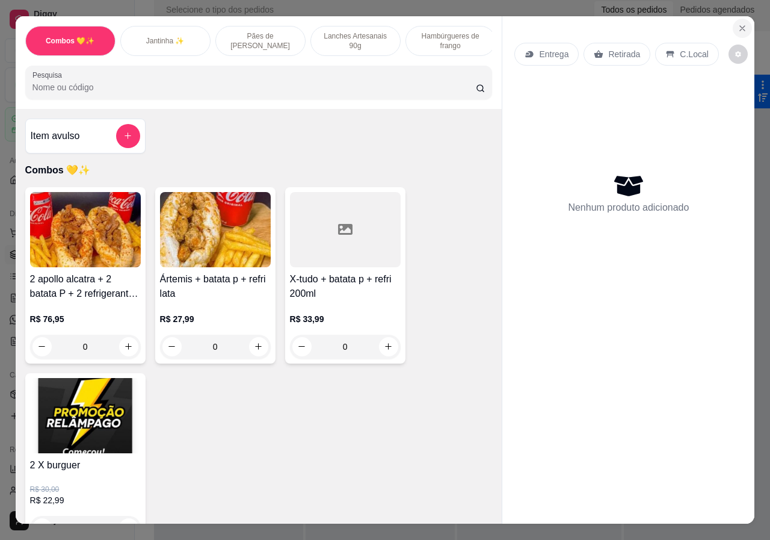
click at [740, 26] on icon "Close" at bounding box center [742, 28] width 5 height 5
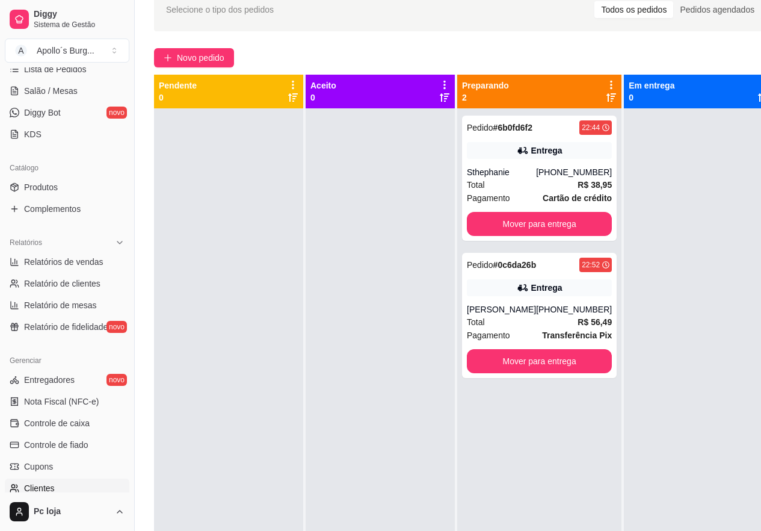
scroll to position [241, 0]
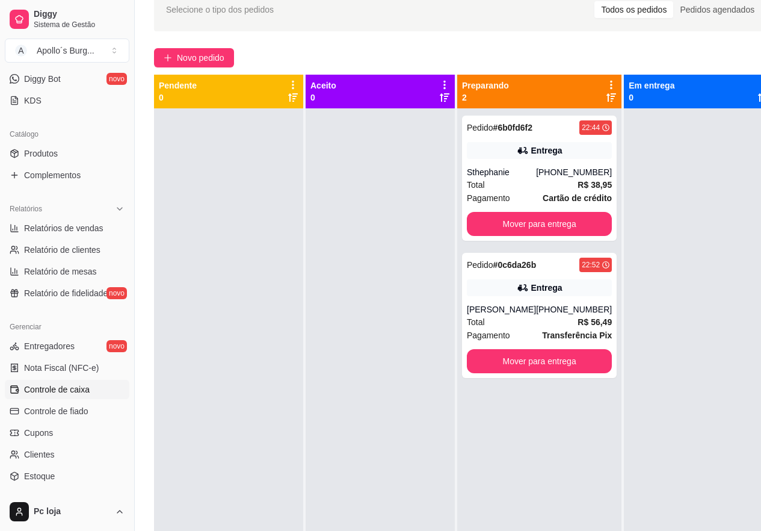
click at [61, 386] on span "Controle de caixa" at bounding box center [57, 389] width 66 height 12
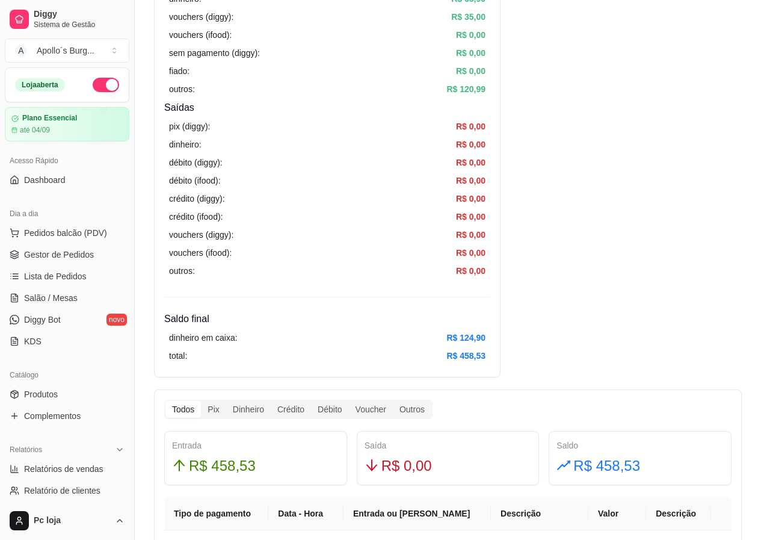
click at [65, 243] on ul "Pedidos balcão (PDV) Gestor de Pedidos Lista de Pedidos Salão / Mesas Diggy Bot…" at bounding box center [67, 287] width 125 height 128
click at [69, 252] on span "Gestor de Pedidos" at bounding box center [59, 255] width 70 height 12
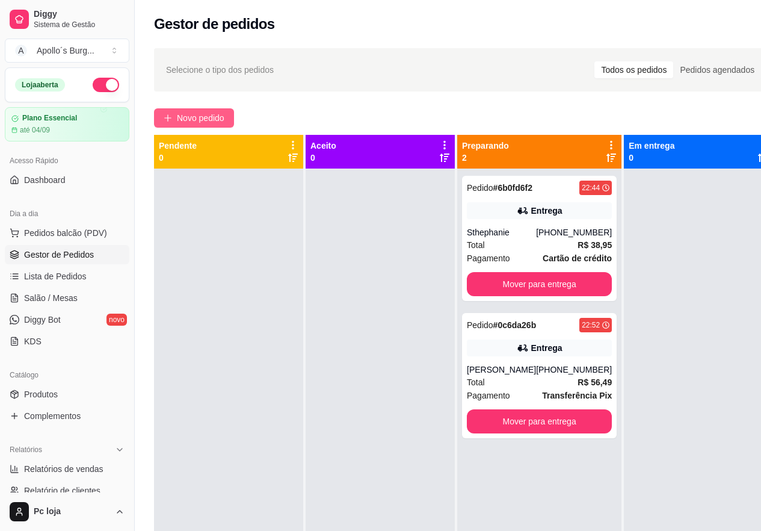
click at [207, 111] on button "Novo pedido" at bounding box center [194, 117] width 80 height 19
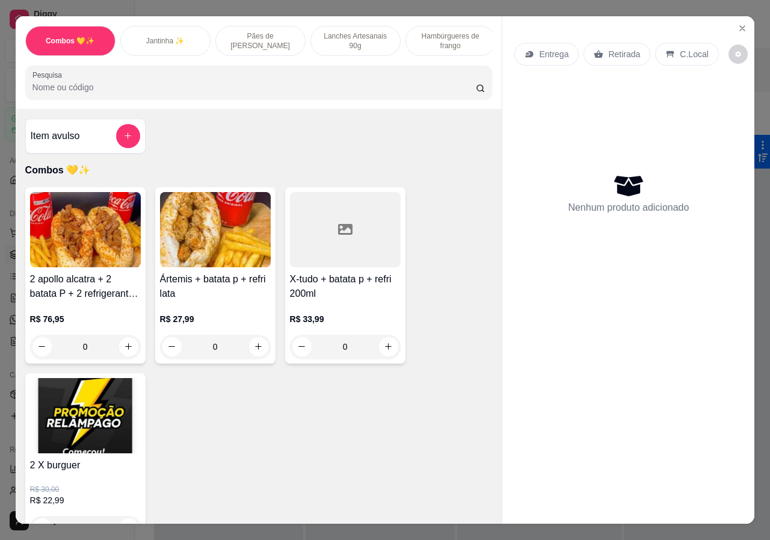
click at [252, 40] on p "Pães de [PERSON_NAME]" at bounding box center [261, 40] width 70 height 19
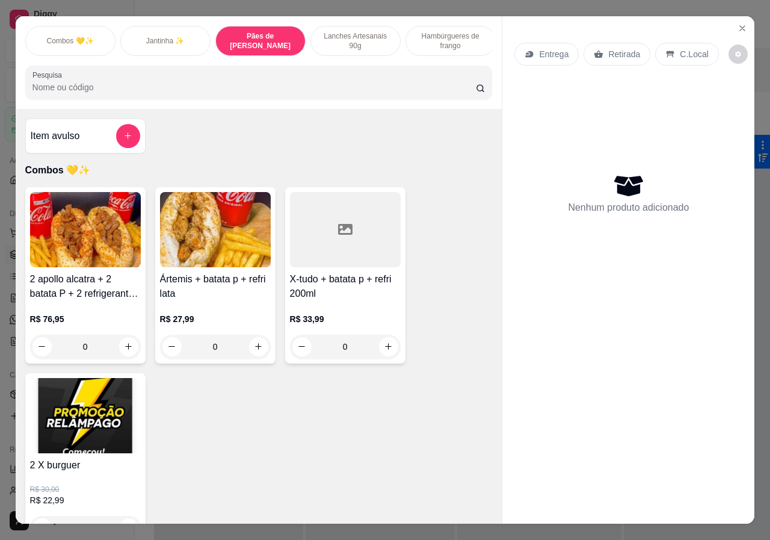
scroll to position [27, 0]
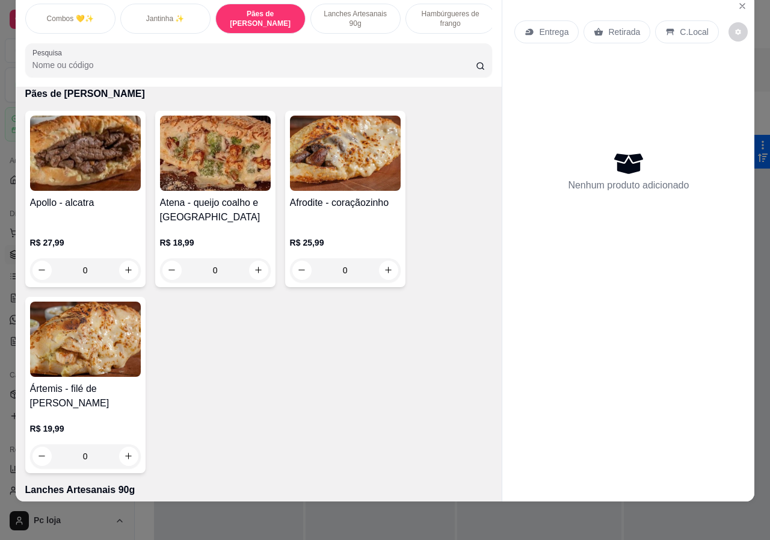
click at [237, 199] on h4 "Atena - queijo coalho e [GEOGRAPHIC_DATA]" at bounding box center [215, 210] width 111 height 29
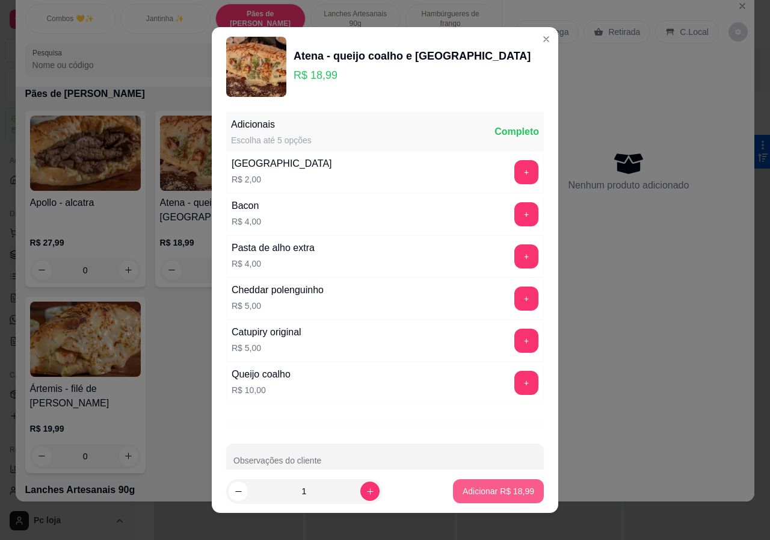
click at [505, 485] on p "Adicionar R$ 18,99" at bounding box center [499, 491] width 72 height 12
type input "1"
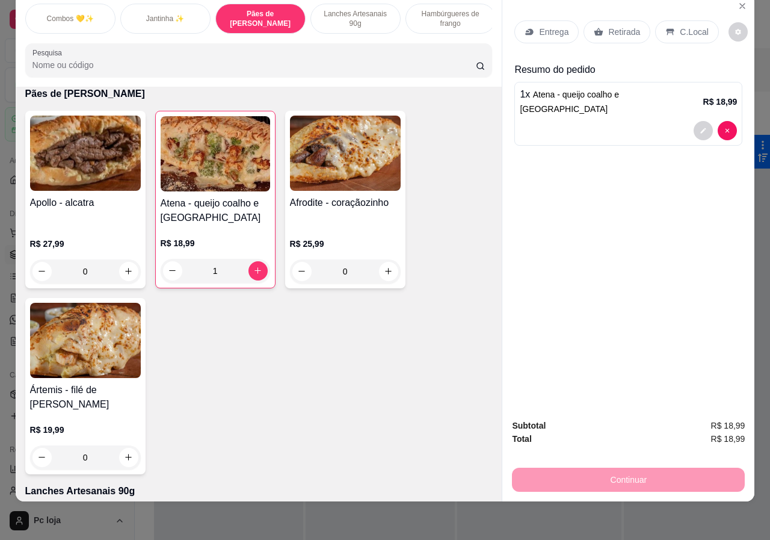
click at [560, 26] on p "Entrega" at bounding box center [553, 32] width 29 height 12
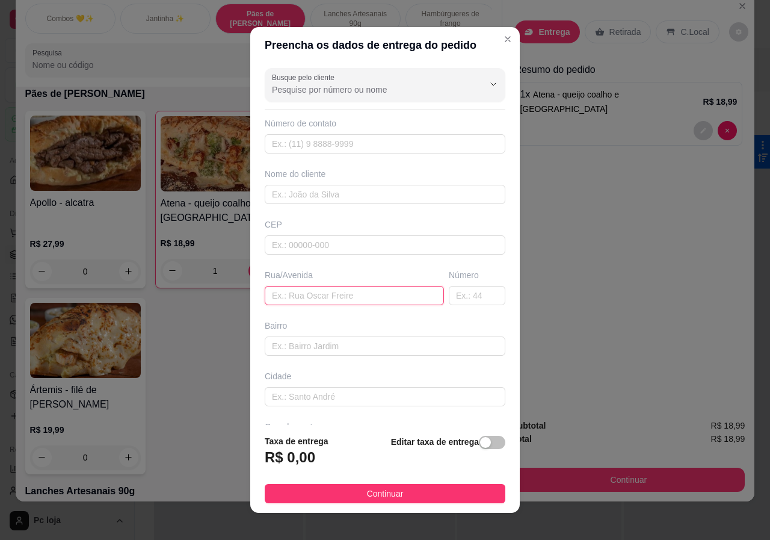
paste input "Torre 2 ap1202"
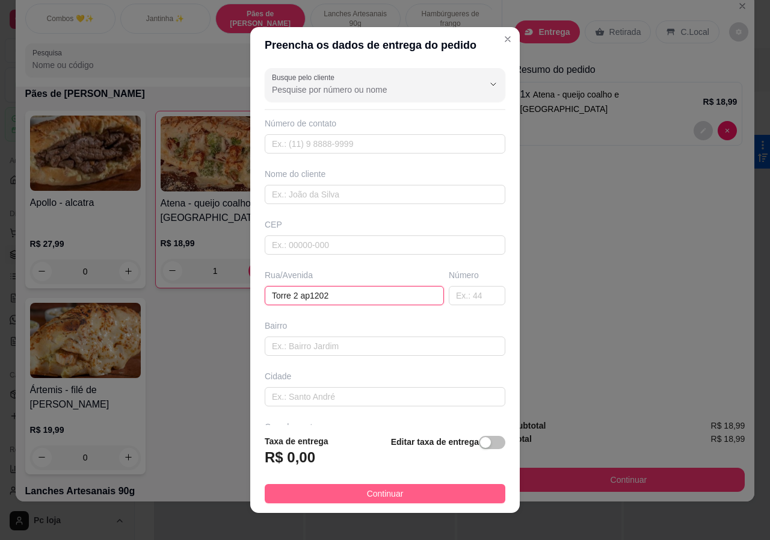
type input "Torre 2 ap1202"
click at [429, 492] on button "Continuar" at bounding box center [385, 493] width 241 height 19
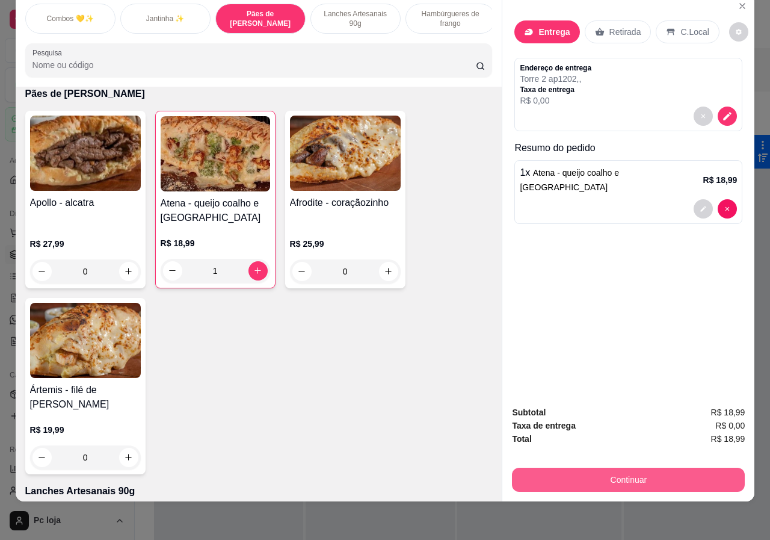
click at [568, 469] on button "Continuar" at bounding box center [628, 480] width 233 height 24
click at [467, 33] on div "Combos 💛✨ Jantinha ✨ Pães de alho gourmet Lanches Artesanais 90g Hambúrgueres d…" at bounding box center [259, 19] width 468 height 30
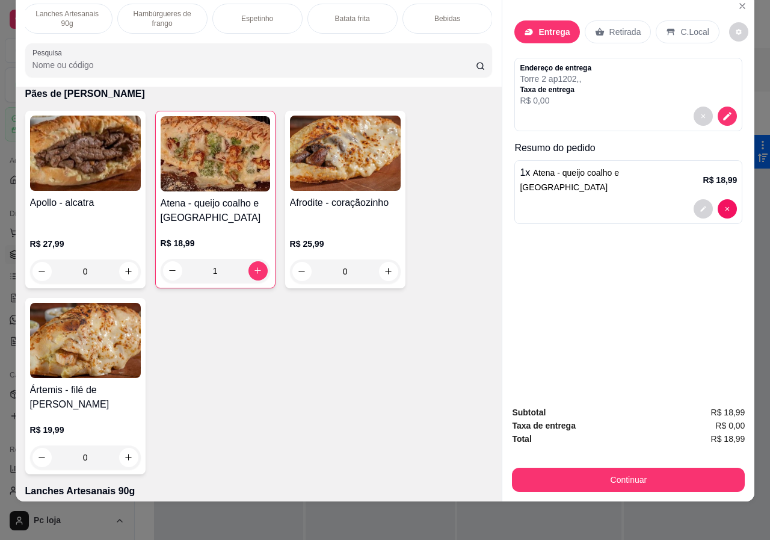
click at [439, 16] on div "Bebidas" at bounding box center [448, 19] width 90 height 30
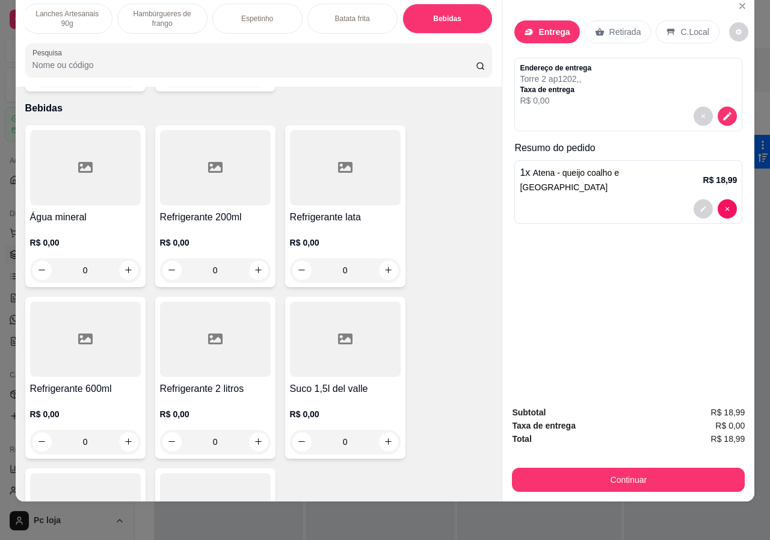
click at [273, 198] on div "Água mineral R$ 0,00 0 Refrigerante 200ml R$ 0,00 0 Refrigerante lata R$ 0,00 0…" at bounding box center [259, 377] width 468 height 505
click at [249, 210] on h4 "Refrigerante 200ml" at bounding box center [215, 217] width 111 height 14
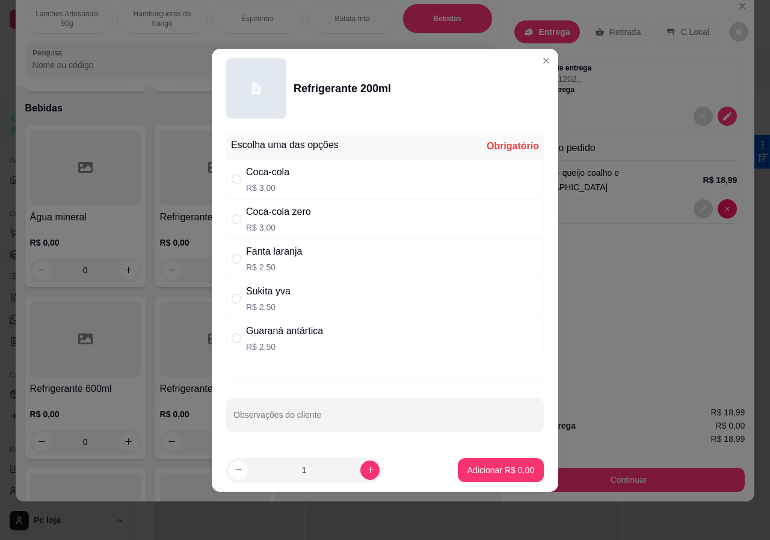
click at [272, 228] on p "R$ 3,00" at bounding box center [278, 227] width 65 height 12
radio input "true"
click at [491, 470] on p "Adicionar R$ 3,00" at bounding box center [501, 470] width 67 height 12
type input "1"
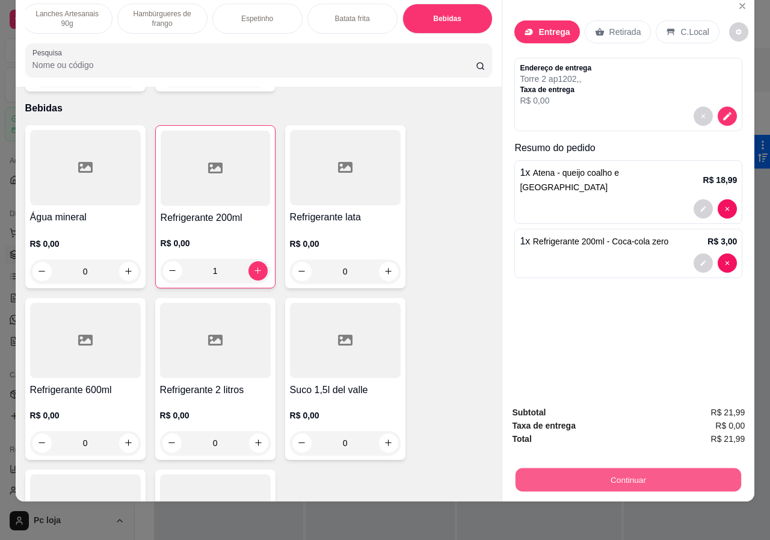
click at [636, 468] on button "Continuar" at bounding box center [629, 479] width 226 height 23
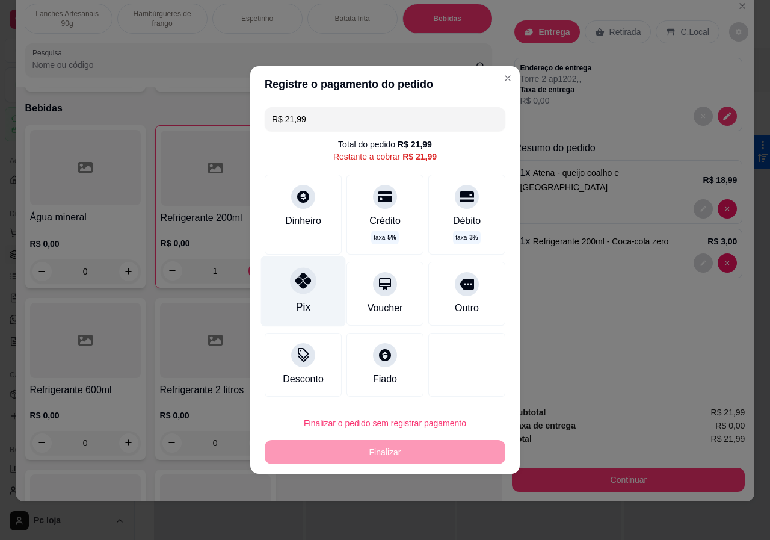
click at [286, 291] on div "Pix" at bounding box center [303, 291] width 85 height 70
type input "R$ 0,00"
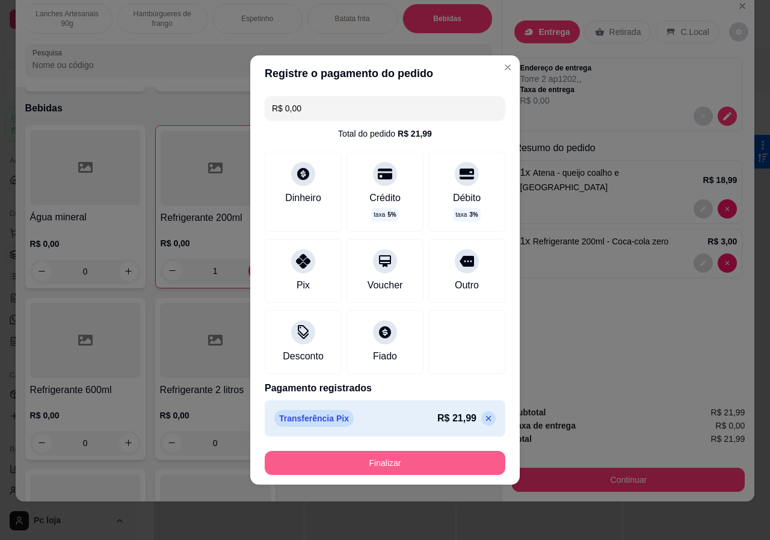
click at [386, 463] on button "Finalizar" at bounding box center [385, 463] width 241 height 24
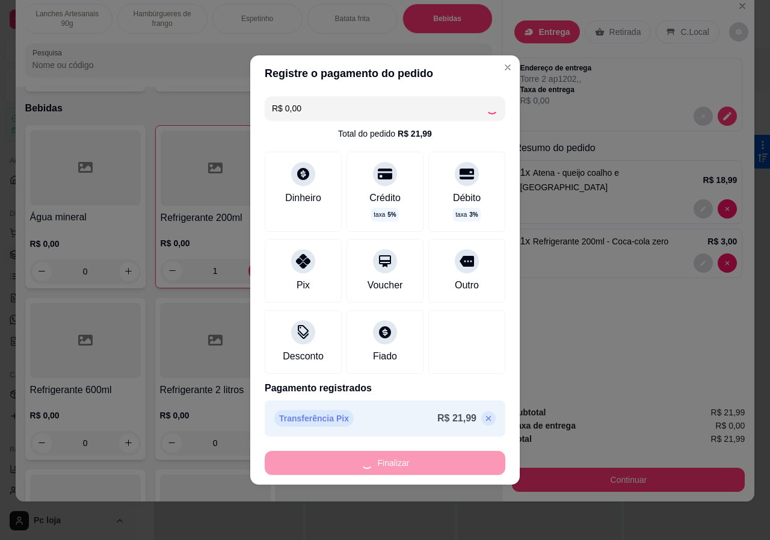
type input "0"
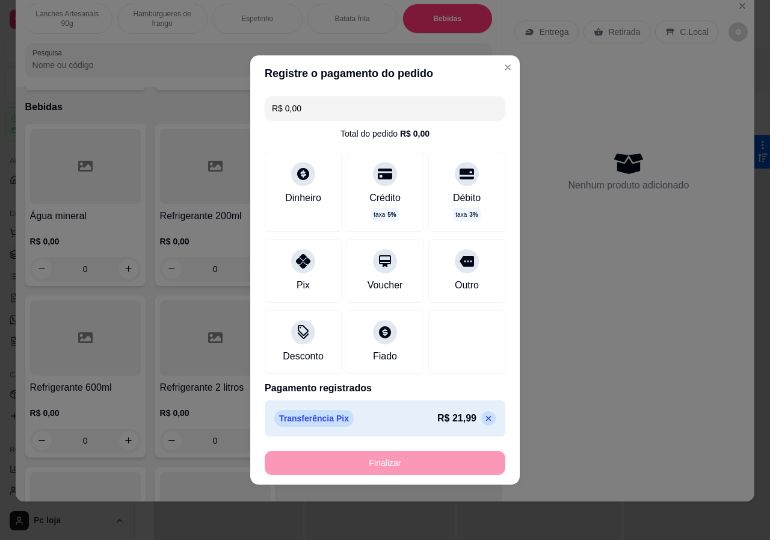
type input "-R$ 21,99"
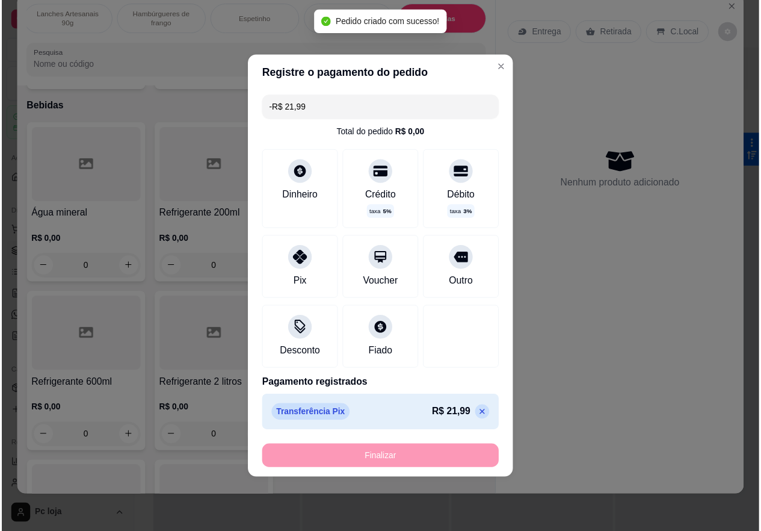
scroll to position [2515, 0]
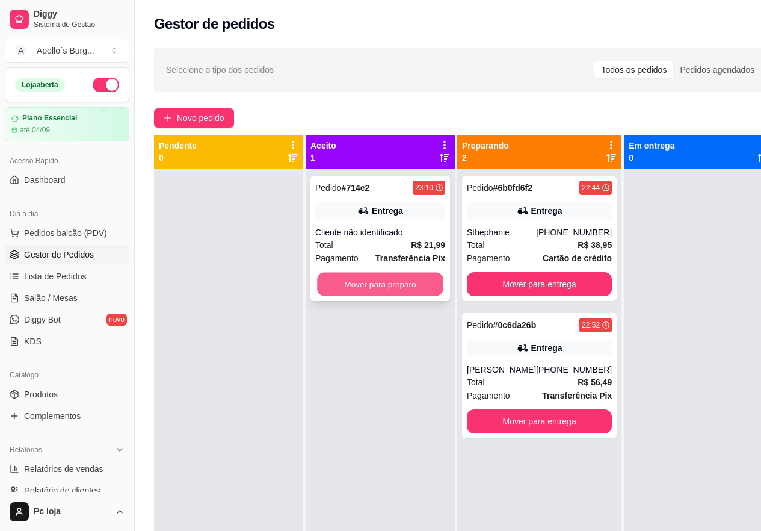
click at [383, 273] on button "Mover para preparo" at bounding box center [380, 284] width 126 height 23
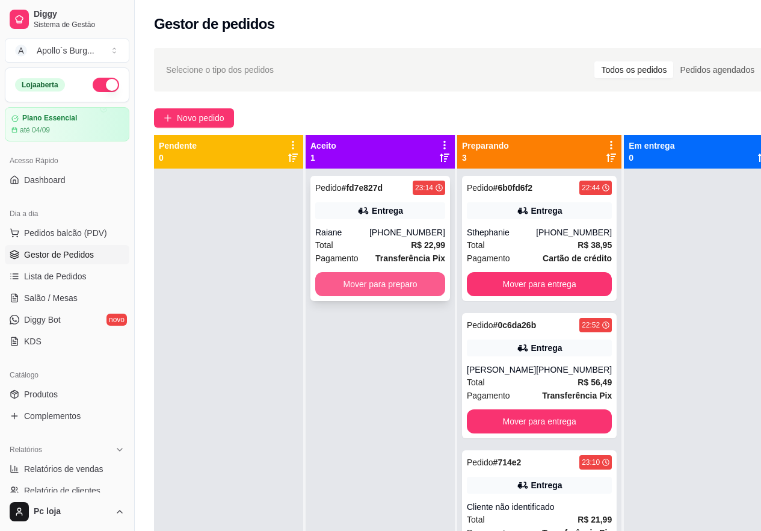
click at [406, 281] on button "Mover para preparo" at bounding box center [380, 284] width 130 height 24
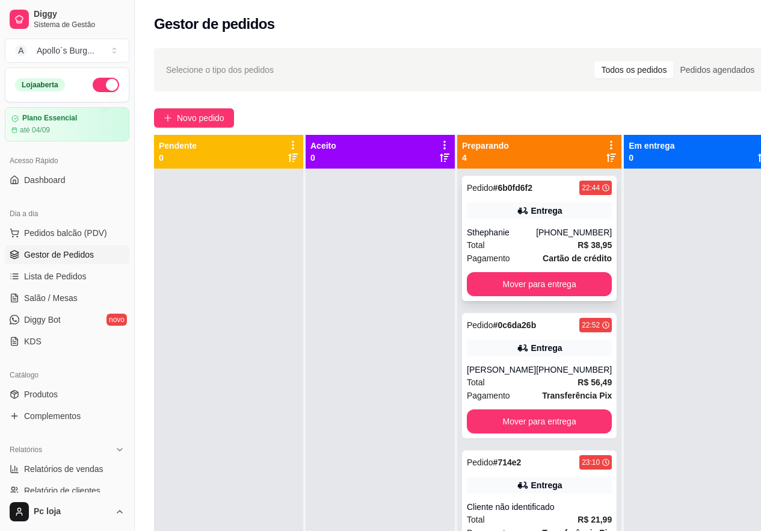
click at [562, 202] on div "Pedido # 6b0fd6f2 22:44 Entrega Sthephanie [PHONE_NUMBER] Total R$ 38,95 Pagame…" at bounding box center [539, 238] width 155 height 125
click at [535, 271] on div "Pedido # 6b0fd6f2 22:44 Entrega Sthephanie [PHONE_NUMBER] Total R$ 38,95 Pagame…" at bounding box center [539, 238] width 155 height 125
click at [549, 283] on button "Mover para entrega" at bounding box center [539, 284] width 145 height 24
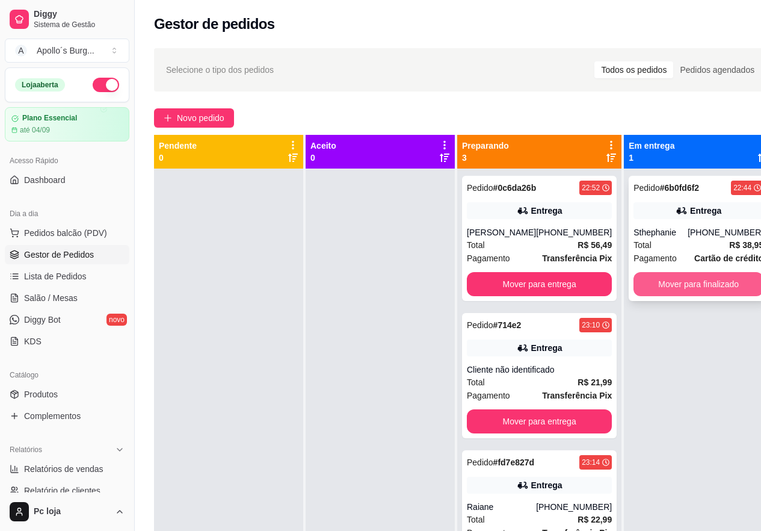
click at [684, 285] on button "Mover para finalizado" at bounding box center [699, 284] width 130 height 24
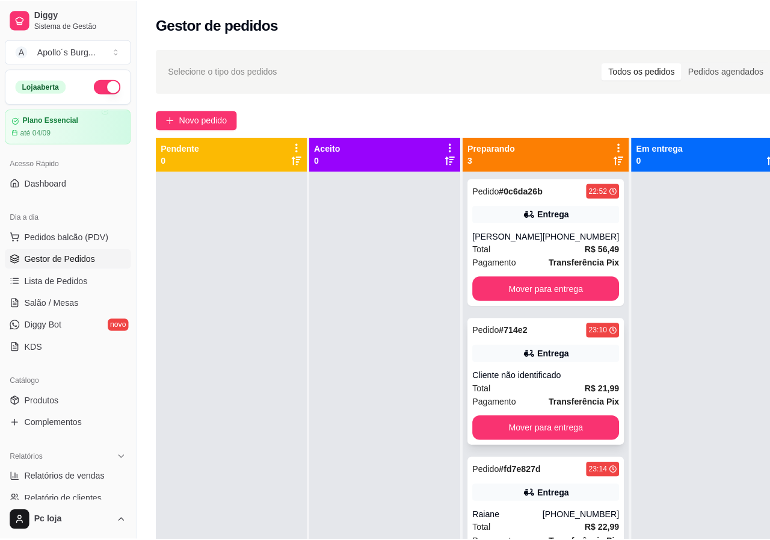
scroll to position [34, 0]
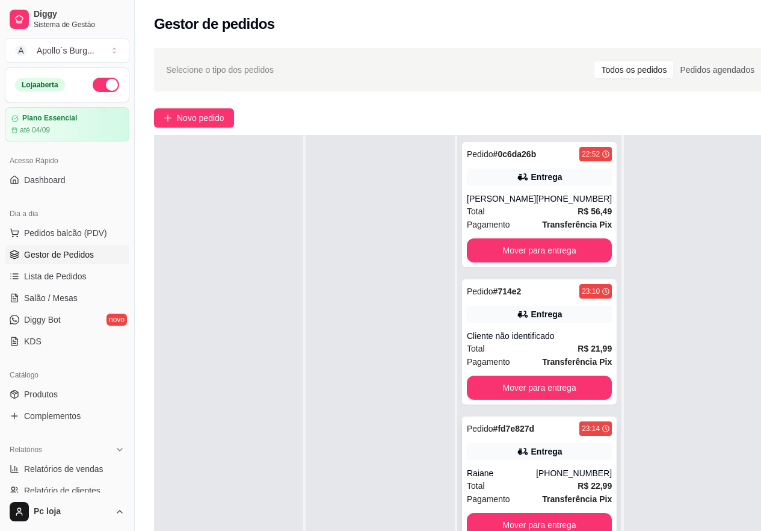
click at [534, 523] on div "Pedido # fd7e827d 23:14 Entrega Raiane [PHONE_NUMBER] Total R$ 22,99 Pagamento …" at bounding box center [539, 478] width 155 height 125
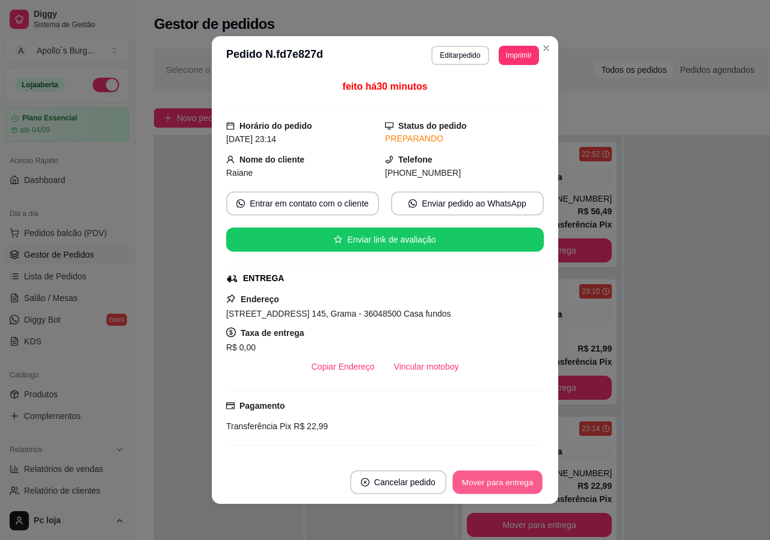
click at [488, 479] on button "Mover para entrega" at bounding box center [498, 482] width 90 height 23
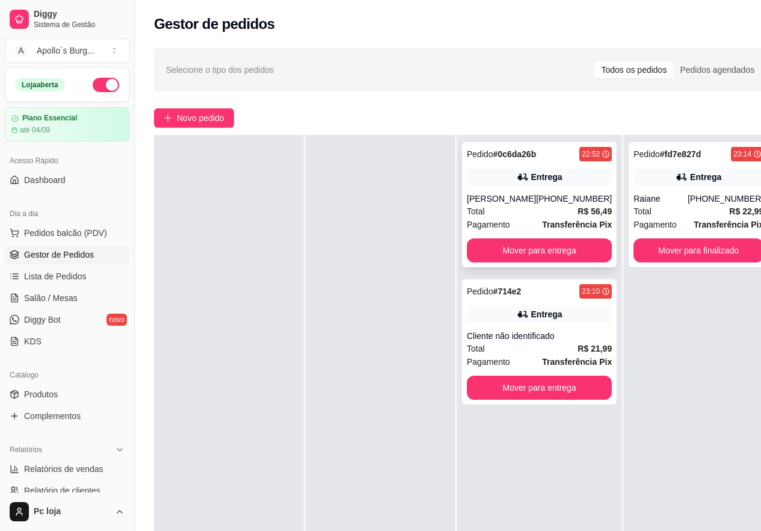
click at [582, 149] on div "22:52" at bounding box center [591, 154] width 18 height 10
click at [587, 261] on button "Mover para entrega" at bounding box center [539, 250] width 141 height 23
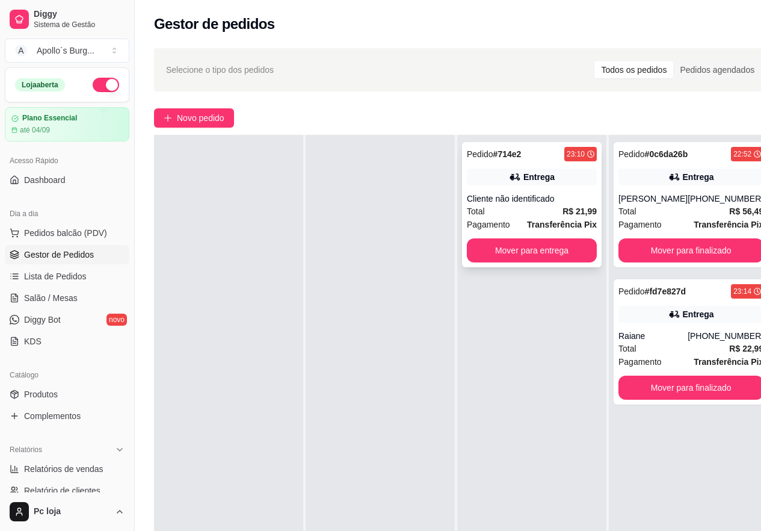
click at [586, 148] on div "23:10" at bounding box center [581, 154] width 33 height 14
click at [200, 117] on span "Novo pedido" at bounding box center [201, 117] width 48 height 13
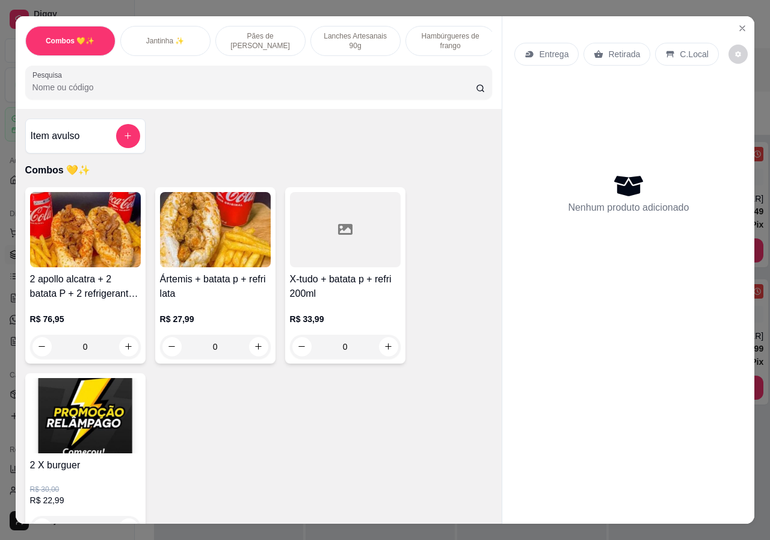
click at [483, 50] on div "Combos 💛✨ Jantinha ✨ Pães de alho gourmet Lanches Artesanais 90g Hambúrgueres d…" at bounding box center [259, 41] width 468 height 30
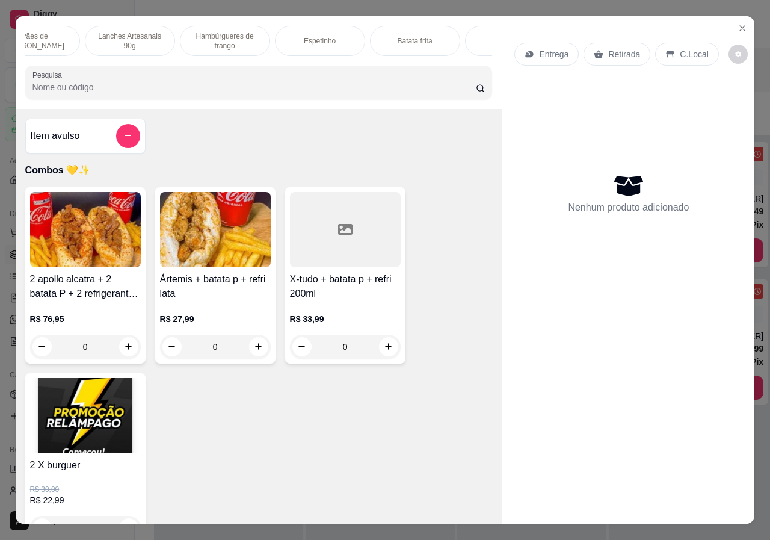
scroll to position [0, 241]
click at [442, 37] on div "Combos 💛✨ Jantinha ✨ Pães de alho gourmet Lanches Artesanais 90g Hambúrgueres d…" at bounding box center [259, 41] width 468 height 30
click at [426, 37] on div "Batata frita" at bounding box center [400, 41] width 90 height 30
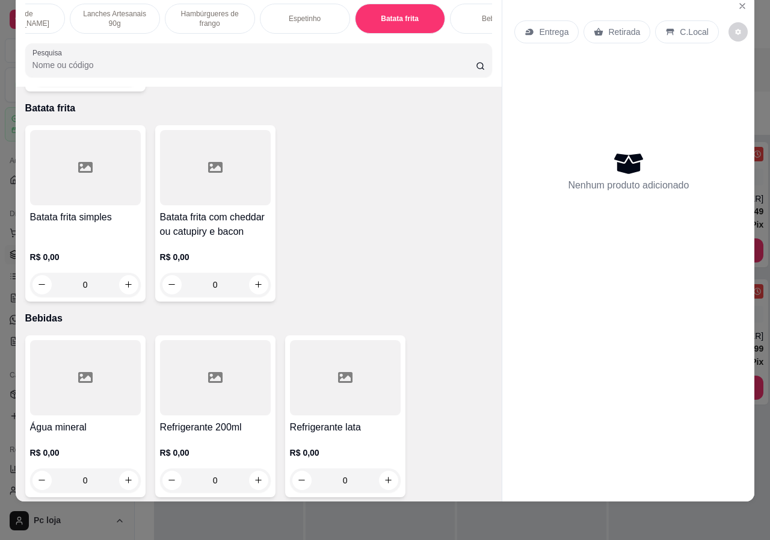
click at [108, 239] on div "R$ 0,00 0" at bounding box center [85, 268] width 111 height 58
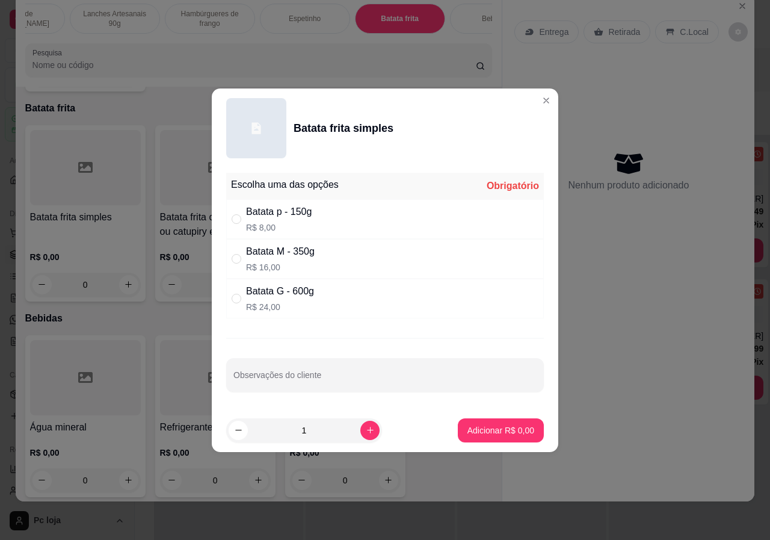
click at [273, 220] on div "Batata p - 150g R$ 8,00" at bounding box center [279, 219] width 66 height 29
radio input "true"
click at [518, 433] on p "Adicionar R$ 8,00" at bounding box center [500, 429] width 65 height 11
type input "1"
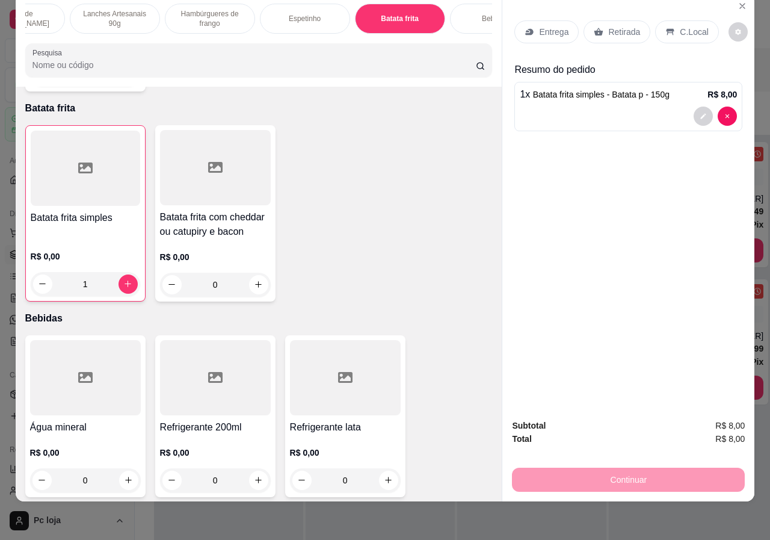
click at [481, 33] on div "Combos 💛✨ Jantinha ✨ Pães de alho gourmet Lanches Artesanais 90g Hambúrgueres d…" at bounding box center [259, 19] width 468 height 30
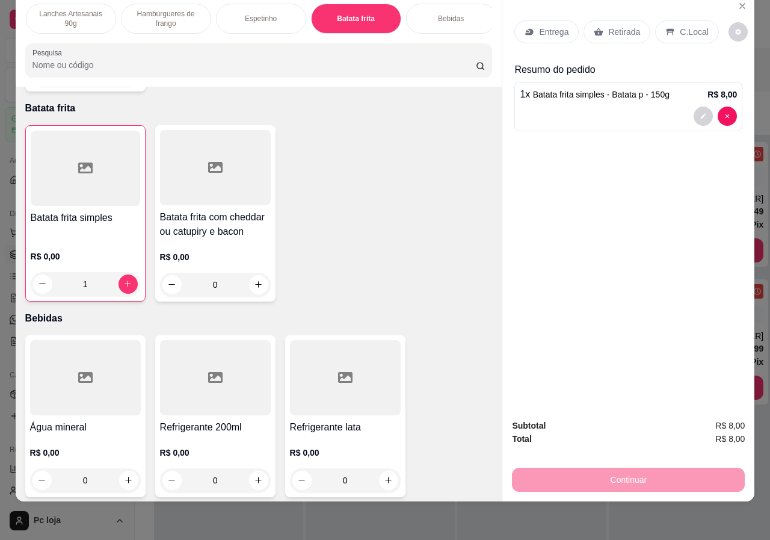
scroll to position [0, 288]
click at [459, 18] on div "Bebidas" at bounding box center [448, 19] width 90 height 30
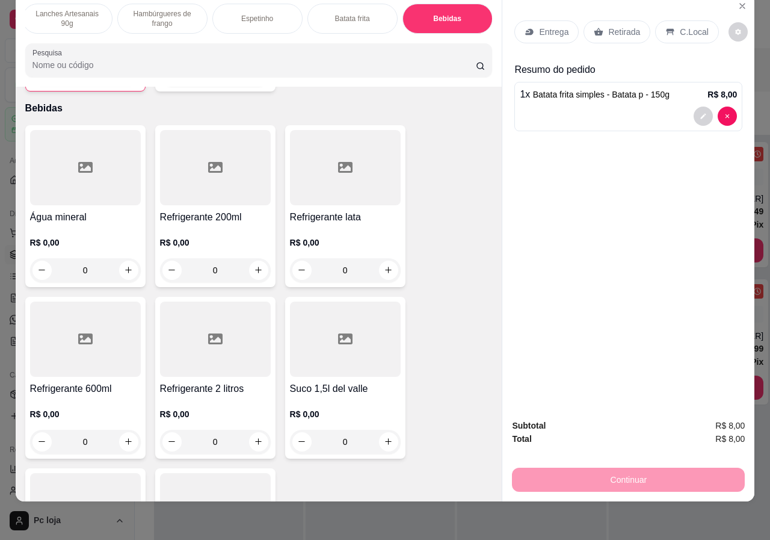
click at [206, 396] on div "R$ 0,00 0" at bounding box center [215, 425] width 111 height 58
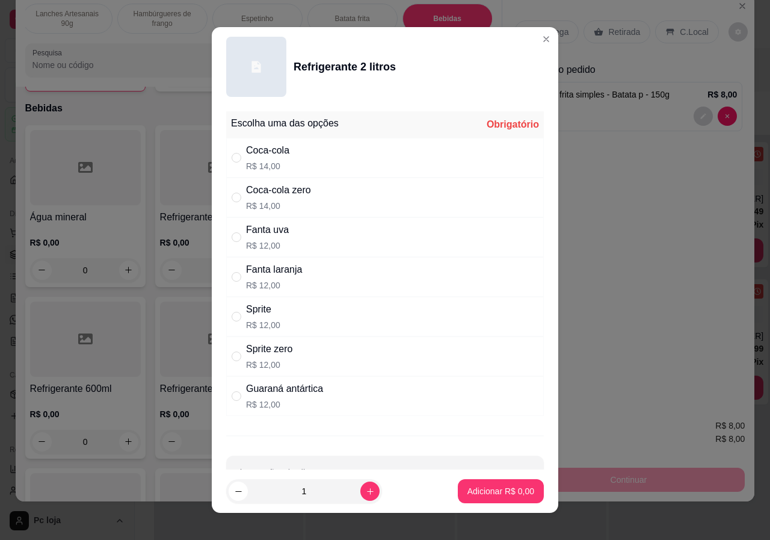
click at [259, 234] on div "Fanta uva" at bounding box center [267, 230] width 43 height 14
click at [296, 278] on div "Fanta laranja R$ 12,00" at bounding box center [274, 276] width 56 height 29
radio input "false"
radio input "true"
click at [306, 237] on div "Fanta uva R$ 12,00" at bounding box center [385, 237] width 318 height 40
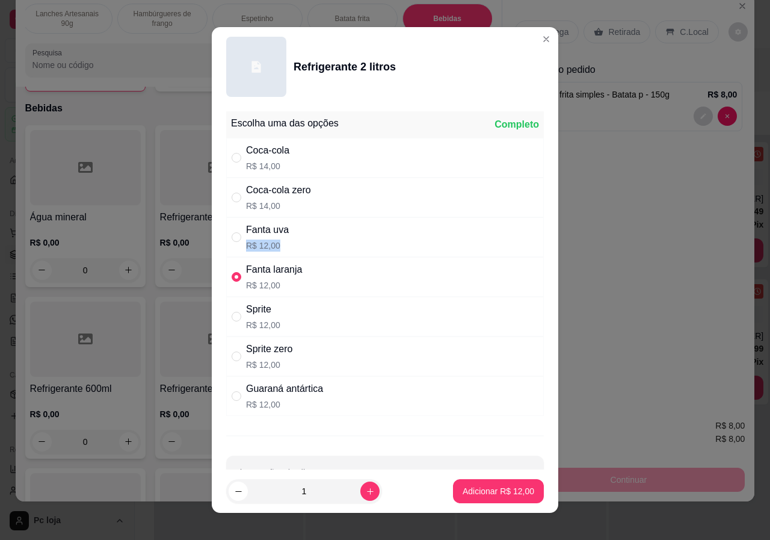
radio input "true"
radio input "false"
click at [507, 491] on p "Adicionar R$ 12,00" at bounding box center [499, 491] width 72 height 12
type input "1"
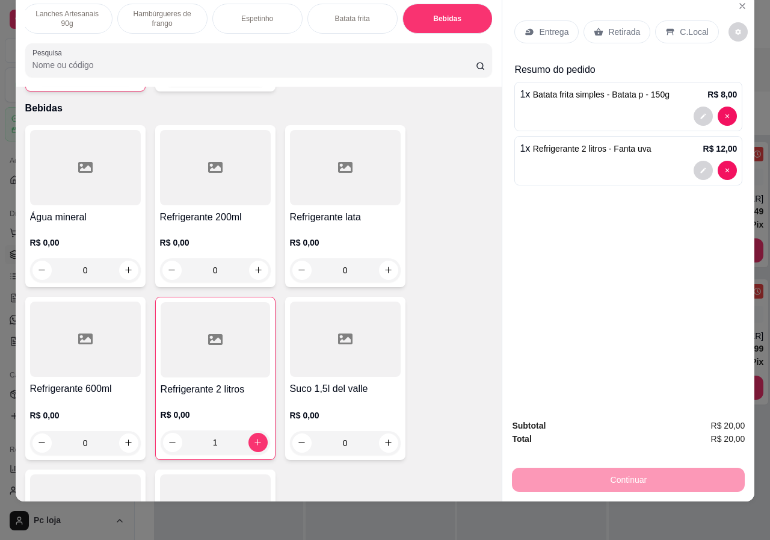
click at [681, 26] on p "C.Local" at bounding box center [694, 32] width 28 height 12
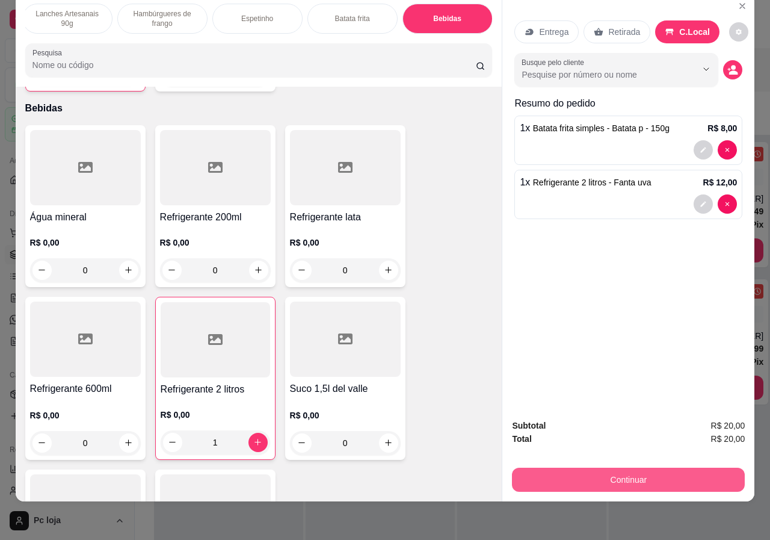
click at [605, 471] on button "Continuar" at bounding box center [628, 480] width 233 height 24
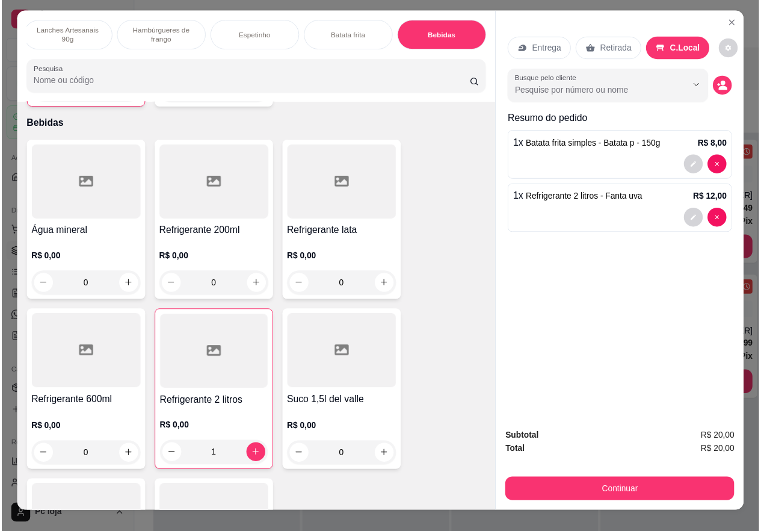
scroll to position [0, 0]
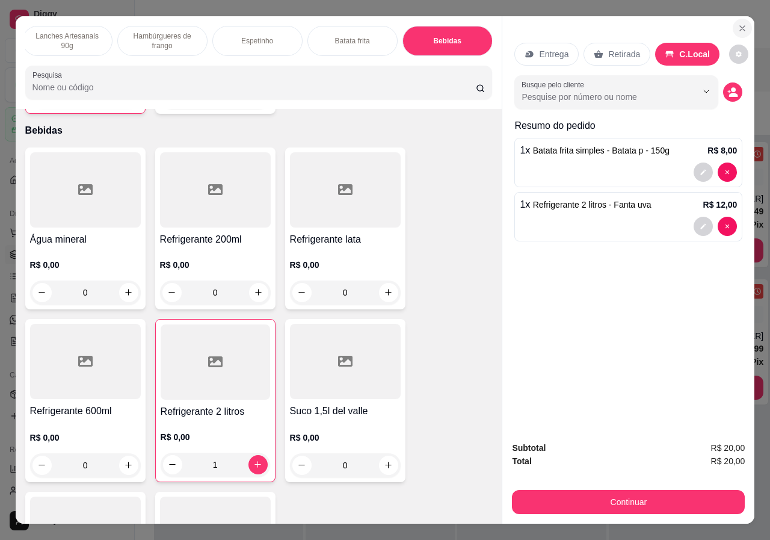
click at [739, 23] on icon "Close" at bounding box center [743, 28] width 10 height 10
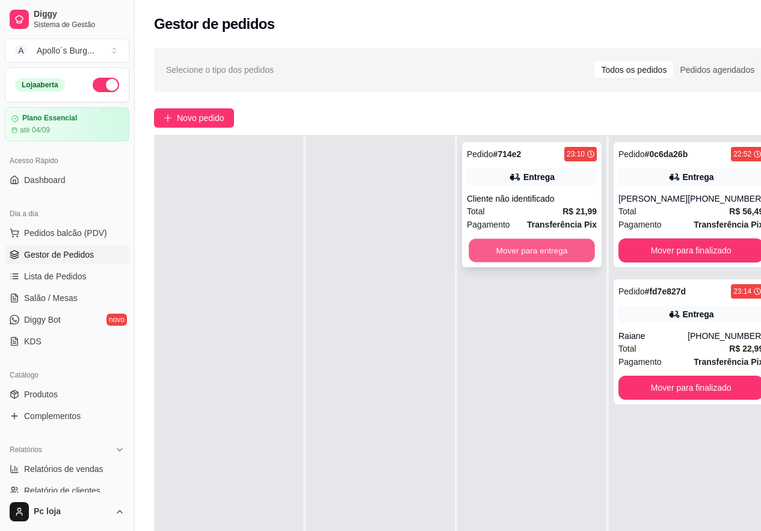
click at [535, 248] on button "Mover para entrega" at bounding box center [532, 250] width 126 height 23
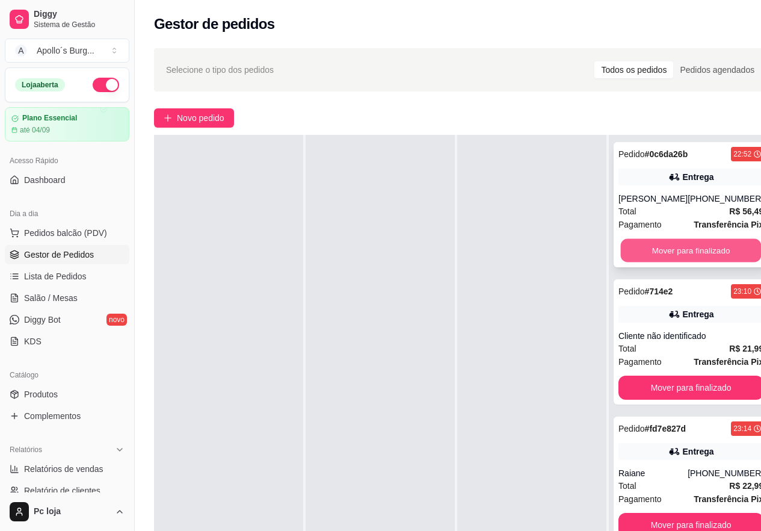
click at [661, 262] on button "Mover para finalizado" at bounding box center [691, 250] width 141 height 23
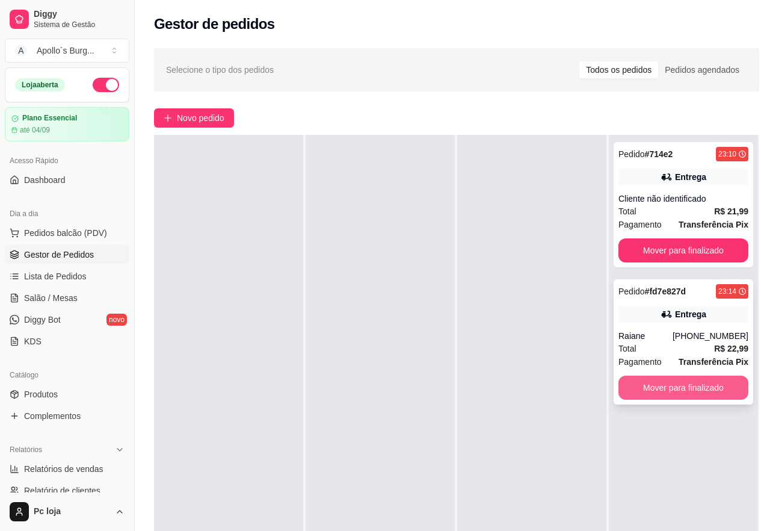
click at [670, 383] on button "Mover para finalizado" at bounding box center [684, 388] width 130 height 24
